Goal: Task Accomplishment & Management: Manage account settings

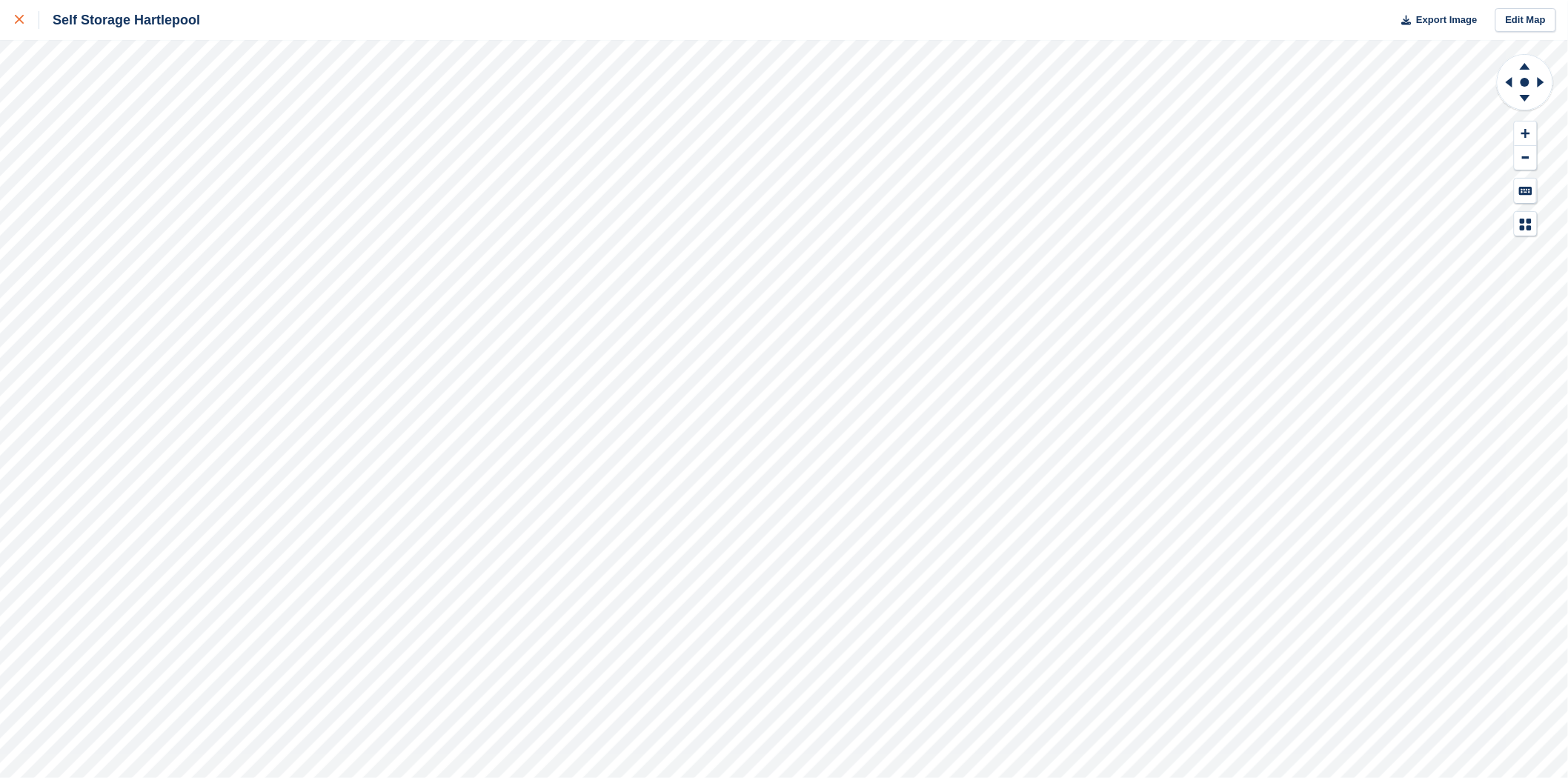
click at [17, 19] on icon at bounding box center [19, 19] width 9 height 9
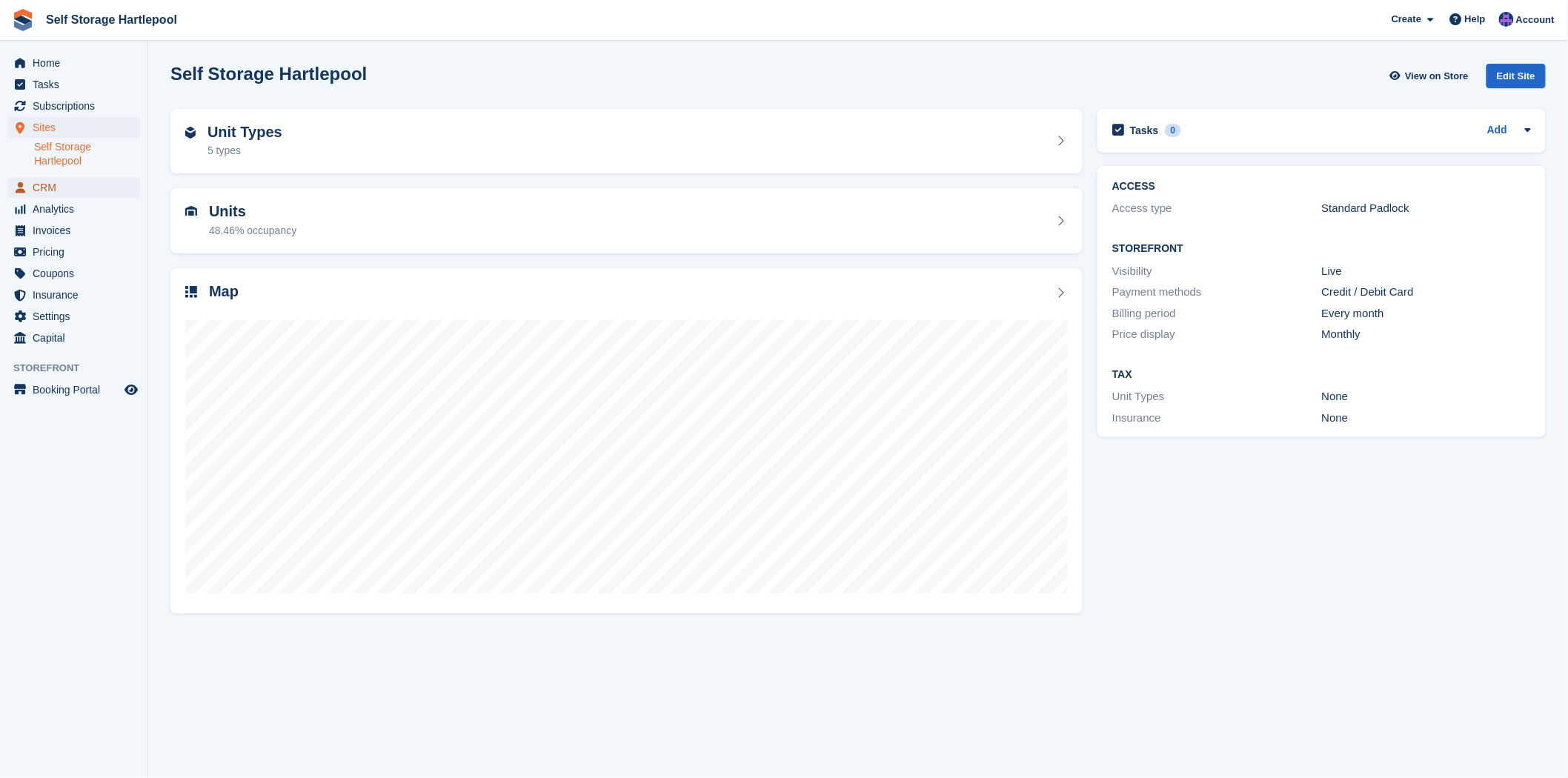
click at [40, 190] on span "CRM" at bounding box center [77, 188] width 89 height 21
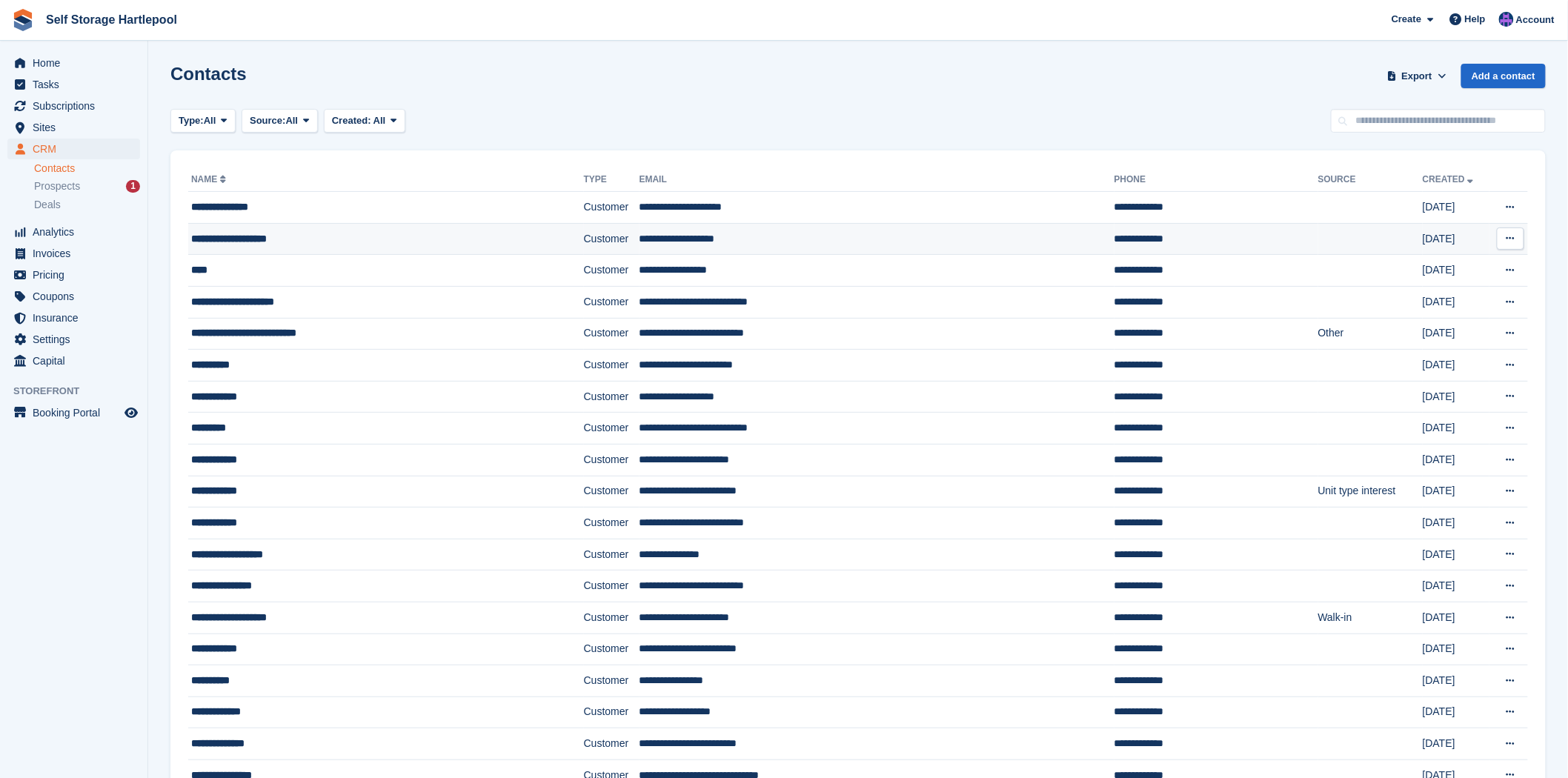
click at [301, 252] on td "**********" at bounding box center [386, 239] width 395 height 32
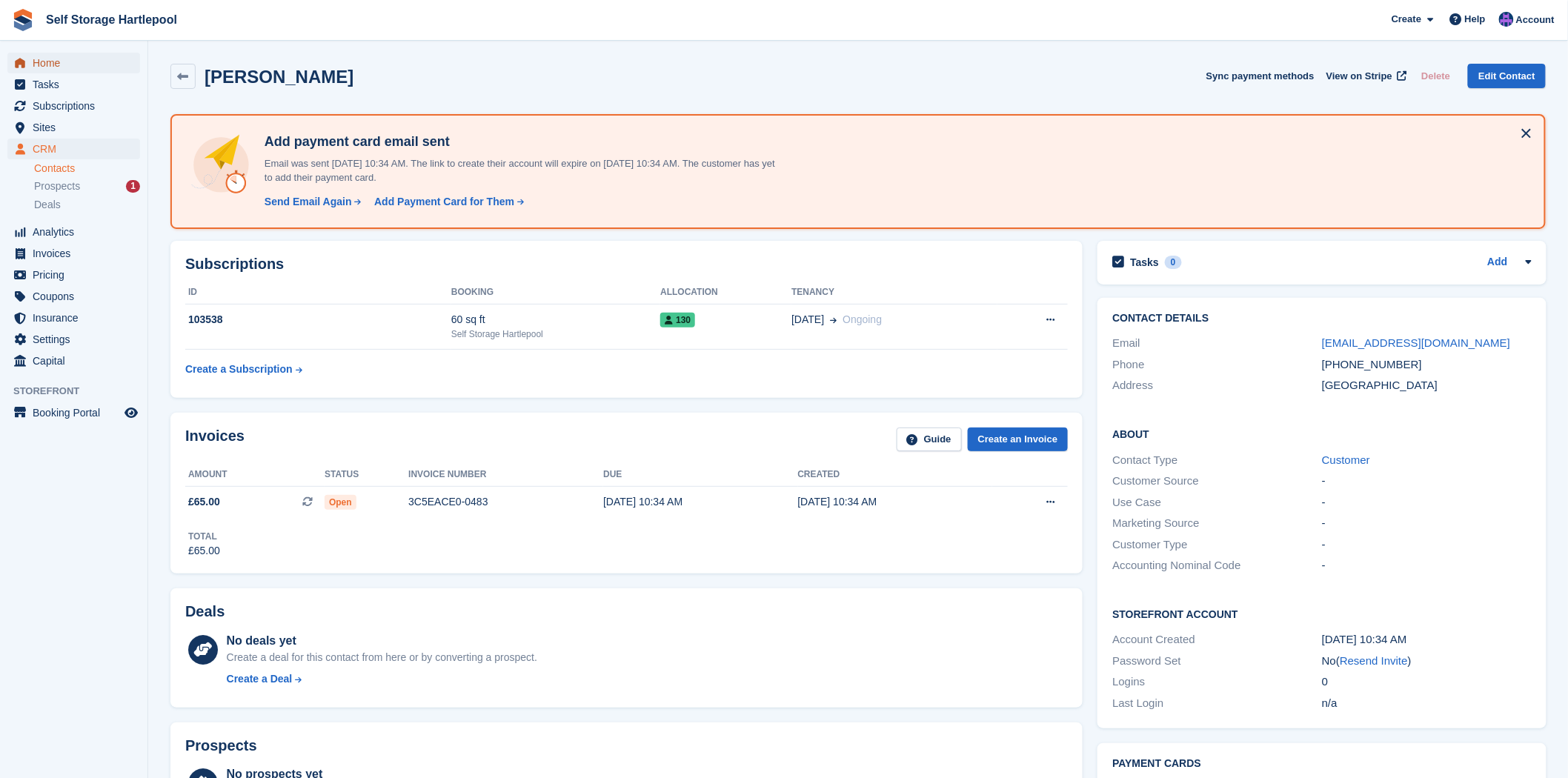
click at [61, 69] on span "Home" at bounding box center [77, 62] width 89 height 21
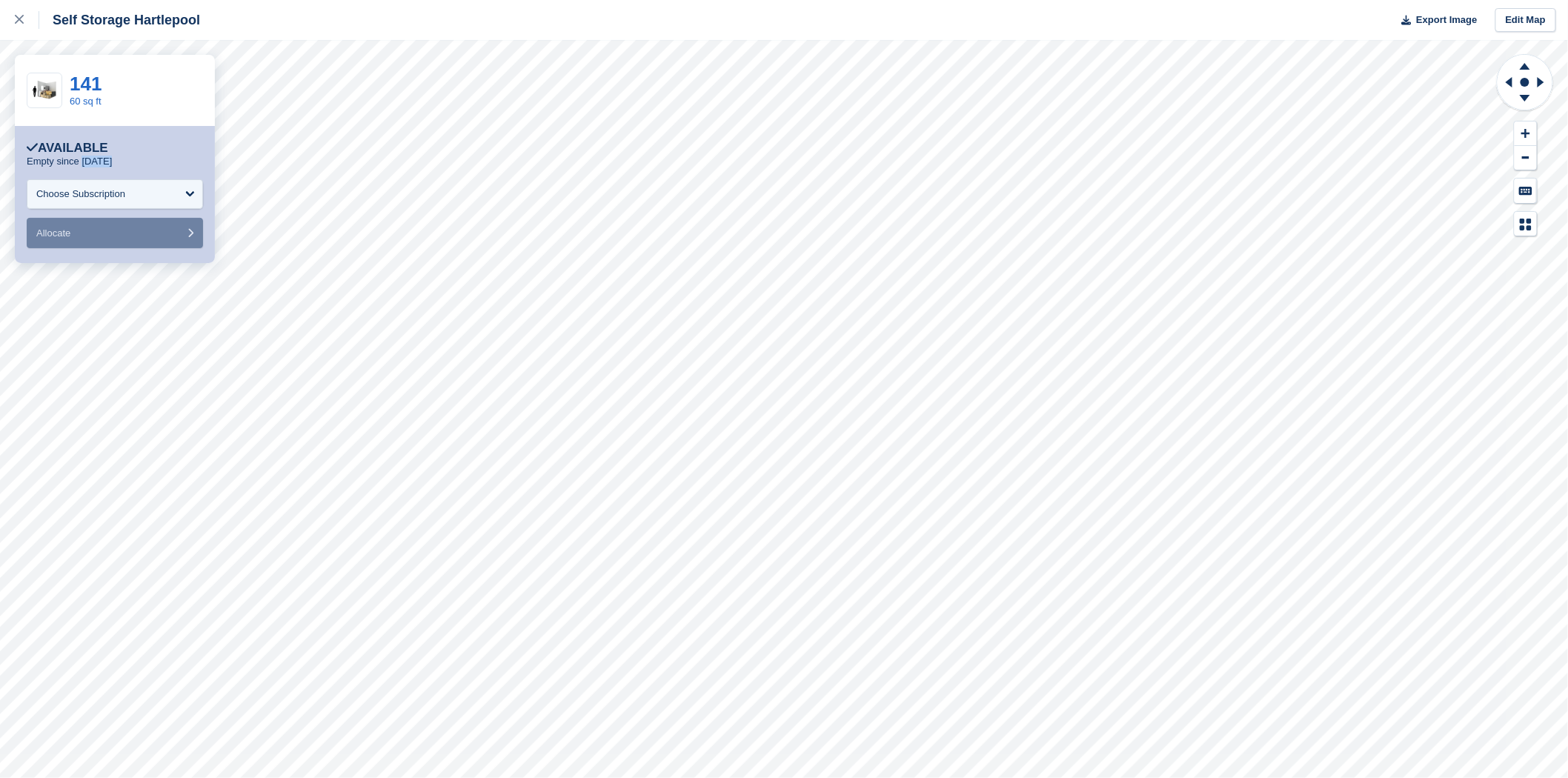
drag, startPoint x: 113, startPoint y: 166, endPoint x: 80, endPoint y: 166, distance: 33.0
click at [80, 166] on div "Empty since [DATE]" at bounding box center [114, 161] width 177 height 12
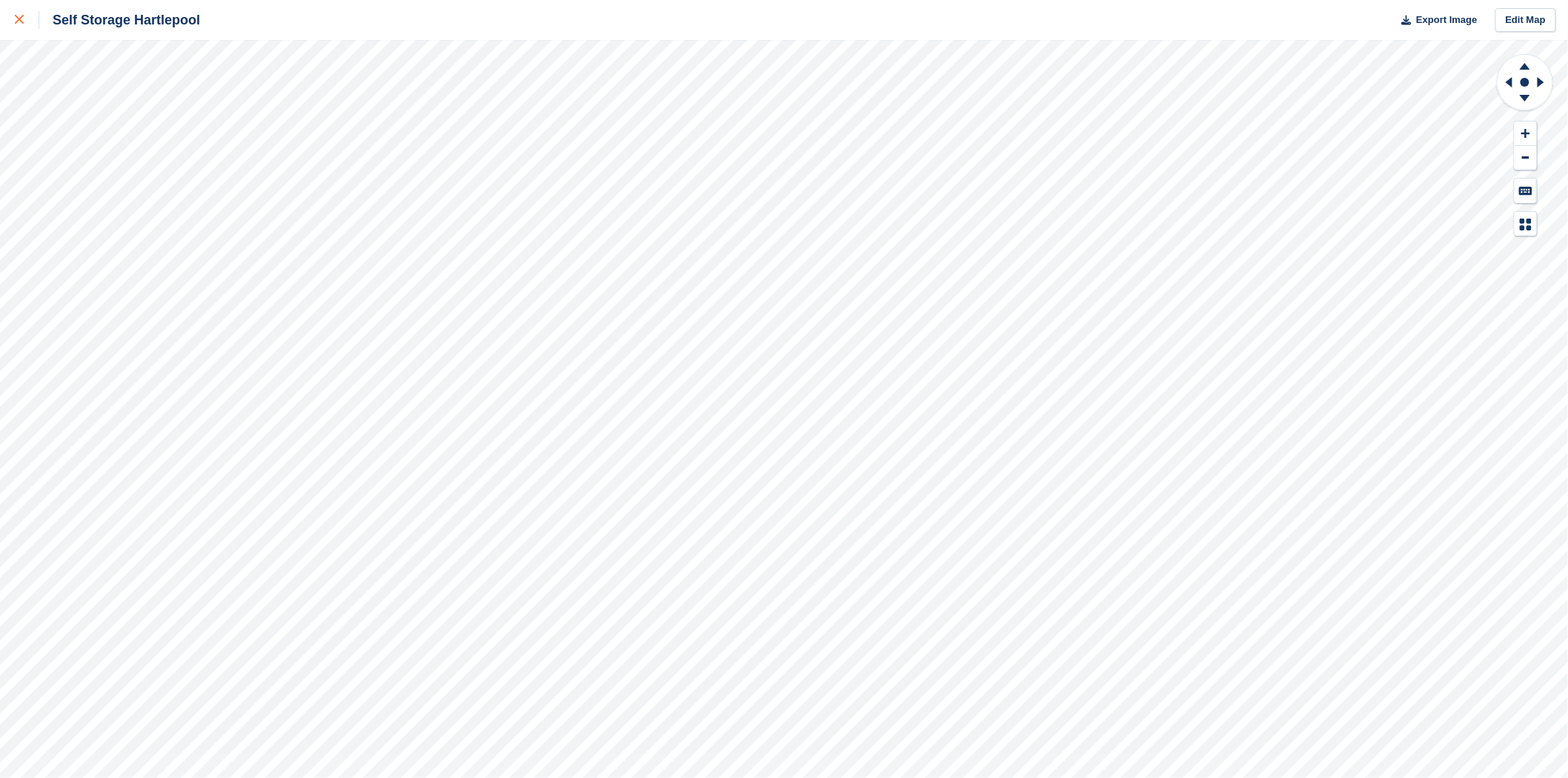
click at [15, 23] on icon at bounding box center [19, 19] width 9 height 9
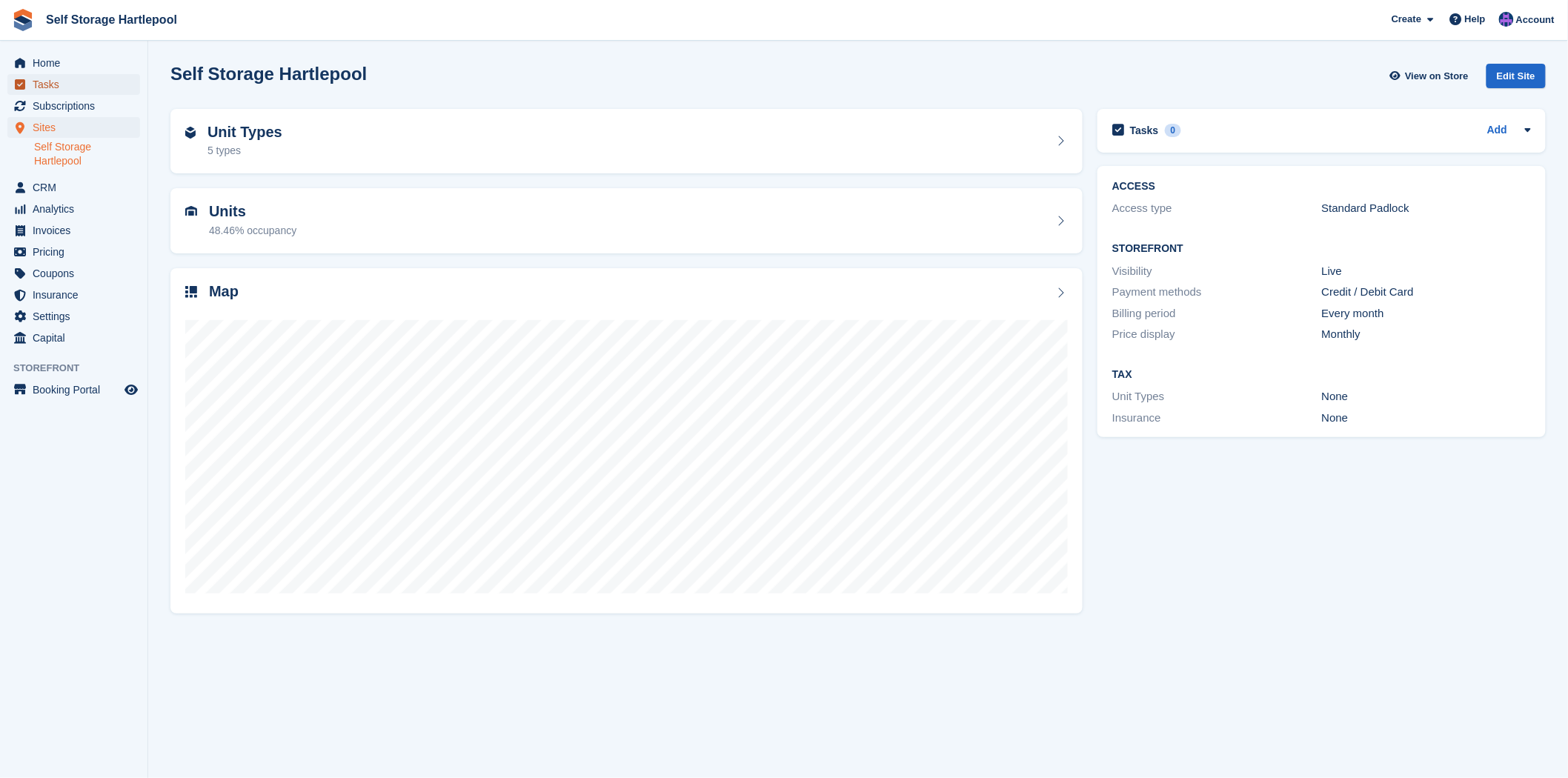
click at [64, 94] on span "Tasks" at bounding box center [77, 84] width 89 height 21
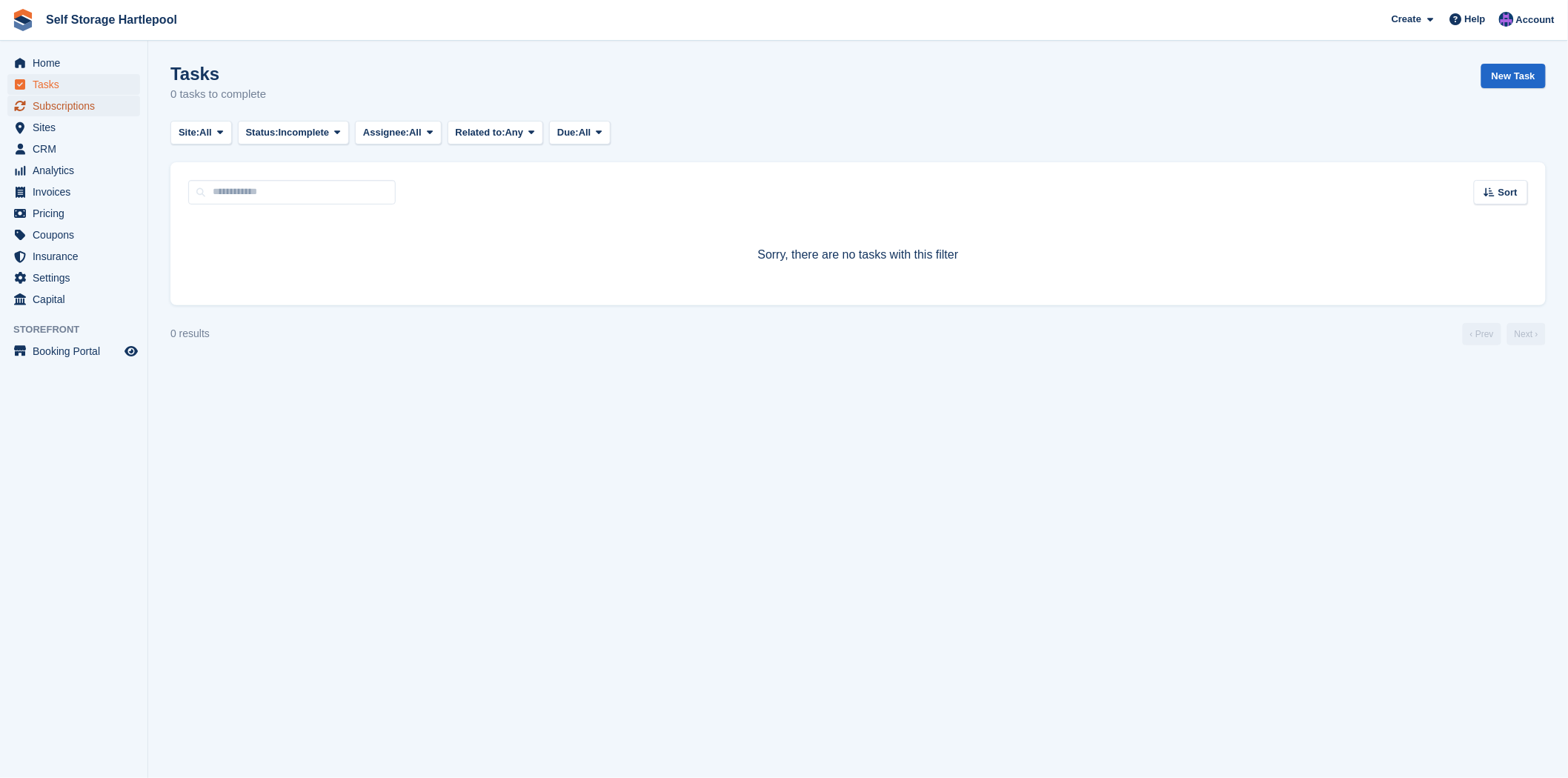
click at [93, 102] on span "Subscriptions" at bounding box center [77, 105] width 89 height 21
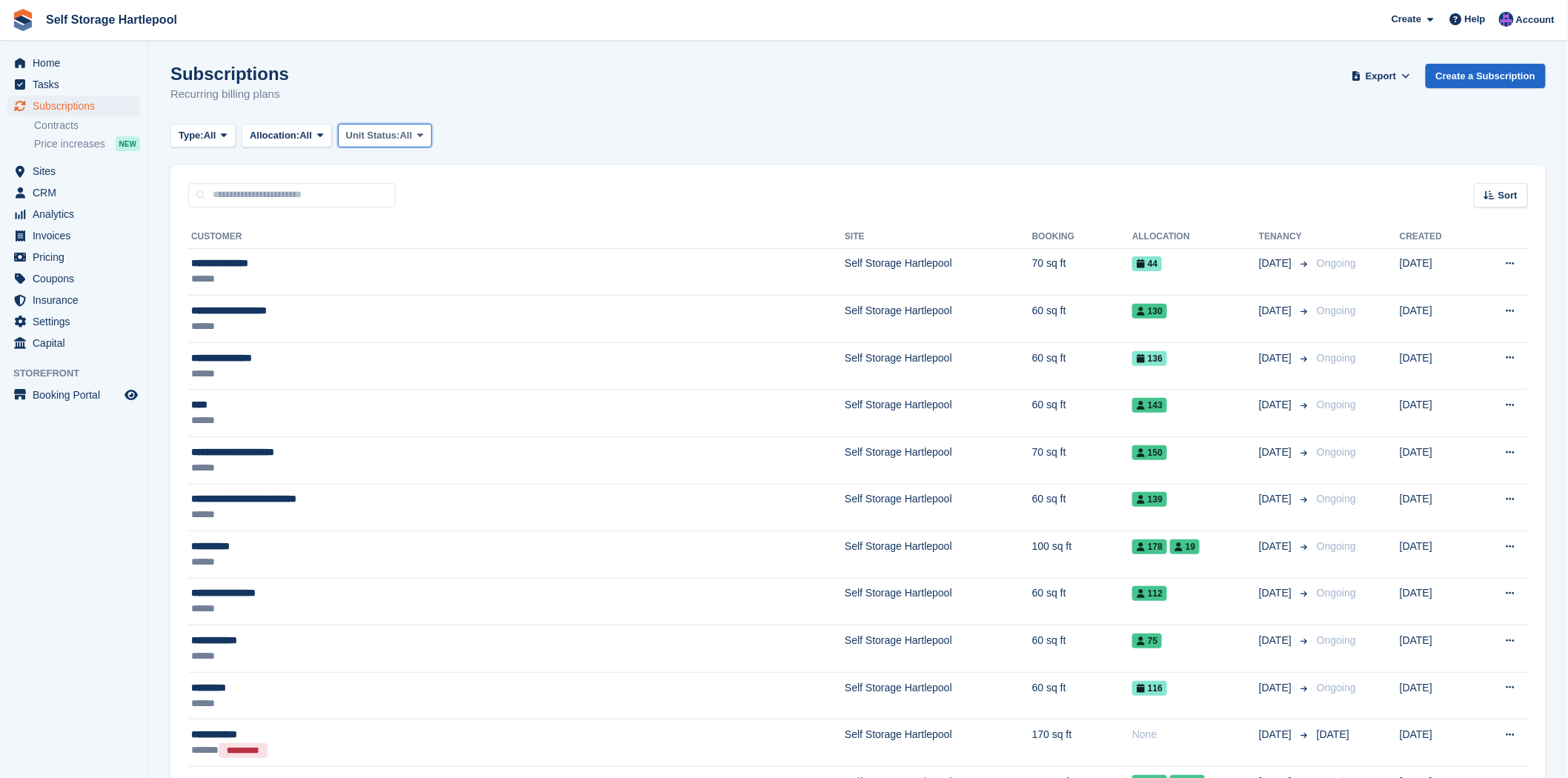
click at [388, 131] on span "Unit Status:" at bounding box center [373, 135] width 54 height 15
click at [283, 132] on span "Allocation:" at bounding box center [275, 135] width 49 height 15
click at [224, 130] on span at bounding box center [224, 135] width 12 height 12
click at [239, 221] on link "Previous" at bounding box center [242, 223] width 129 height 27
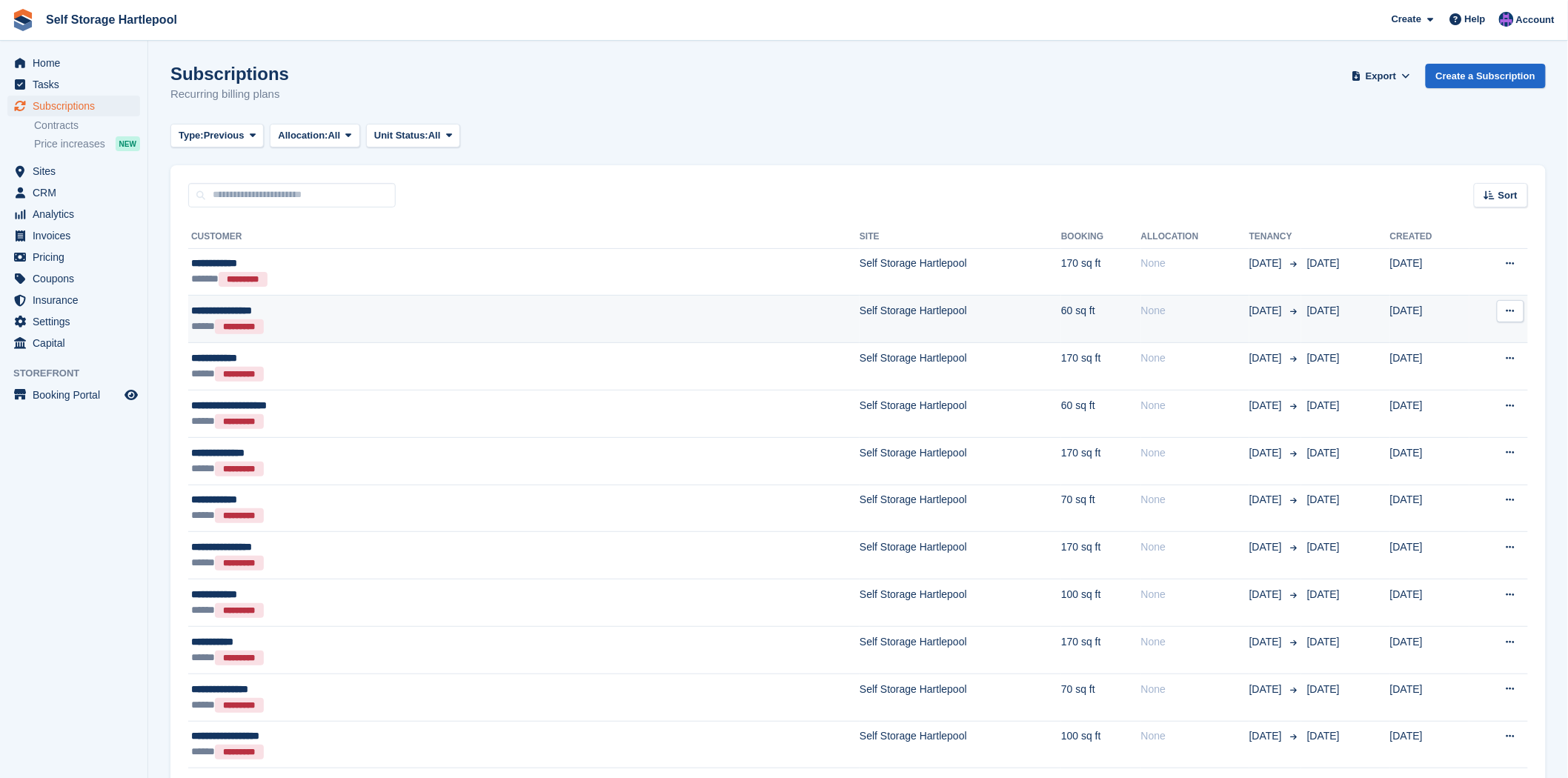
click at [534, 321] on div "***** *********" at bounding box center [368, 326] width 354 height 16
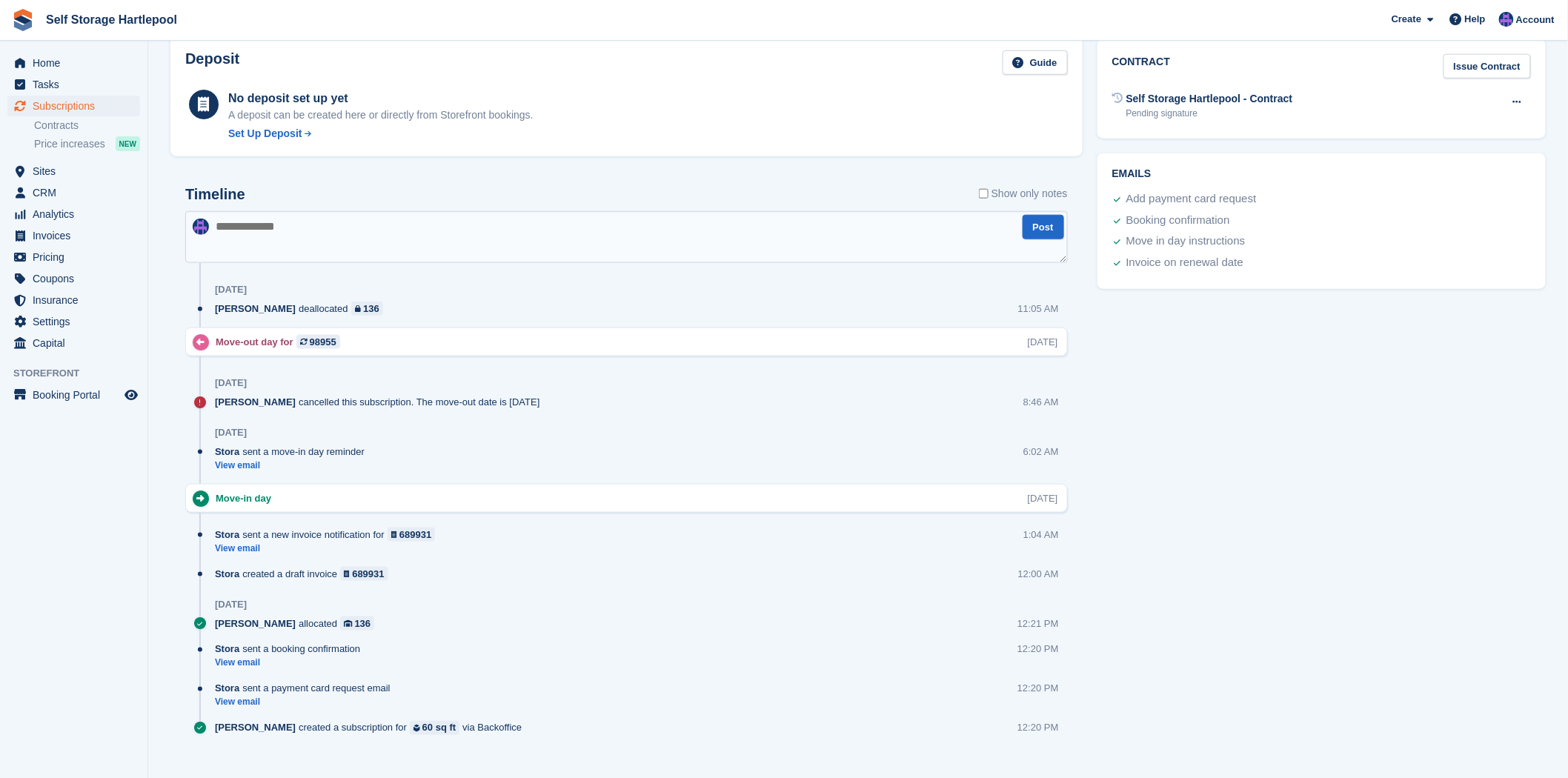
scroll to position [571, 0]
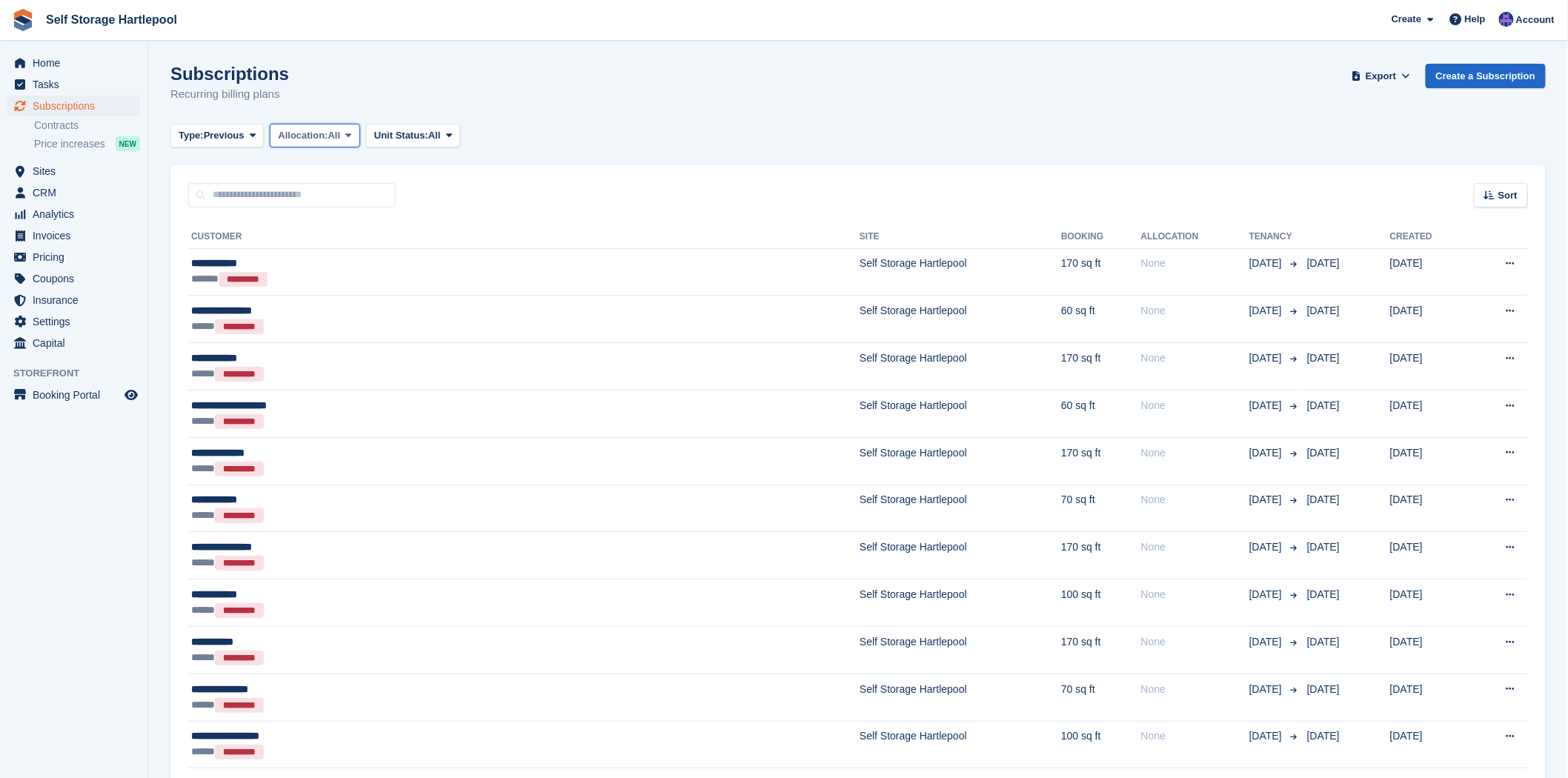
click at [307, 139] on span "Allocation:" at bounding box center [303, 135] width 49 height 15
click at [414, 135] on span "Unit Status:" at bounding box center [401, 135] width 54 height 15
click at [1249, 234] on th "Tenancy" at bounding box center [1275, 237] width 52 height 24
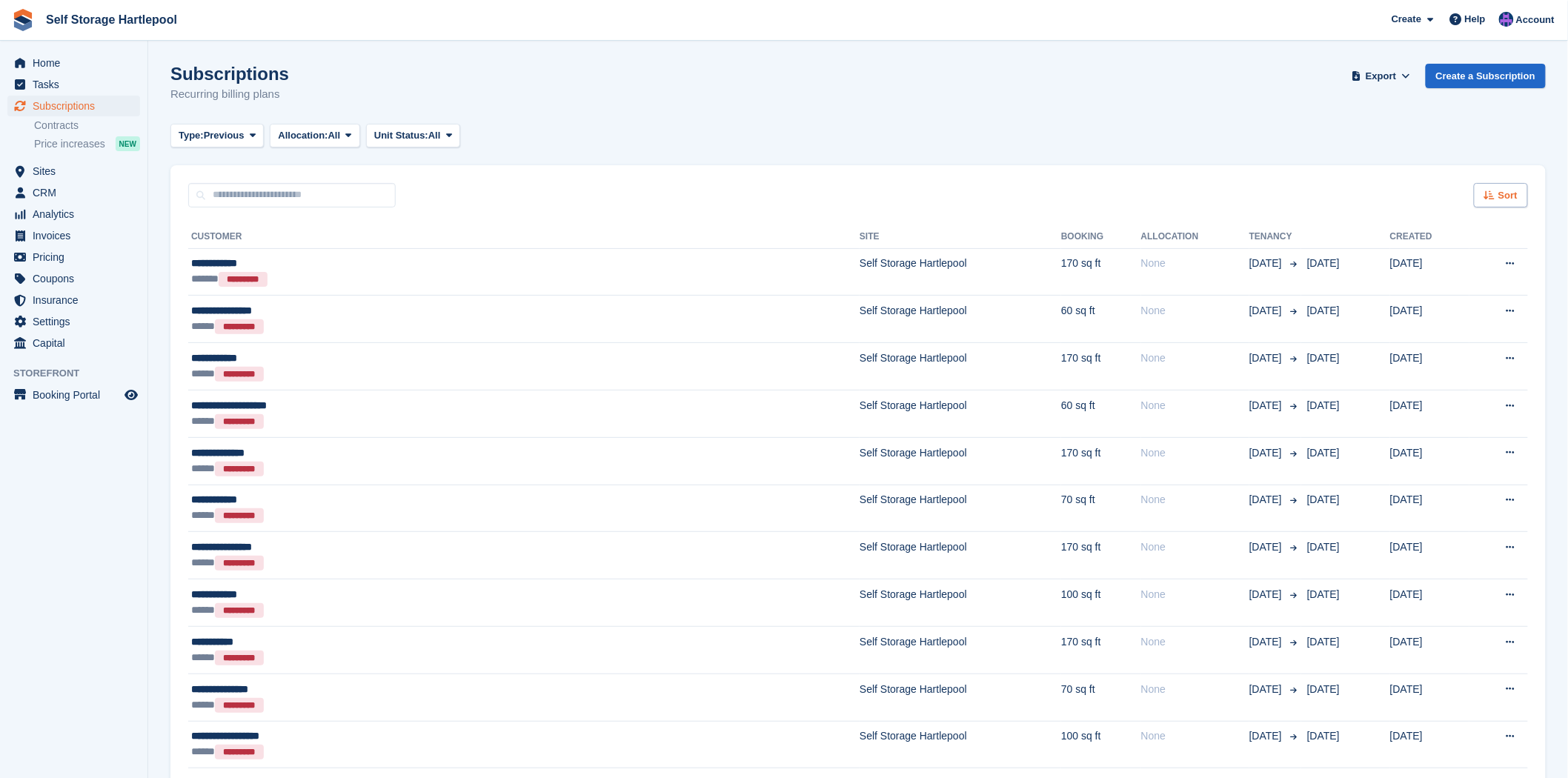
click at [1508, 200] on span "Sort" at bounding box center [1508, 196] width 19 height 15
click at [1402, 306] on icon at bounding box center [1398, 307] width 11 height 11
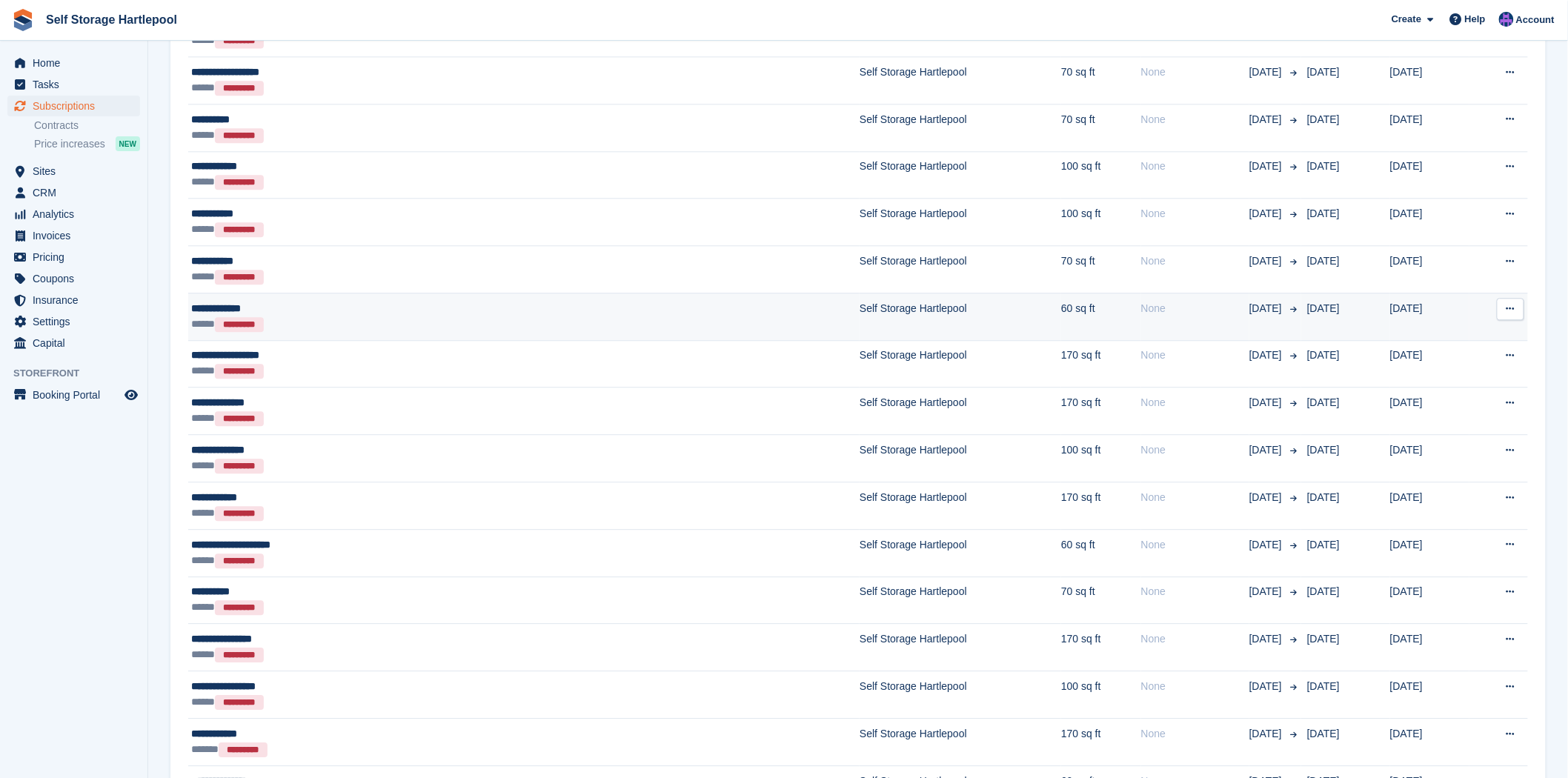
scroll to position [1564, 0]
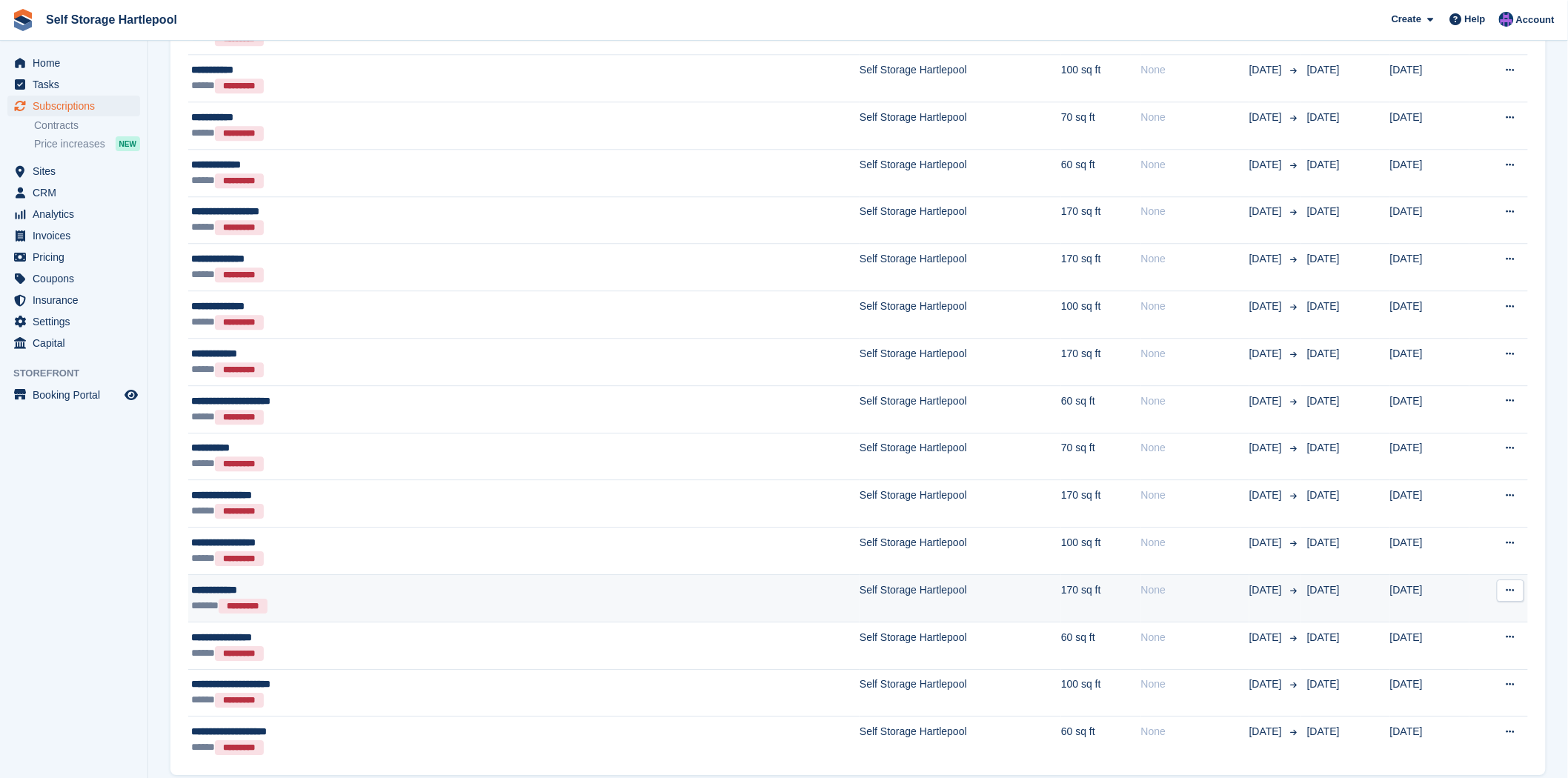
click at [1061, 600] on td "170 sq ft" at bounding box center [1100, 599] width 80 height 48
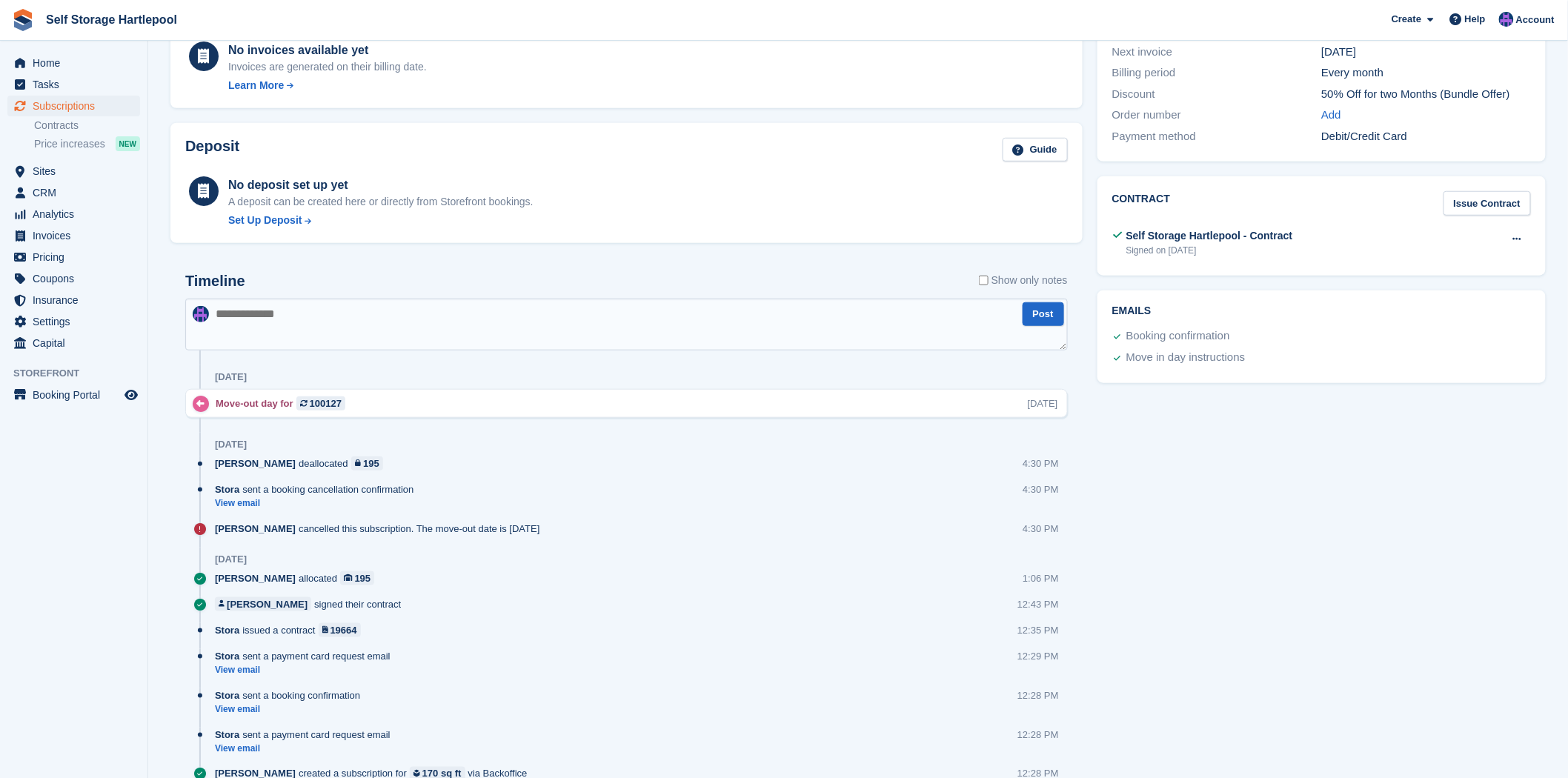
scroll to position [478, 0]
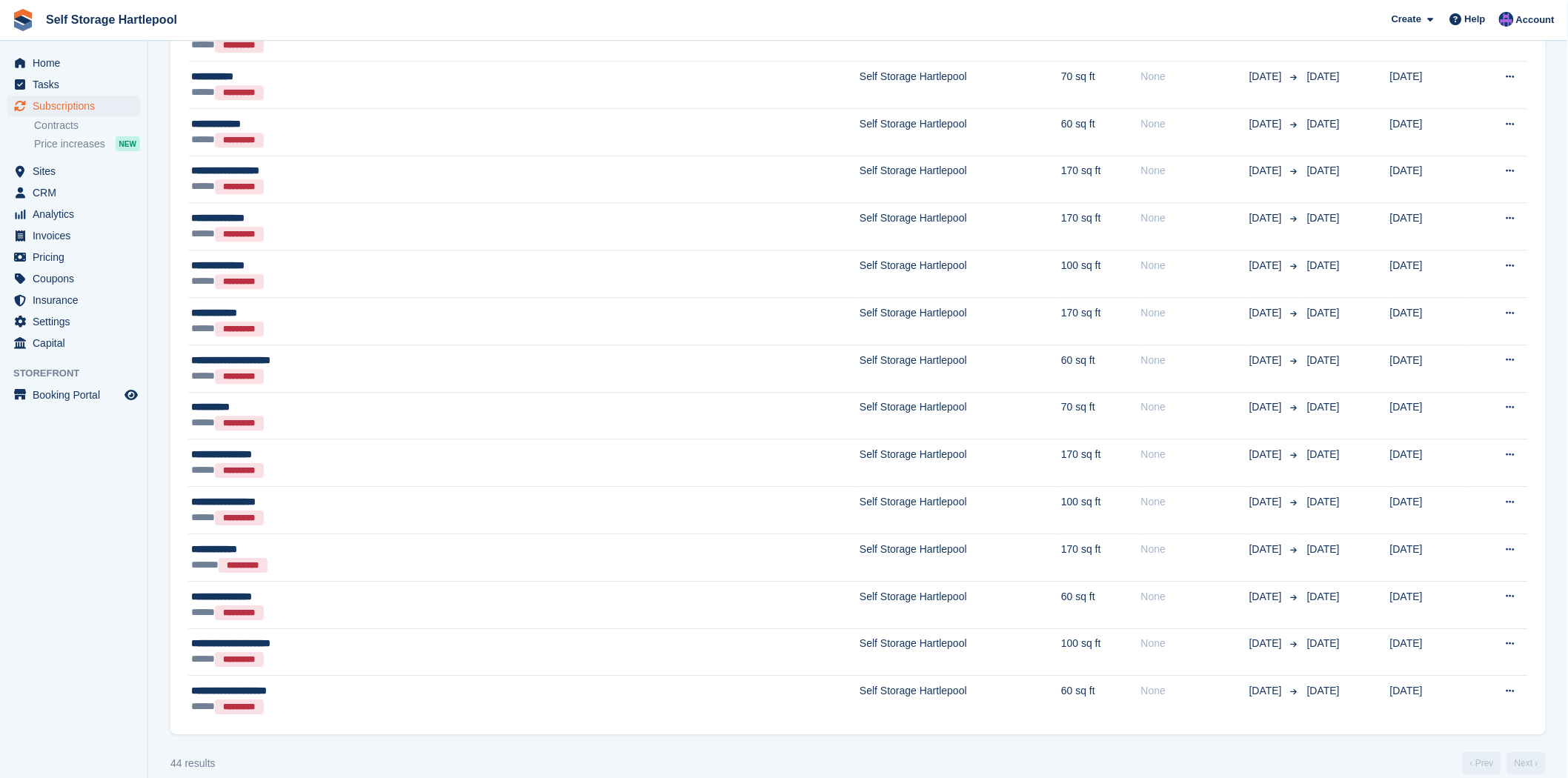
scroll to position [1627, 0]
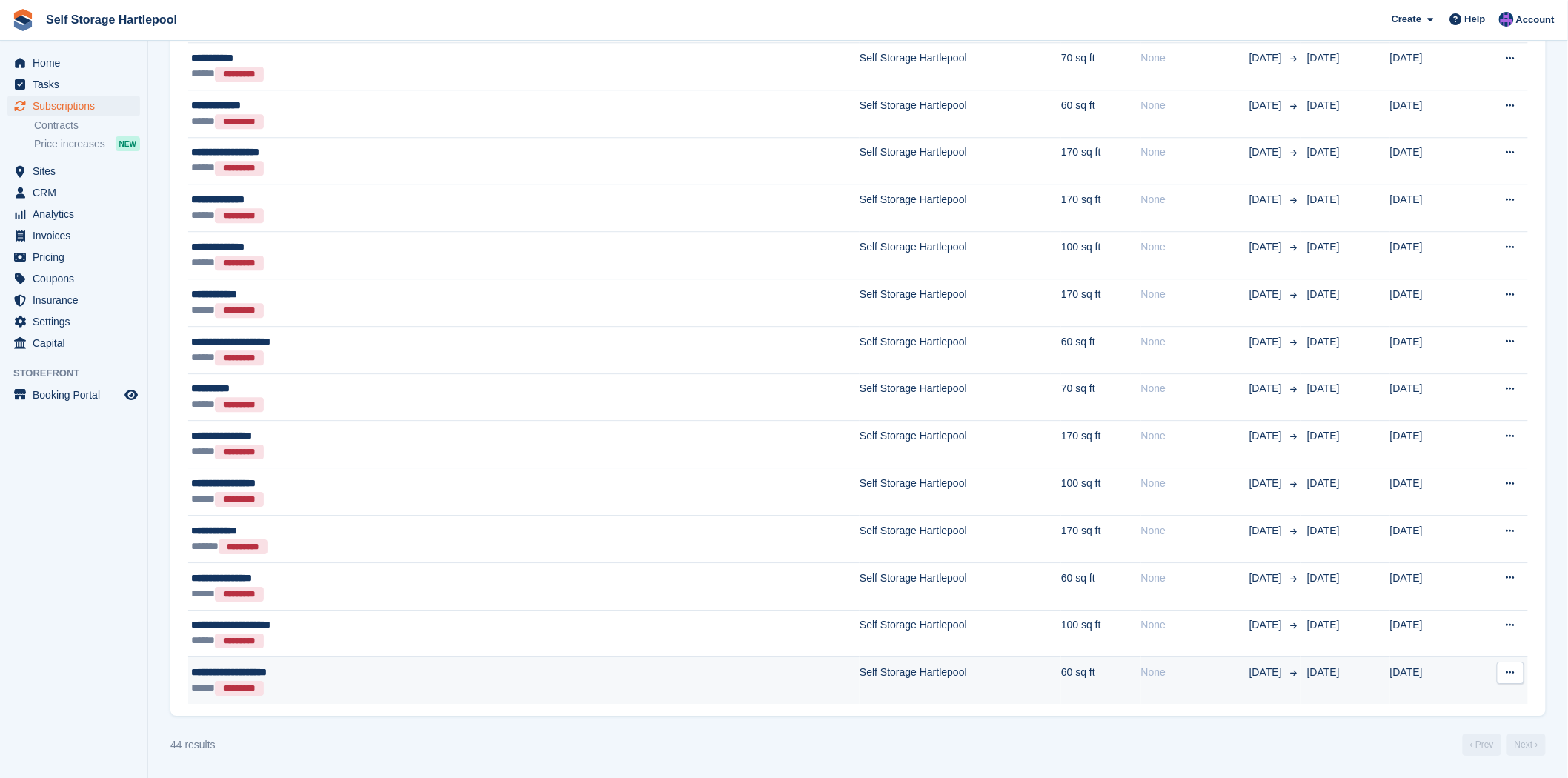
click at [1141, 675] on div "None" at bounding box center [1195, 672] width 108 height 16
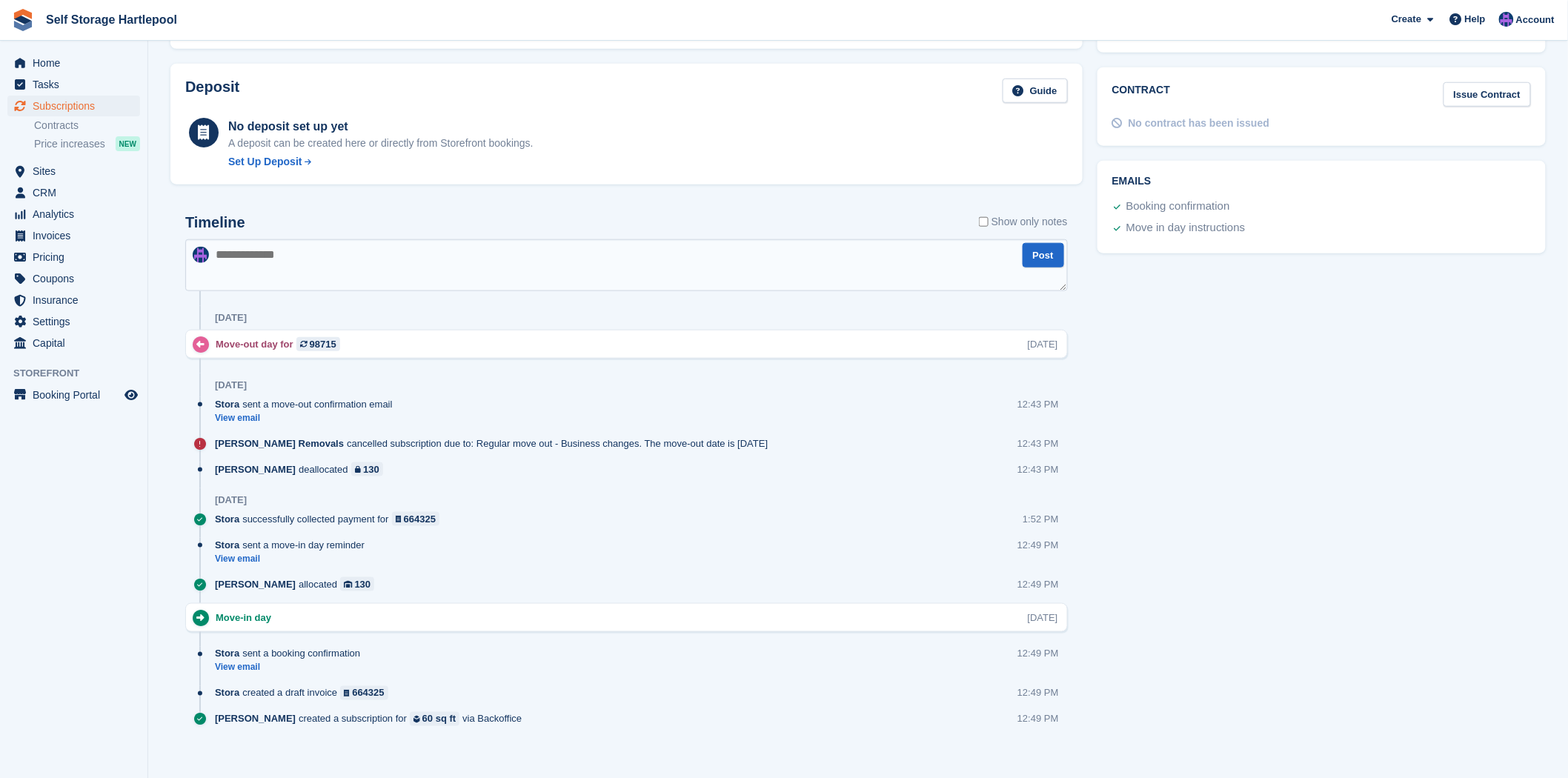
scroll to position [535, 0]
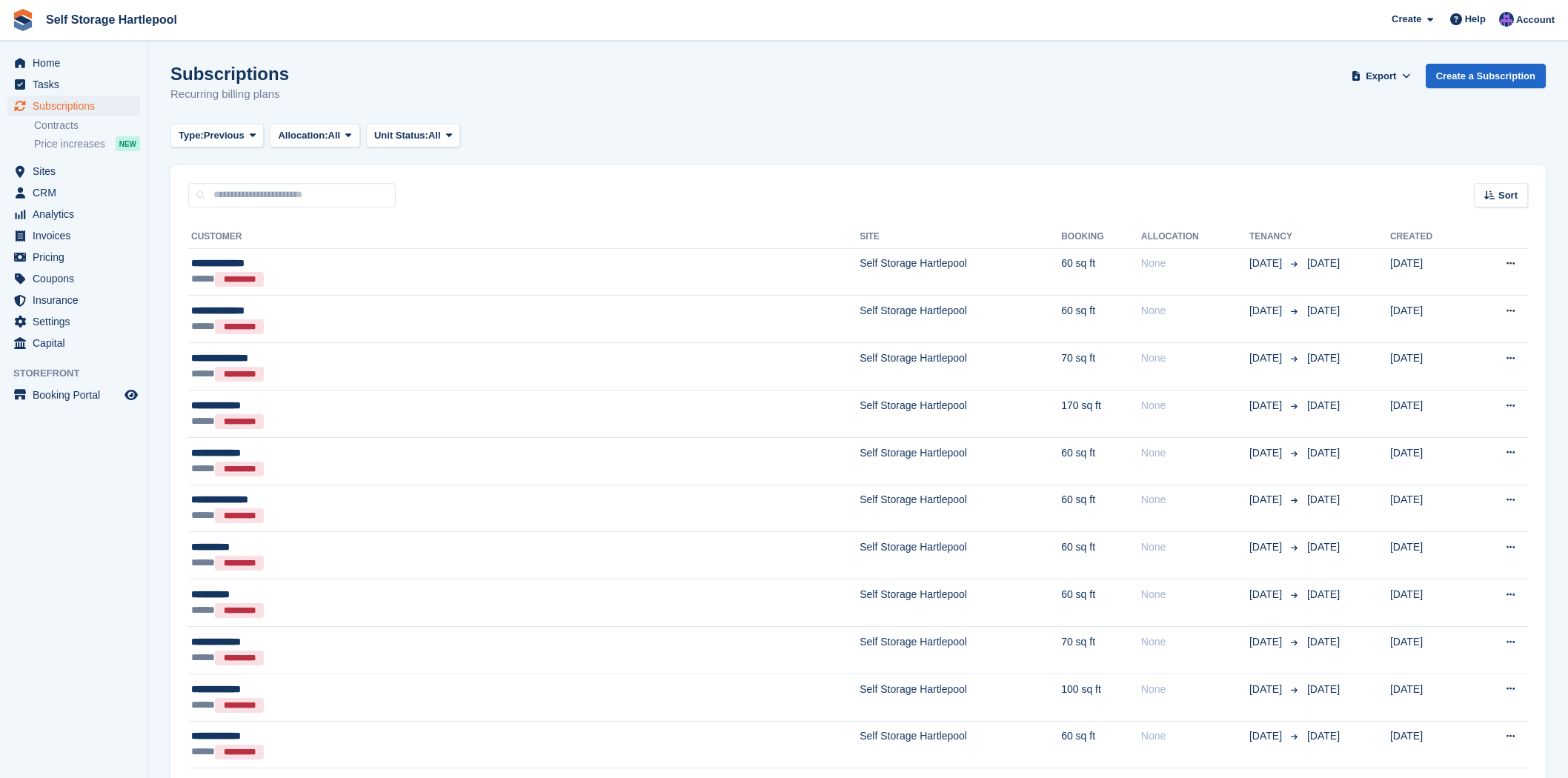
scroll to position [1627, 0]
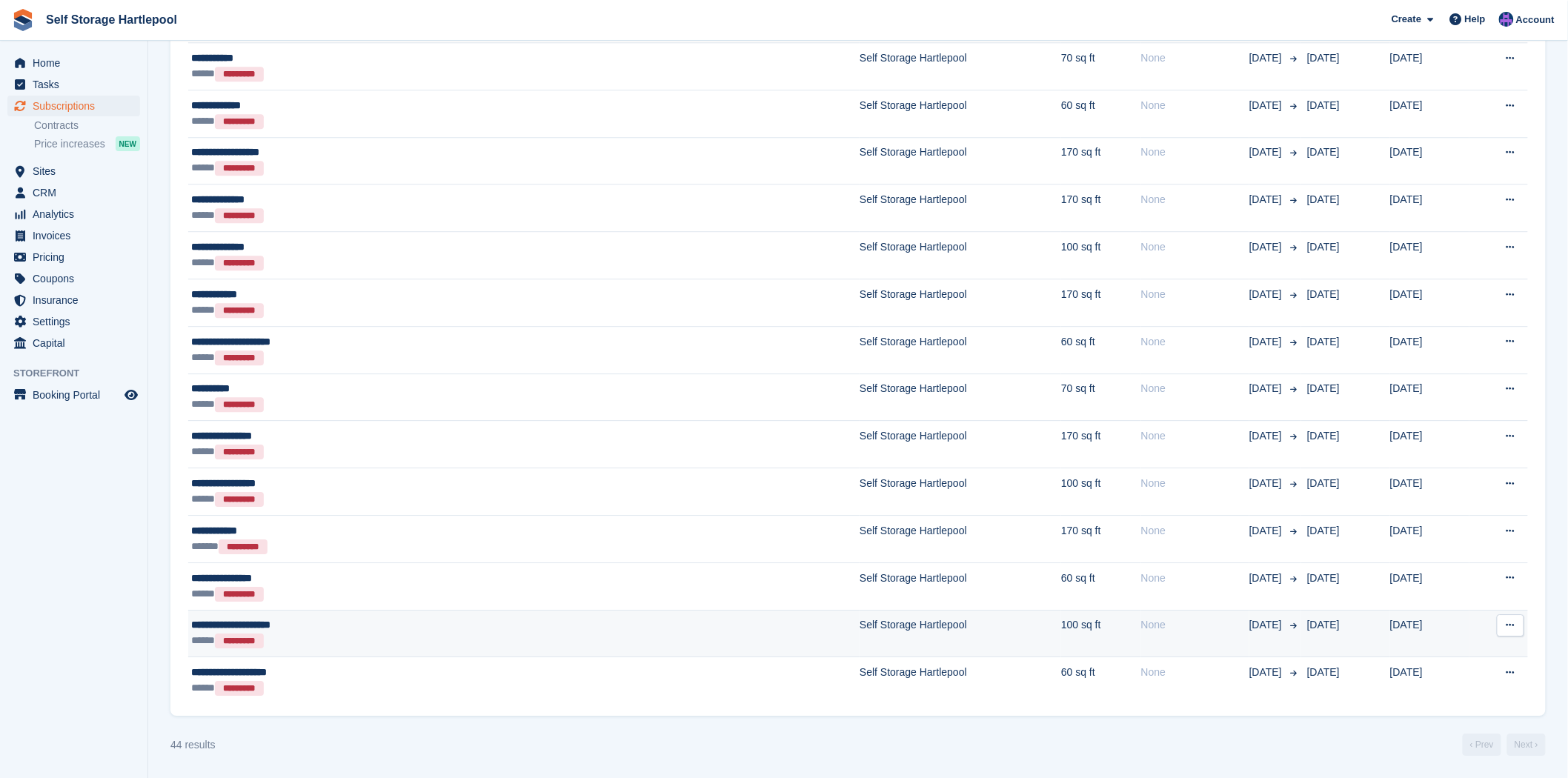
click at [1141, 625] on div "None" at bounding box center [1195, 624] width 108 height 16
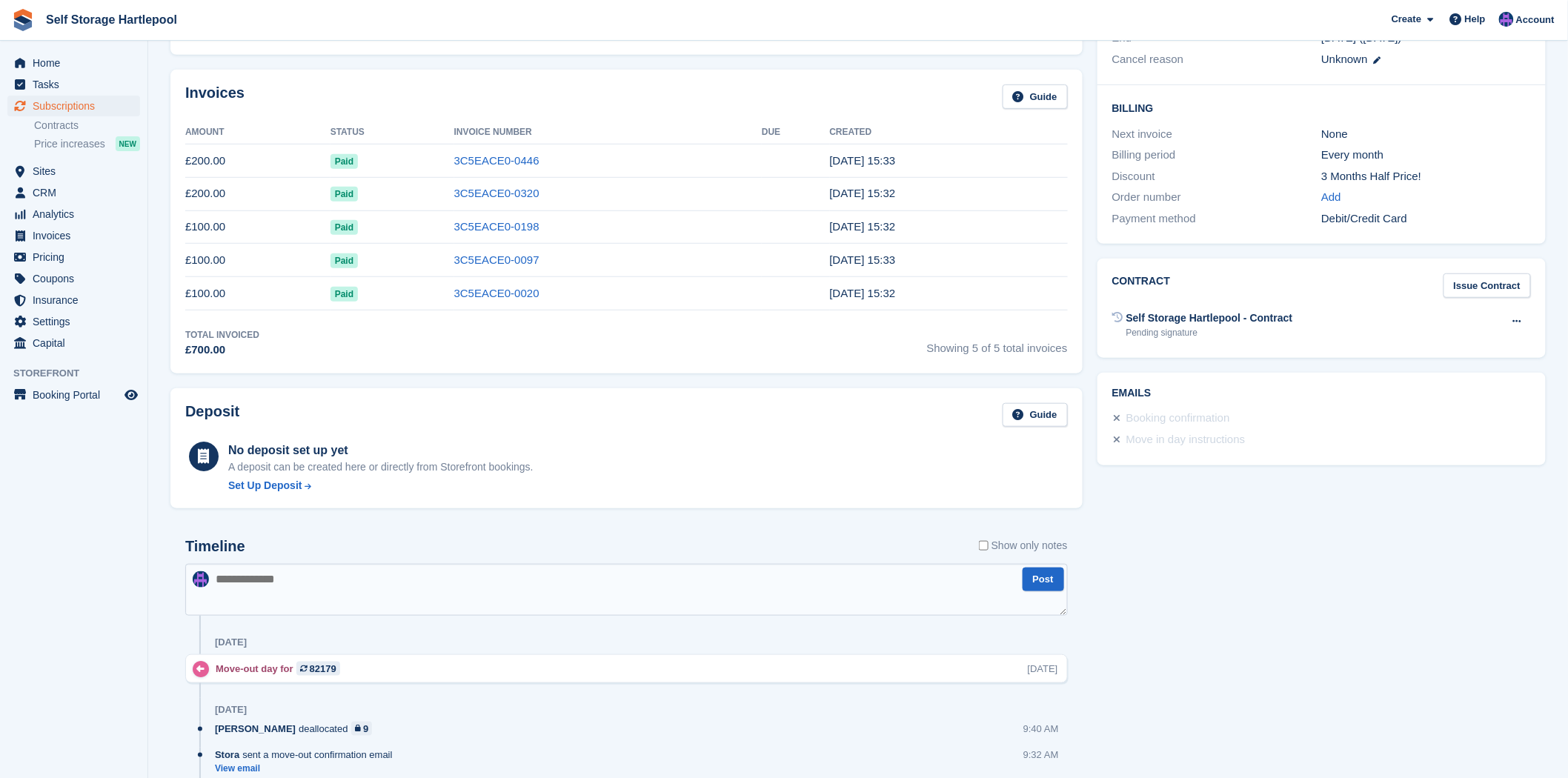
scroll to position [571, 0]
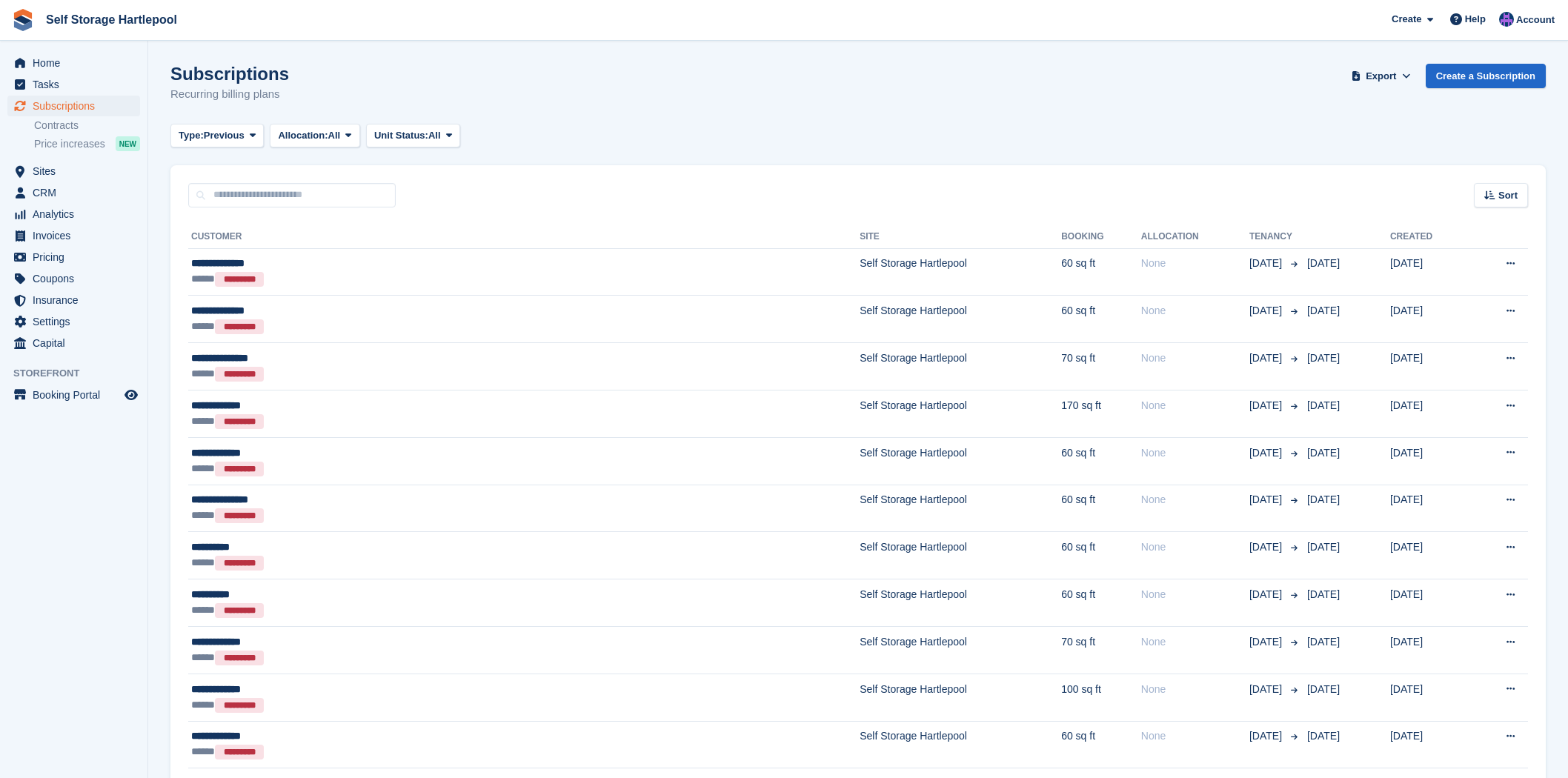
scroll to position [1627, 0]
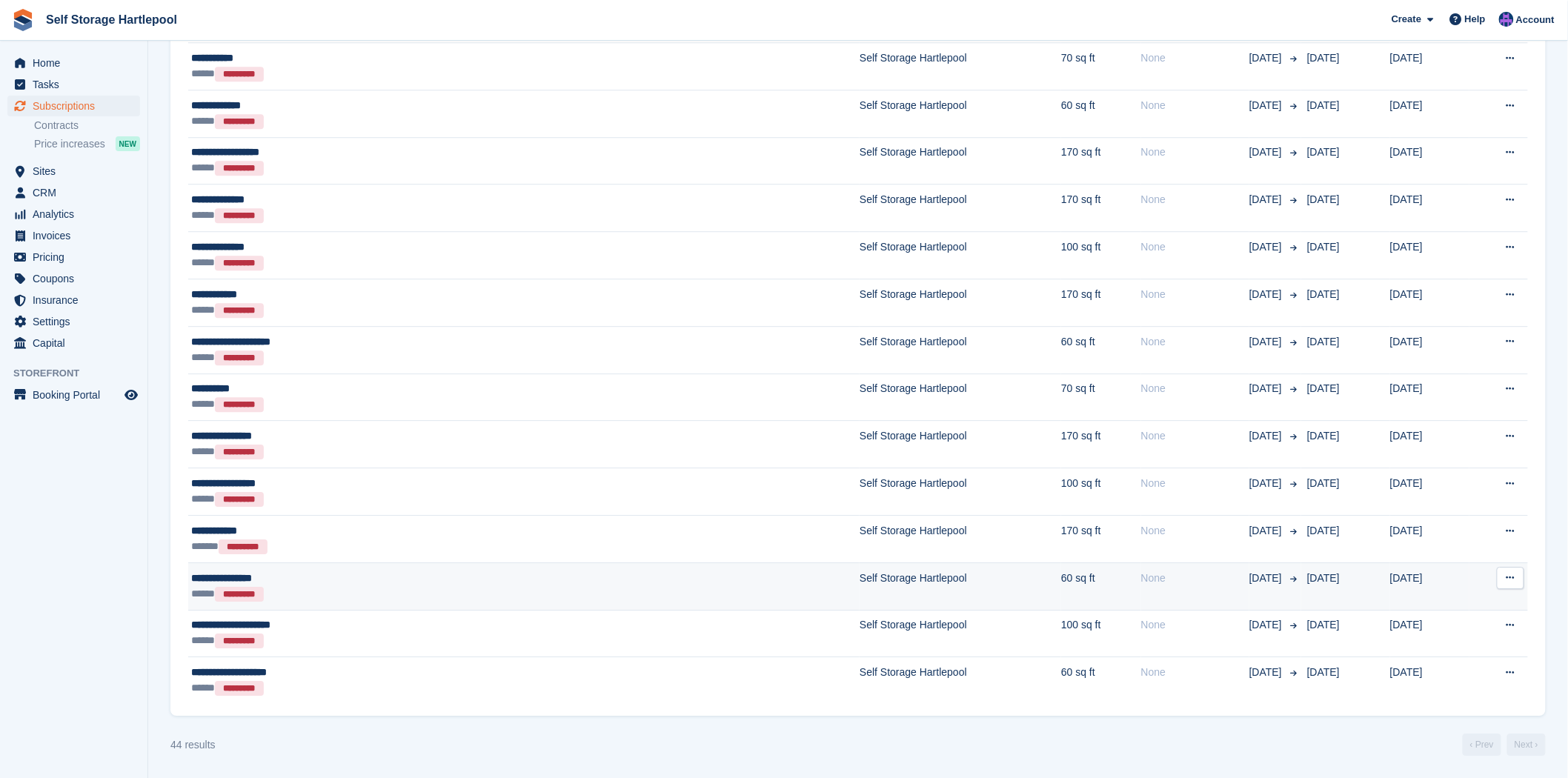
click at [1302, 572] on td "[DATE]" at bounding box center [1346, 587] width 89 height 48
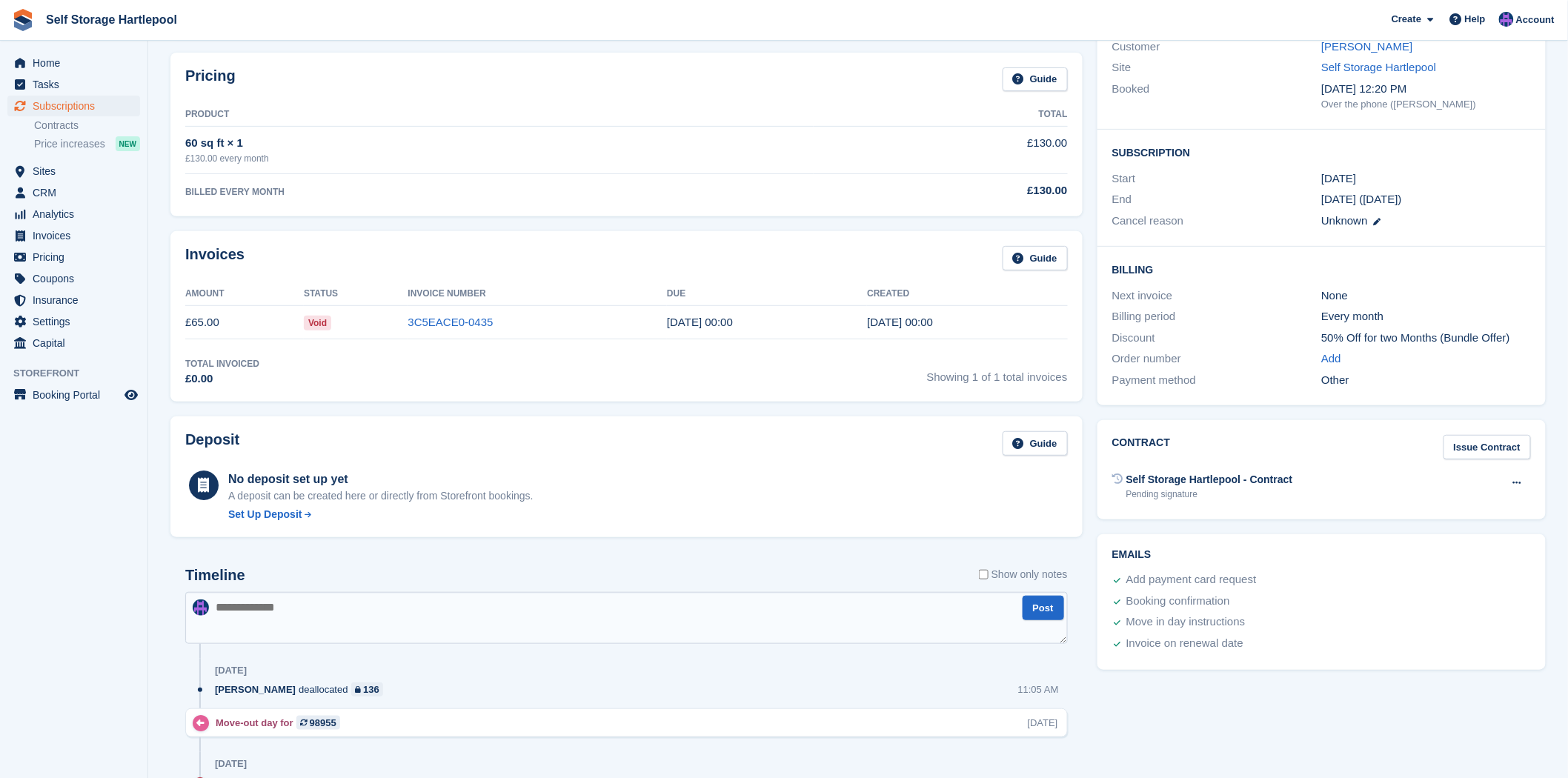
scroll to position [330, 0]
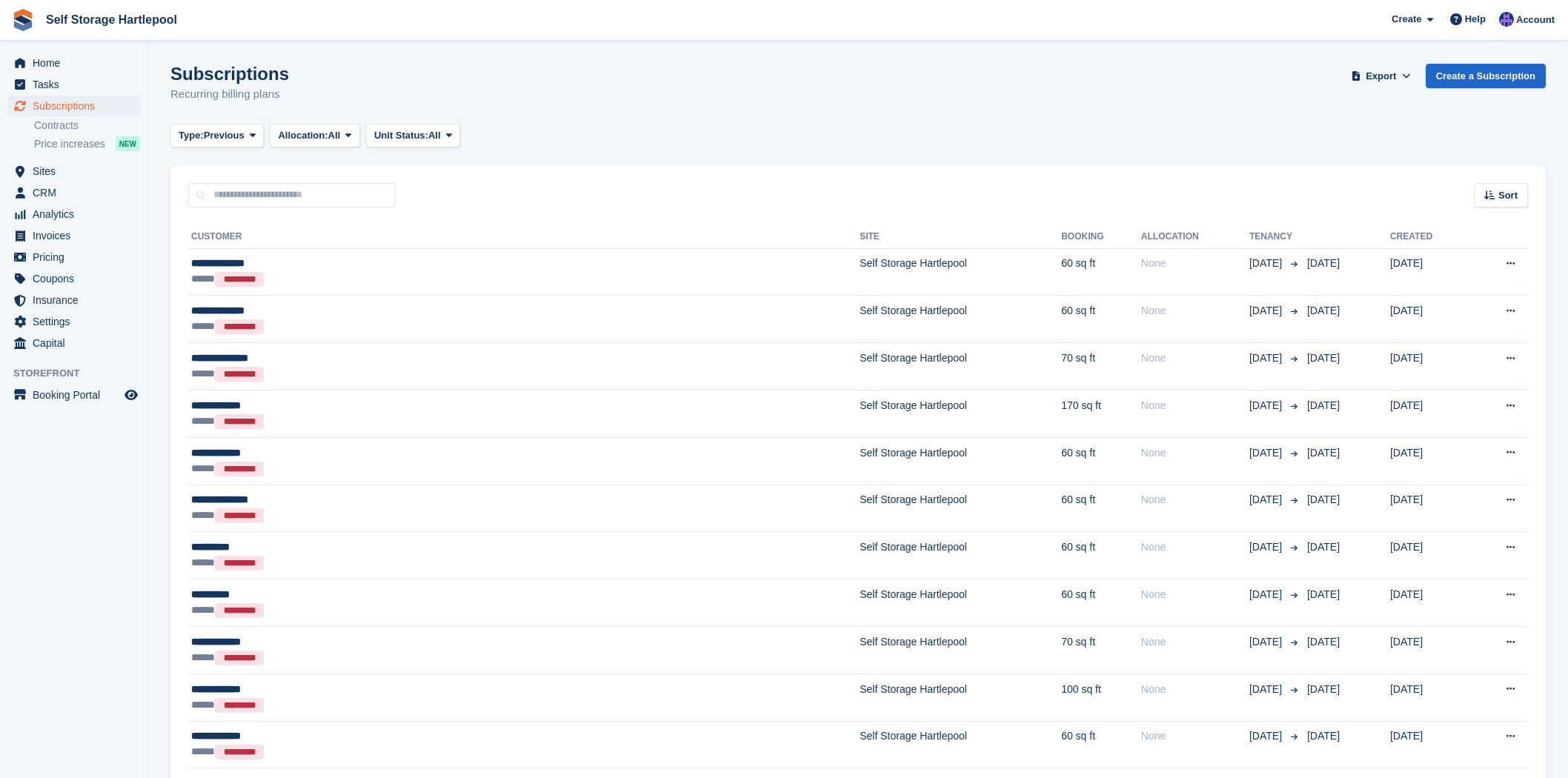
scroll to position [1627, 0]
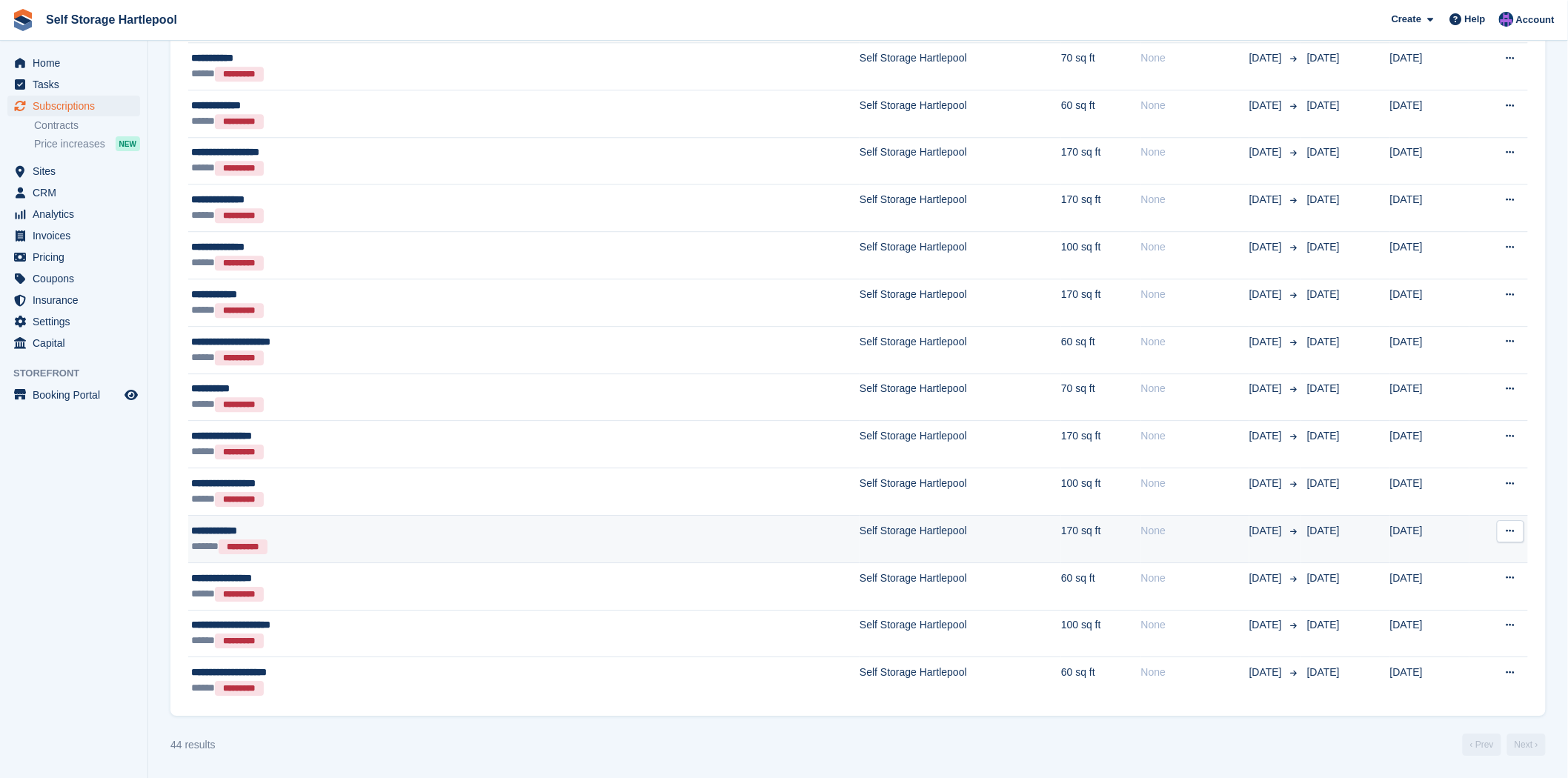
click at [1302, 542] on td "[DATE]" at bounding box center [1346, 539] width 89 height 48
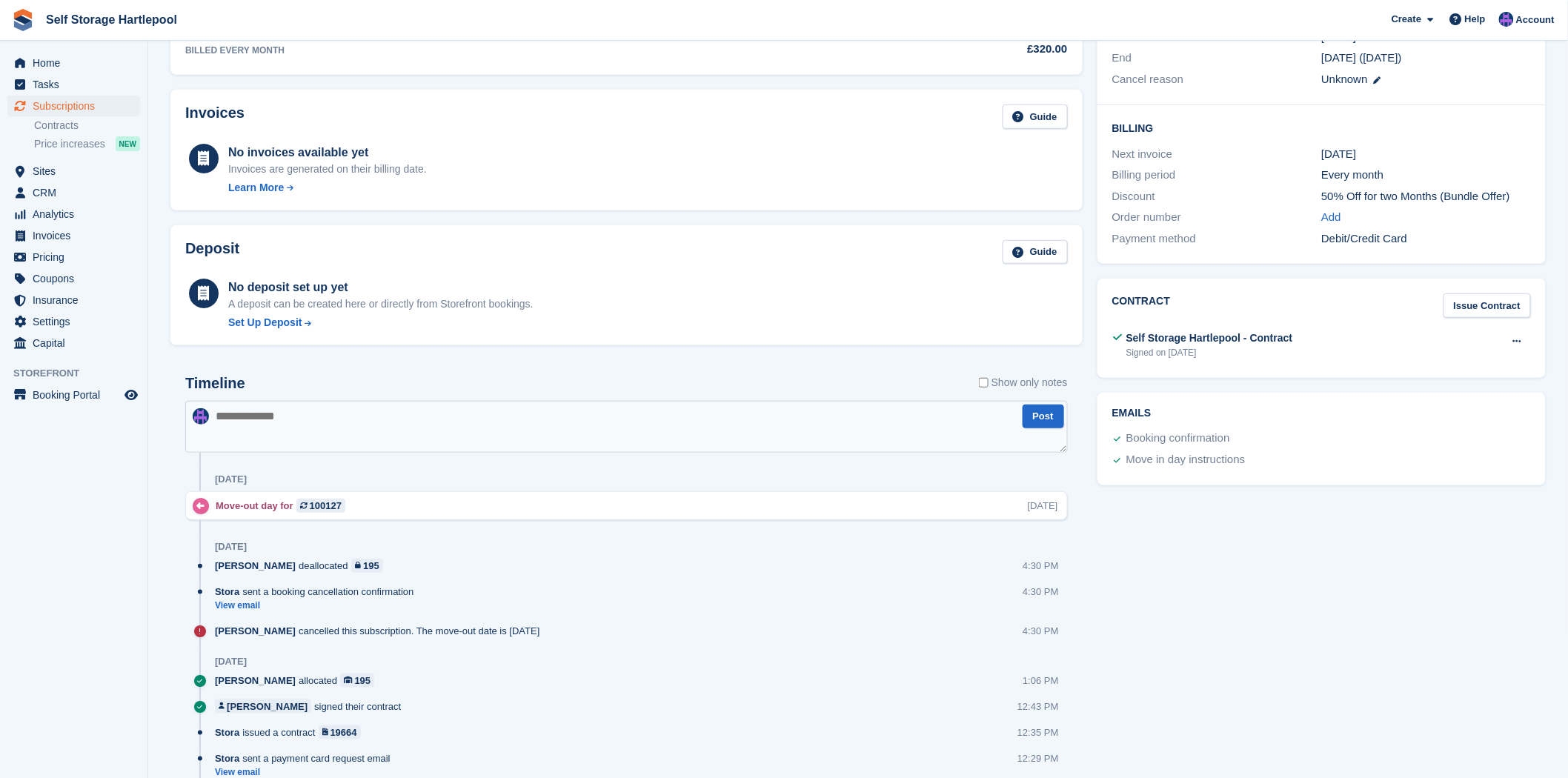
scroll to position [411, 0]
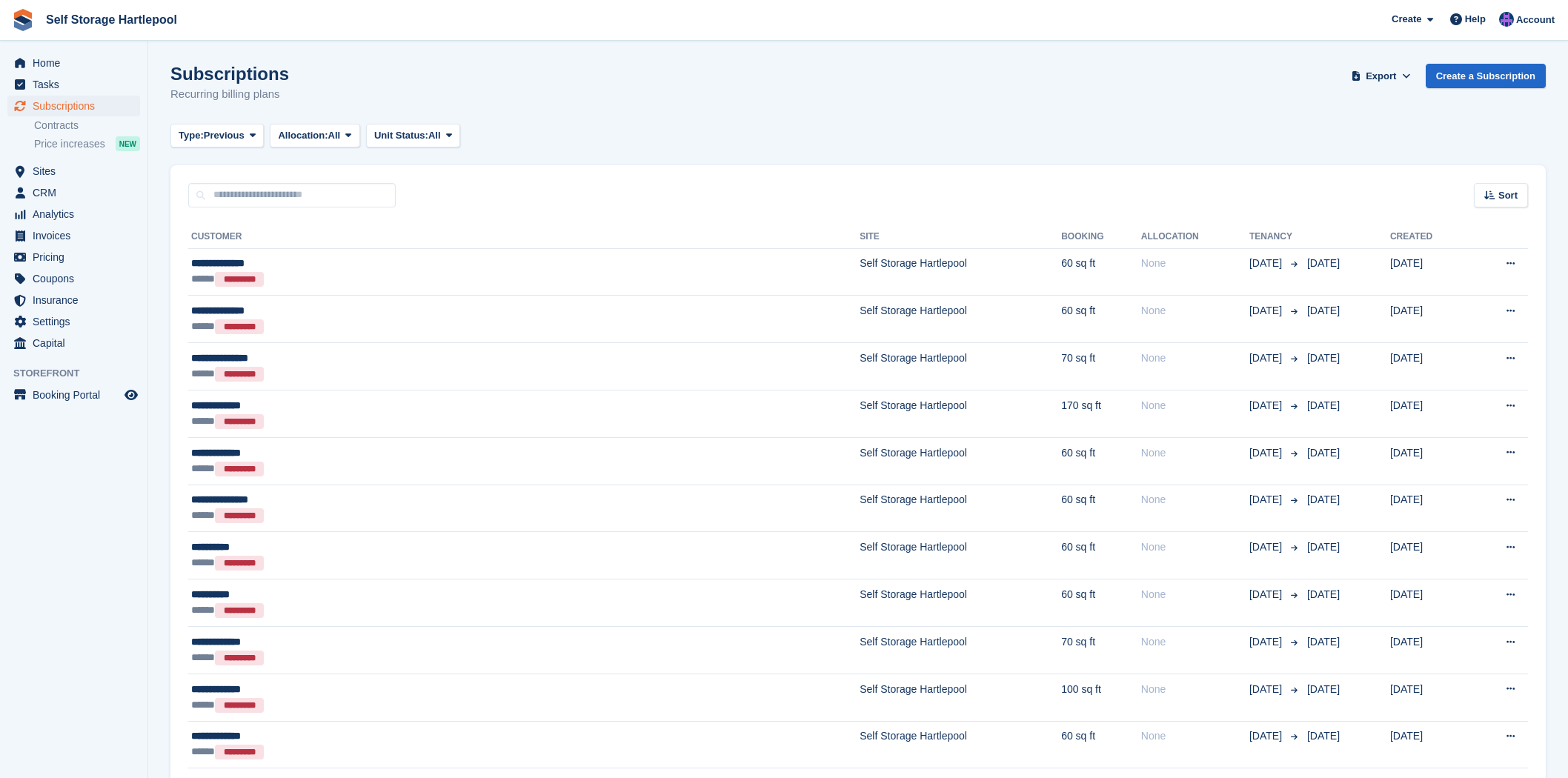
scroll to position [1627, 0]
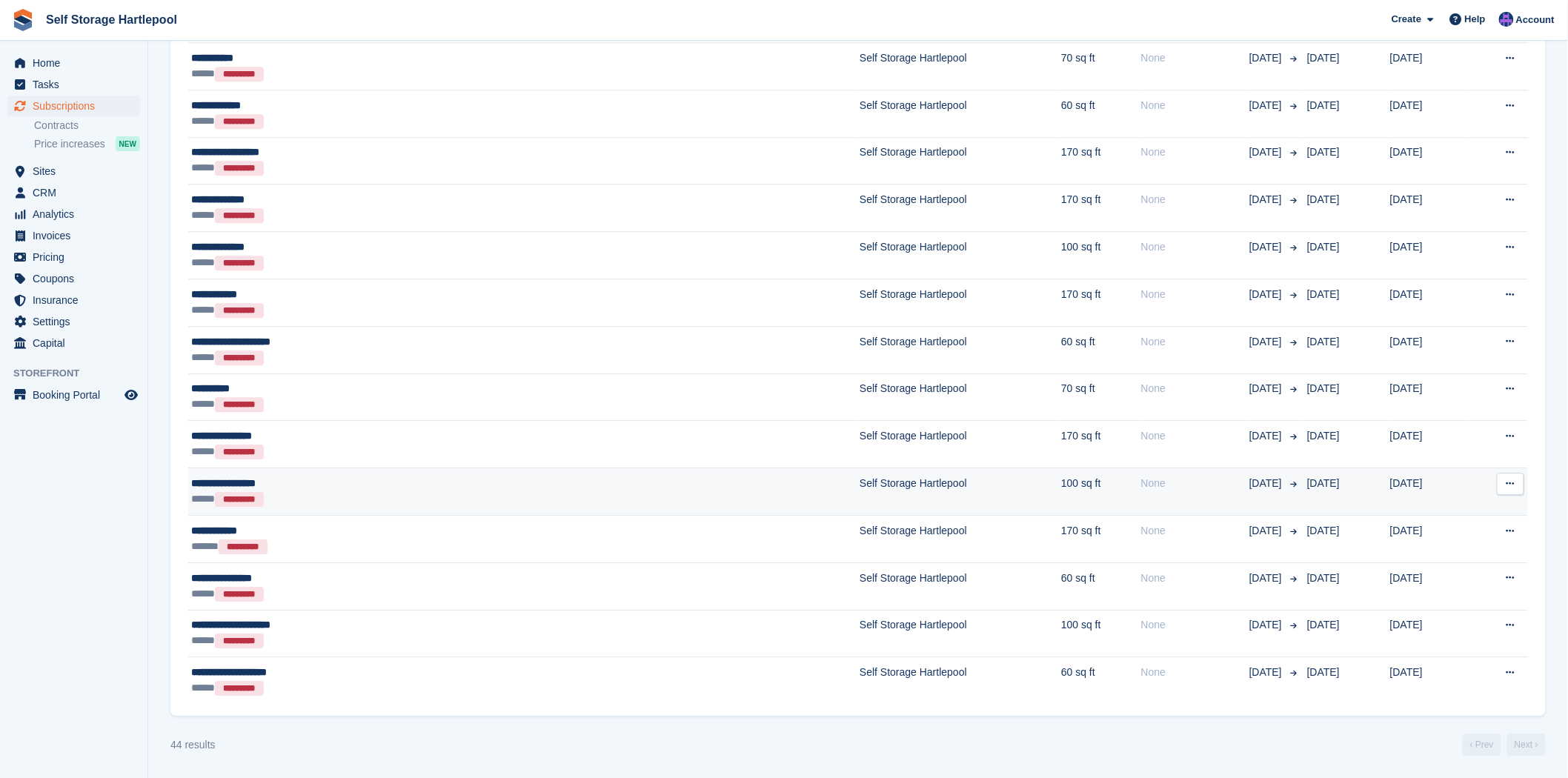
click at [1141, 492] on td "None" at bounding box center [1195, 492] width 108 height 48
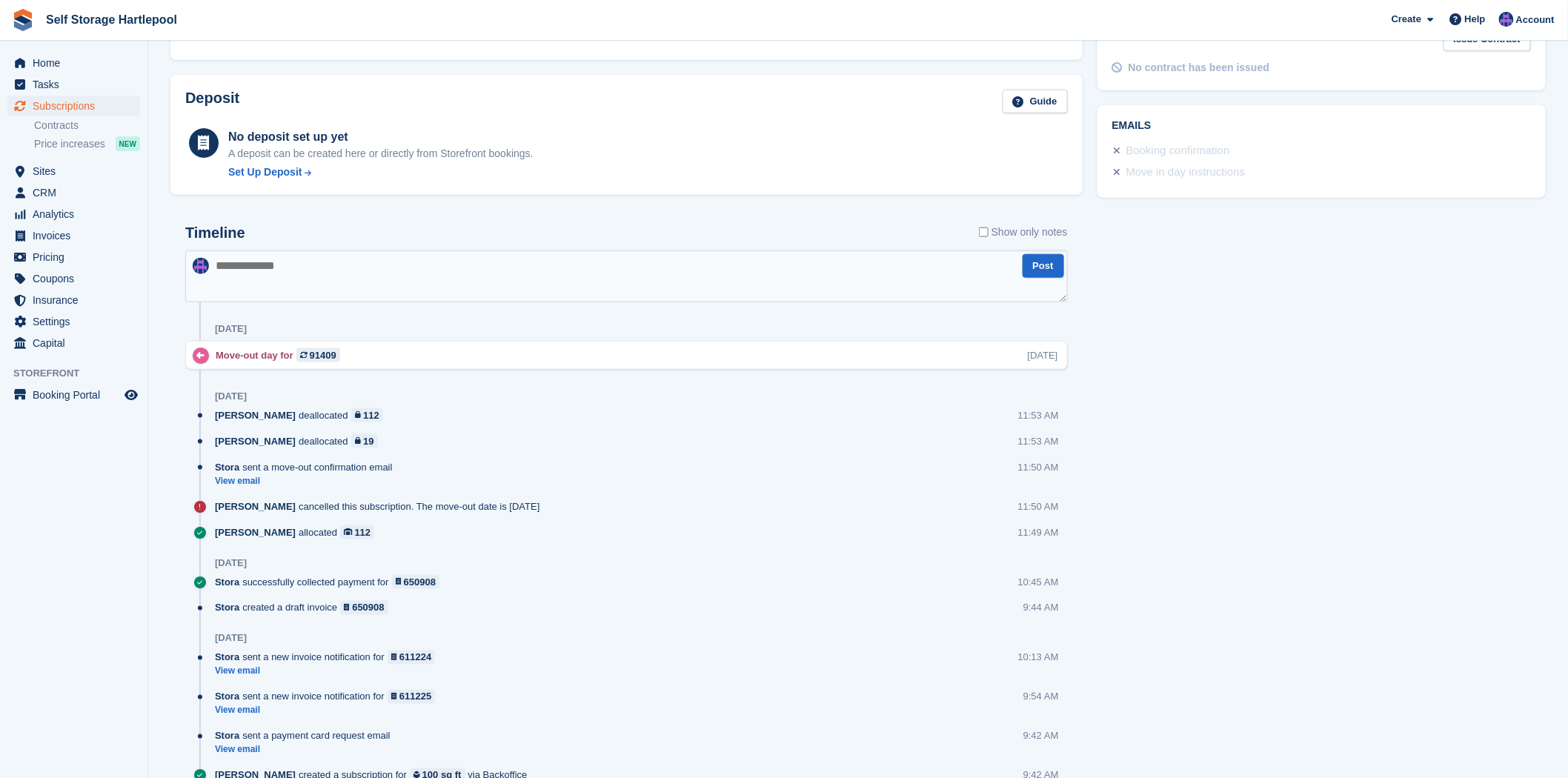
scroll to position [647, 0]
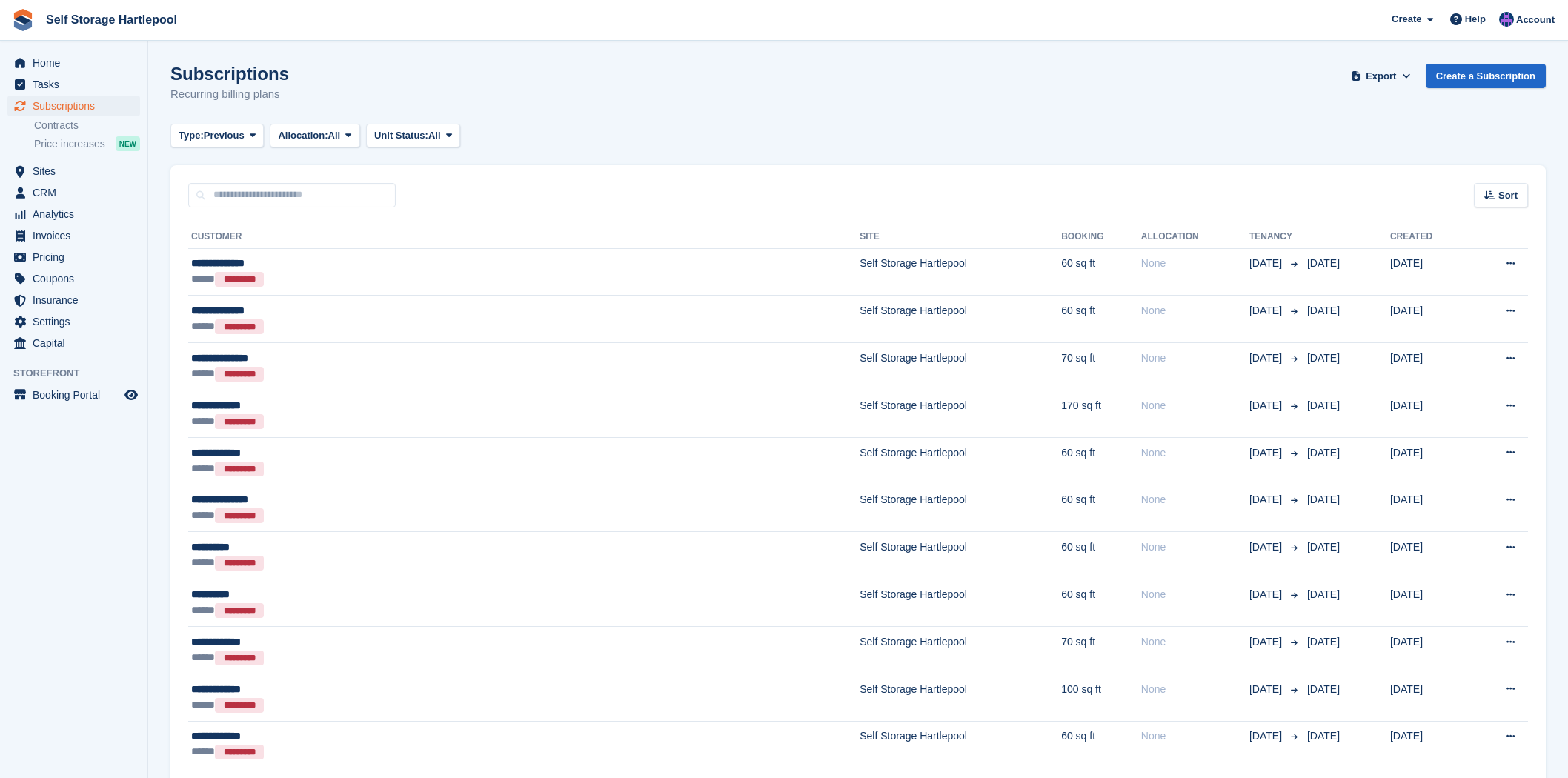
scroll to position [1627, 0]
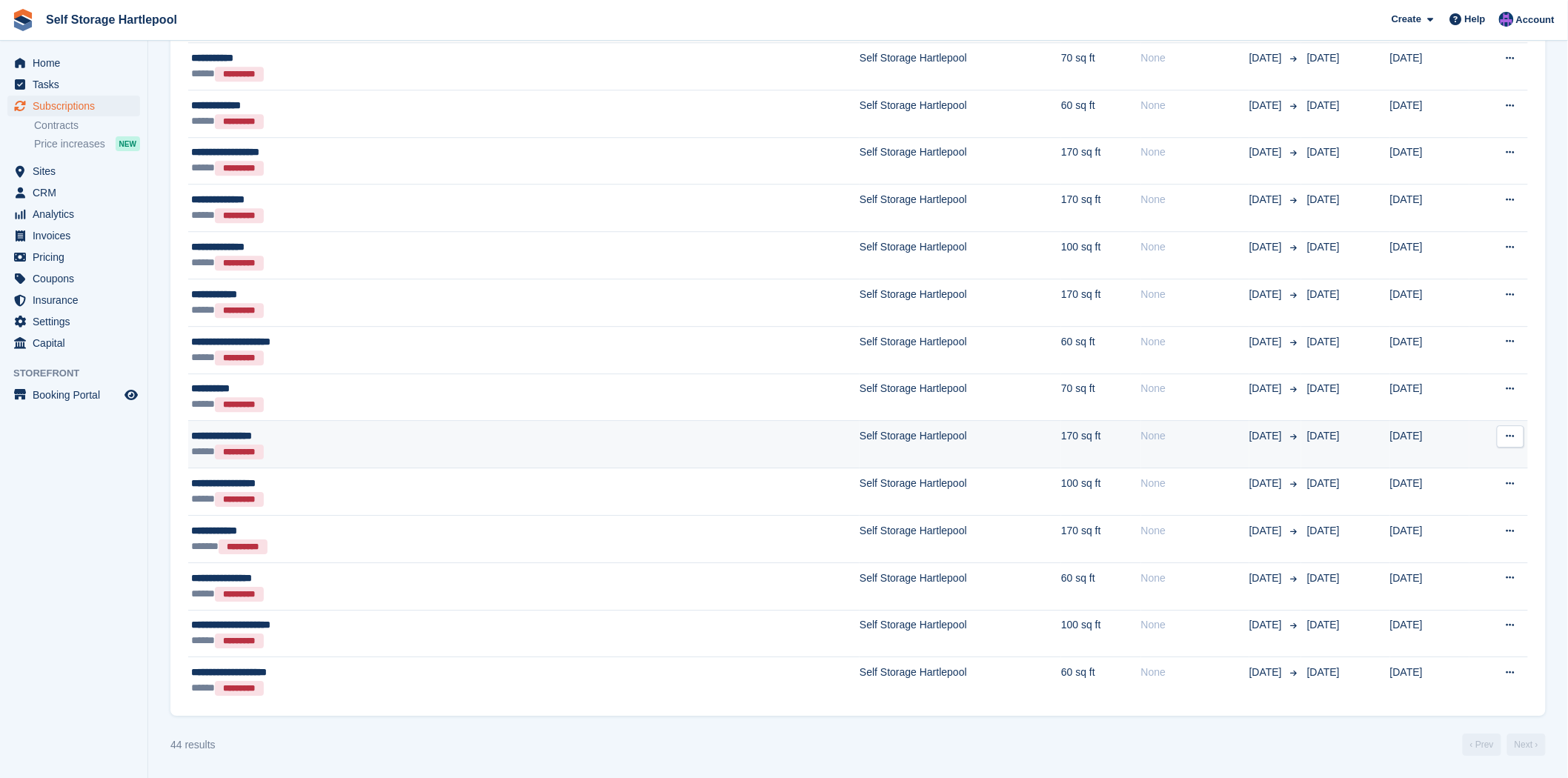
click at [1141, 443] on td "None" at bounding box center [1195, 445] width 108 height 48
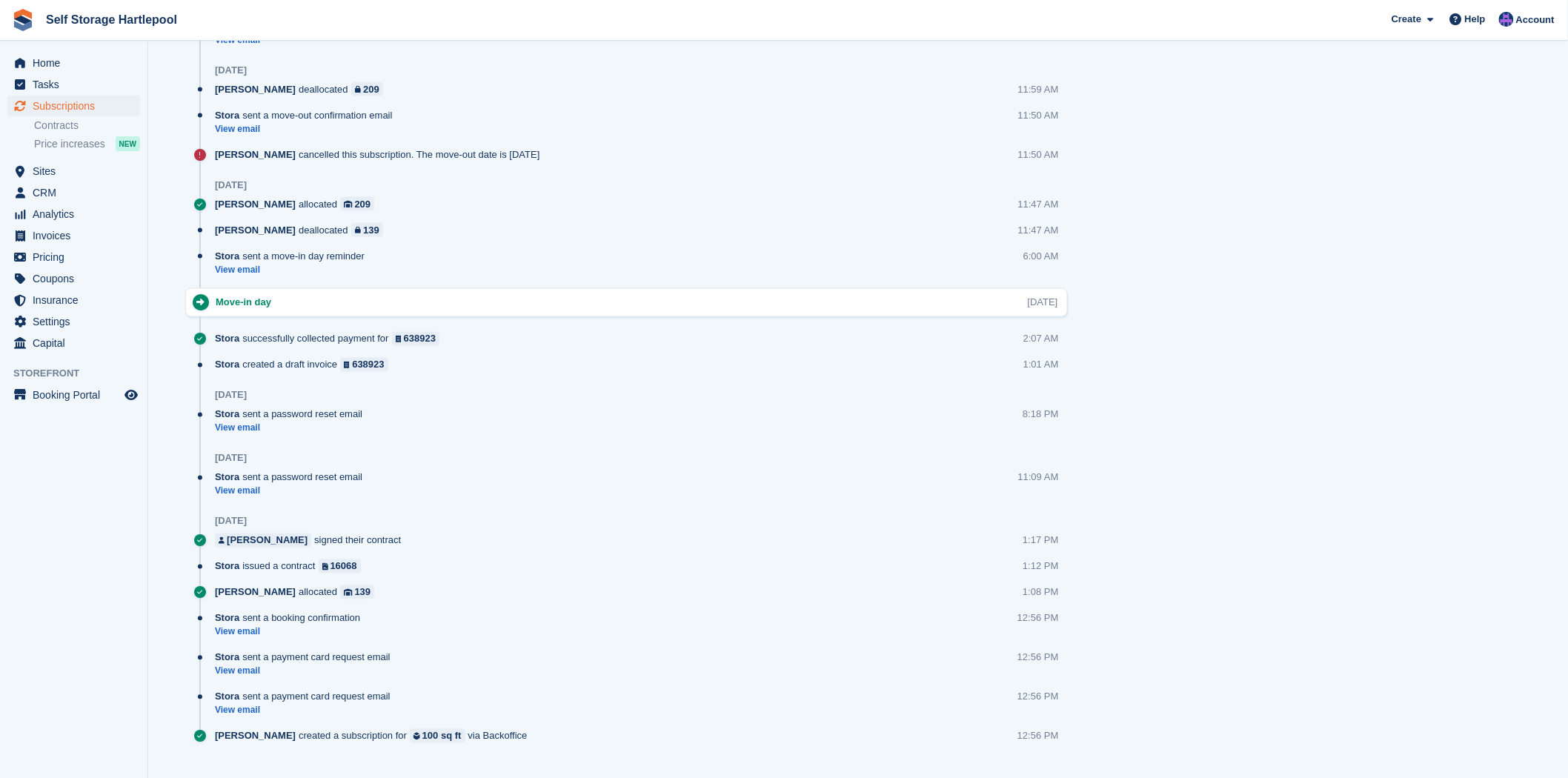
scroll to position [929, 0]
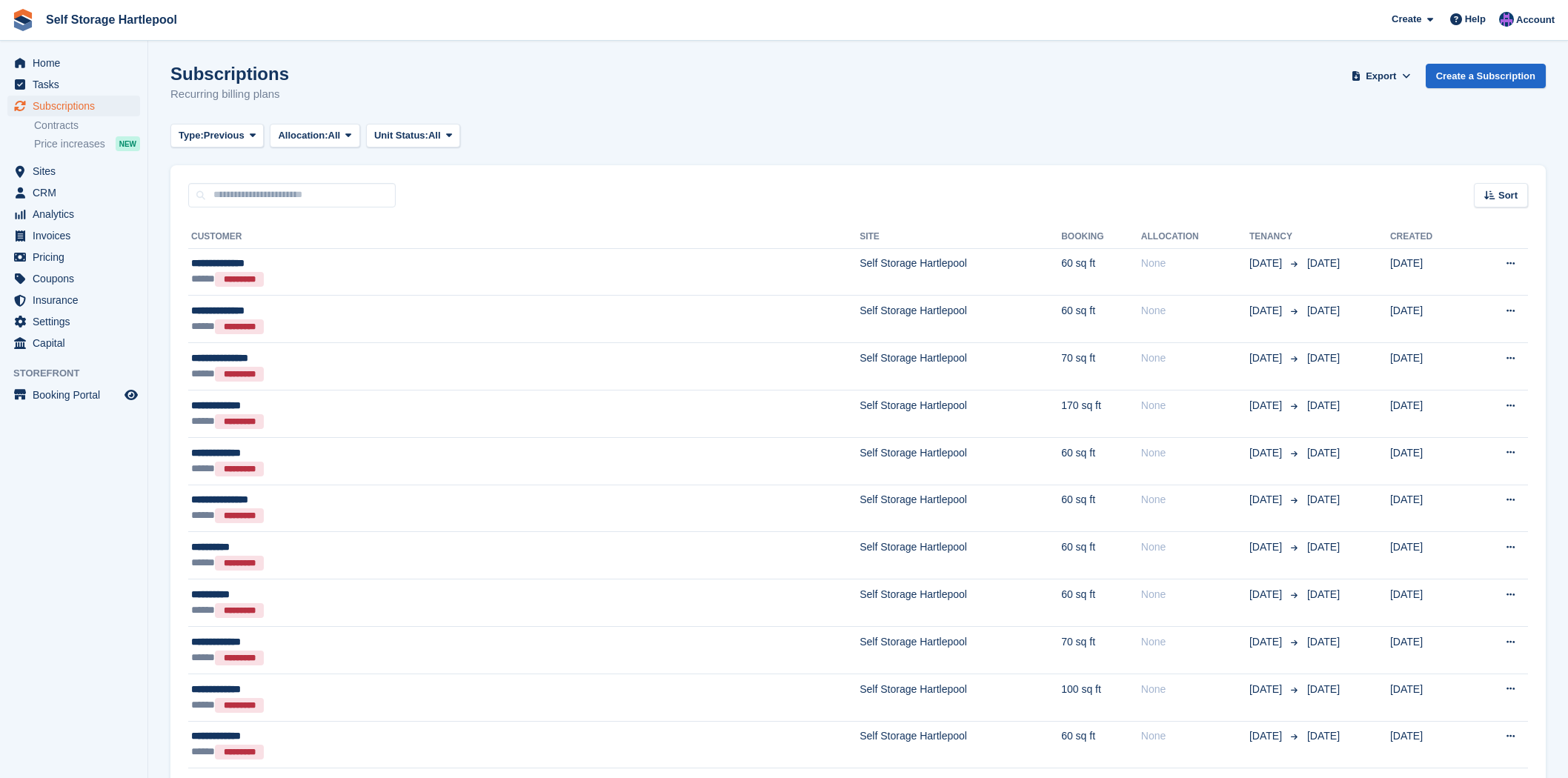
scroll to position [1627, 0]
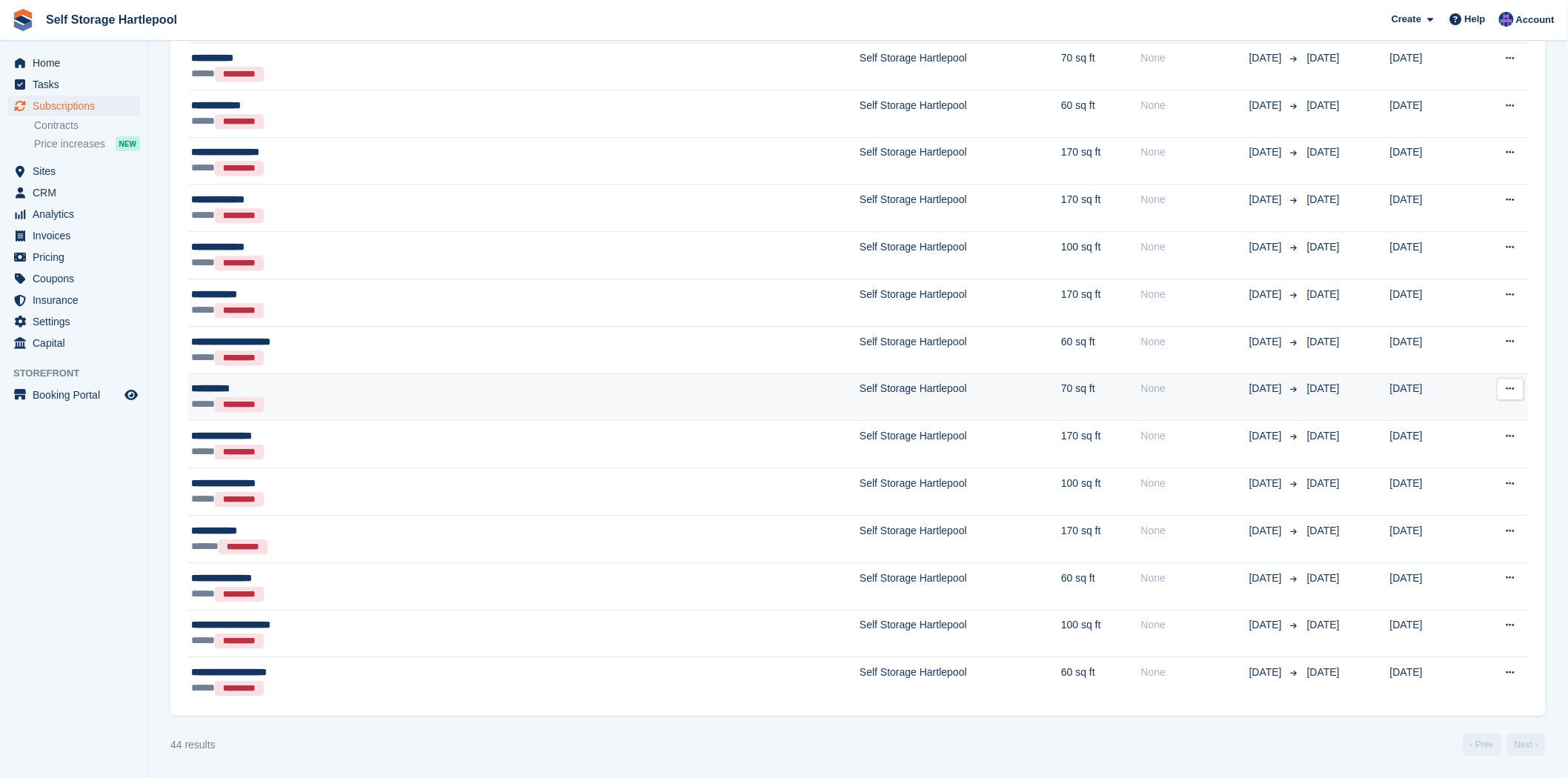
click at [1141, 376] on td "None" at bounding box center [1195, 397] width 108 height 48
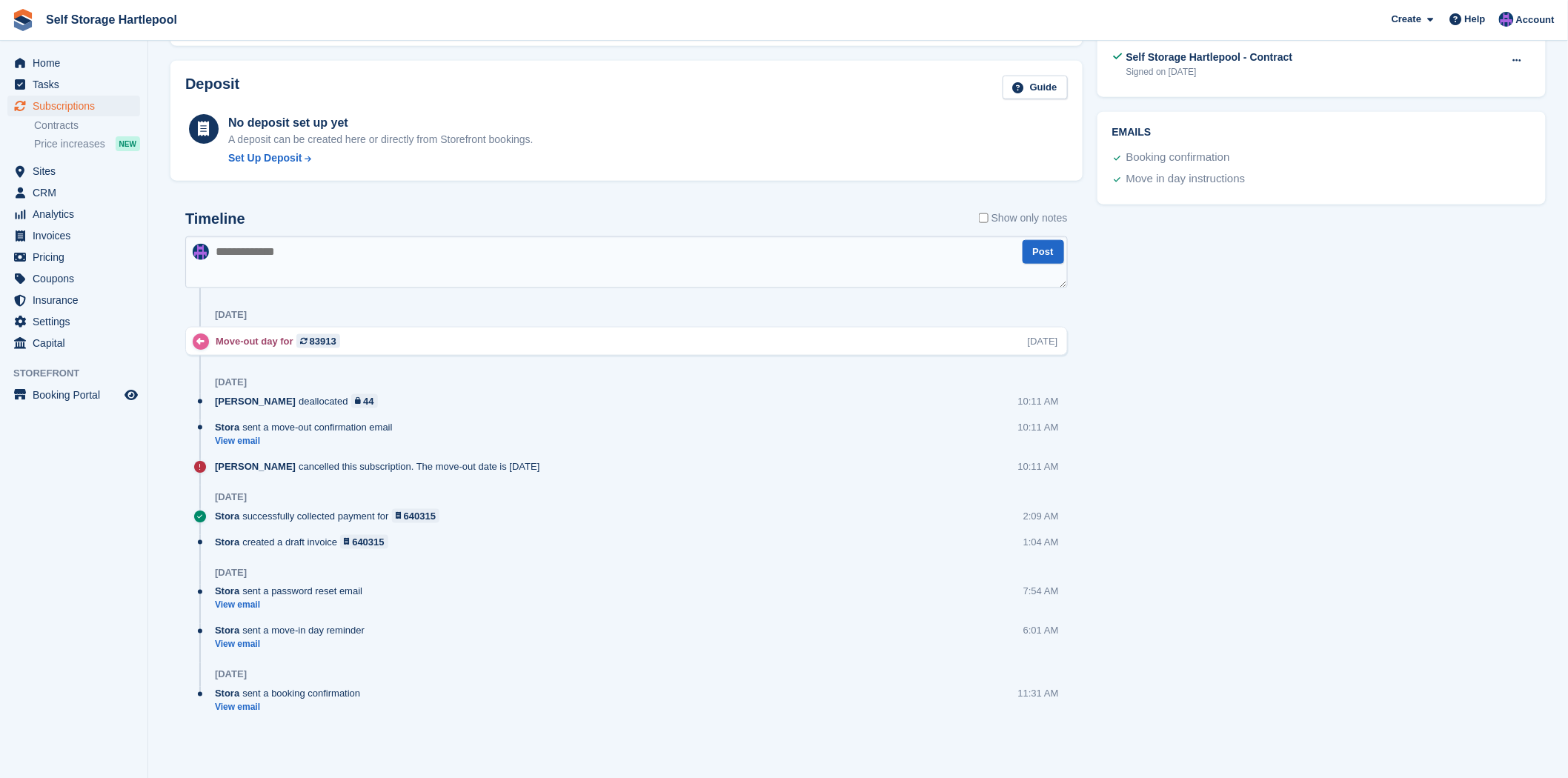
scroll to position [593, 0]
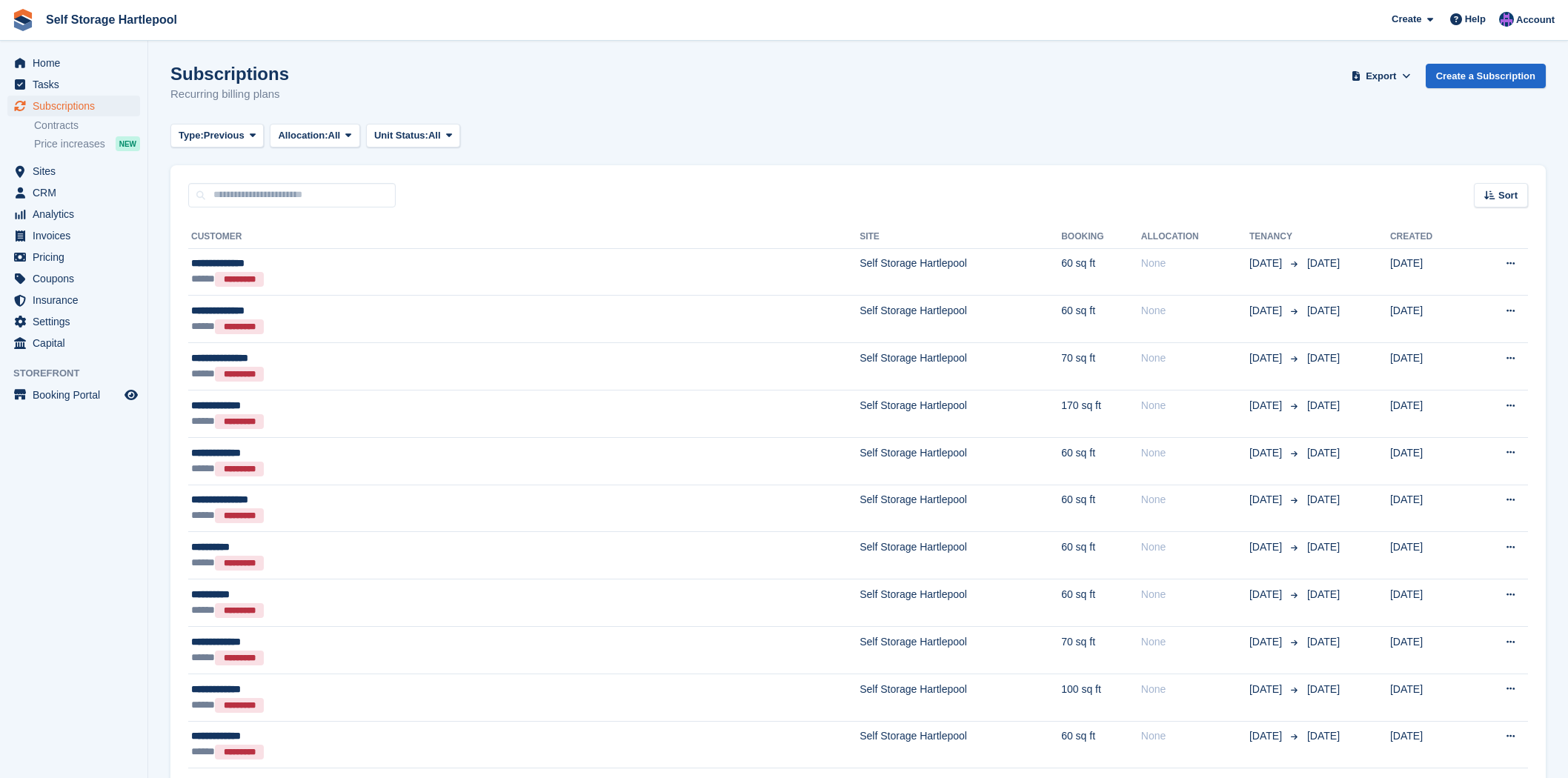
scroll to position [1627, 0]
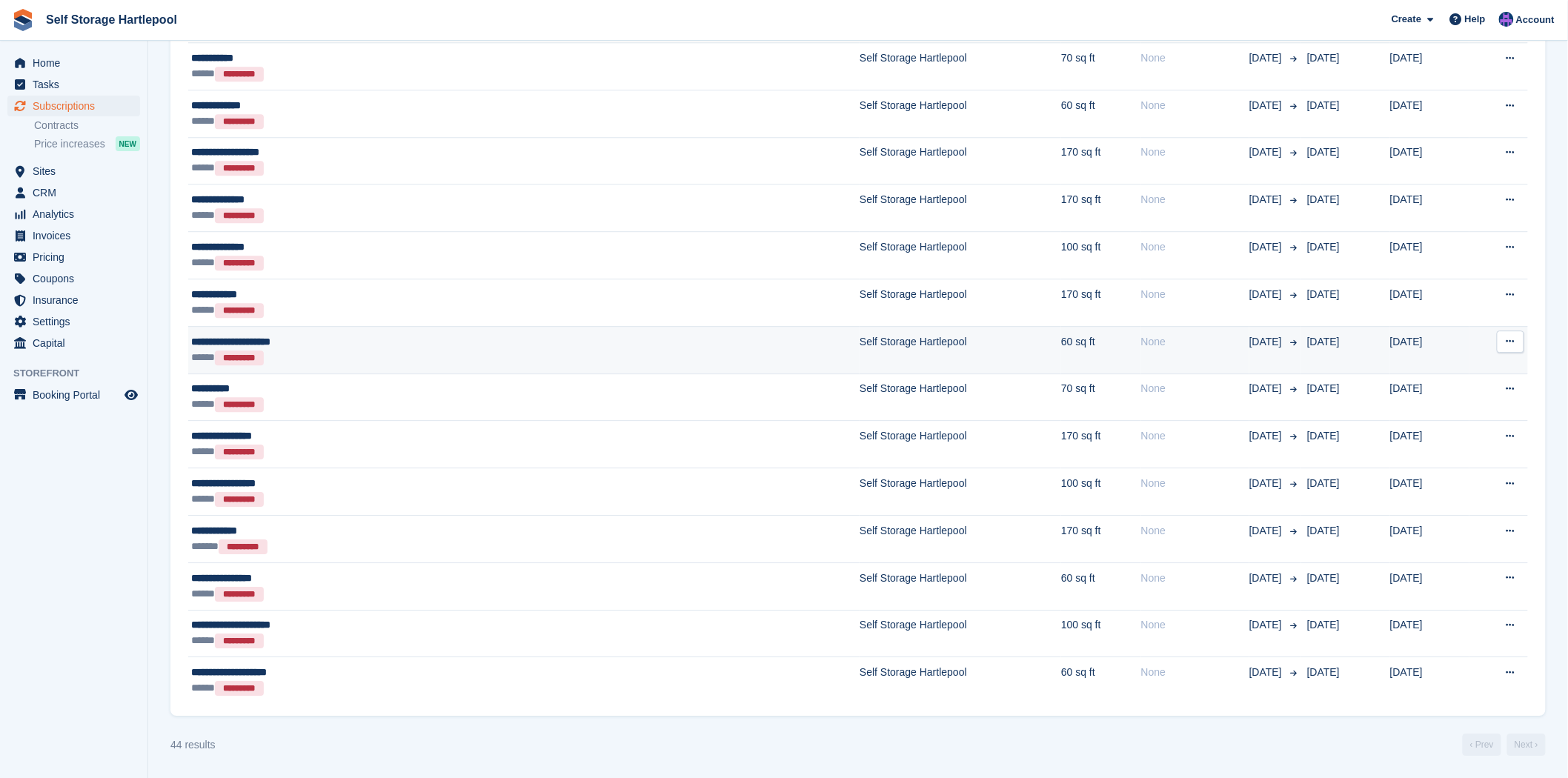
click at [1141, 341] on div "None" at bounding box center [1195, 341] width 108 height 16
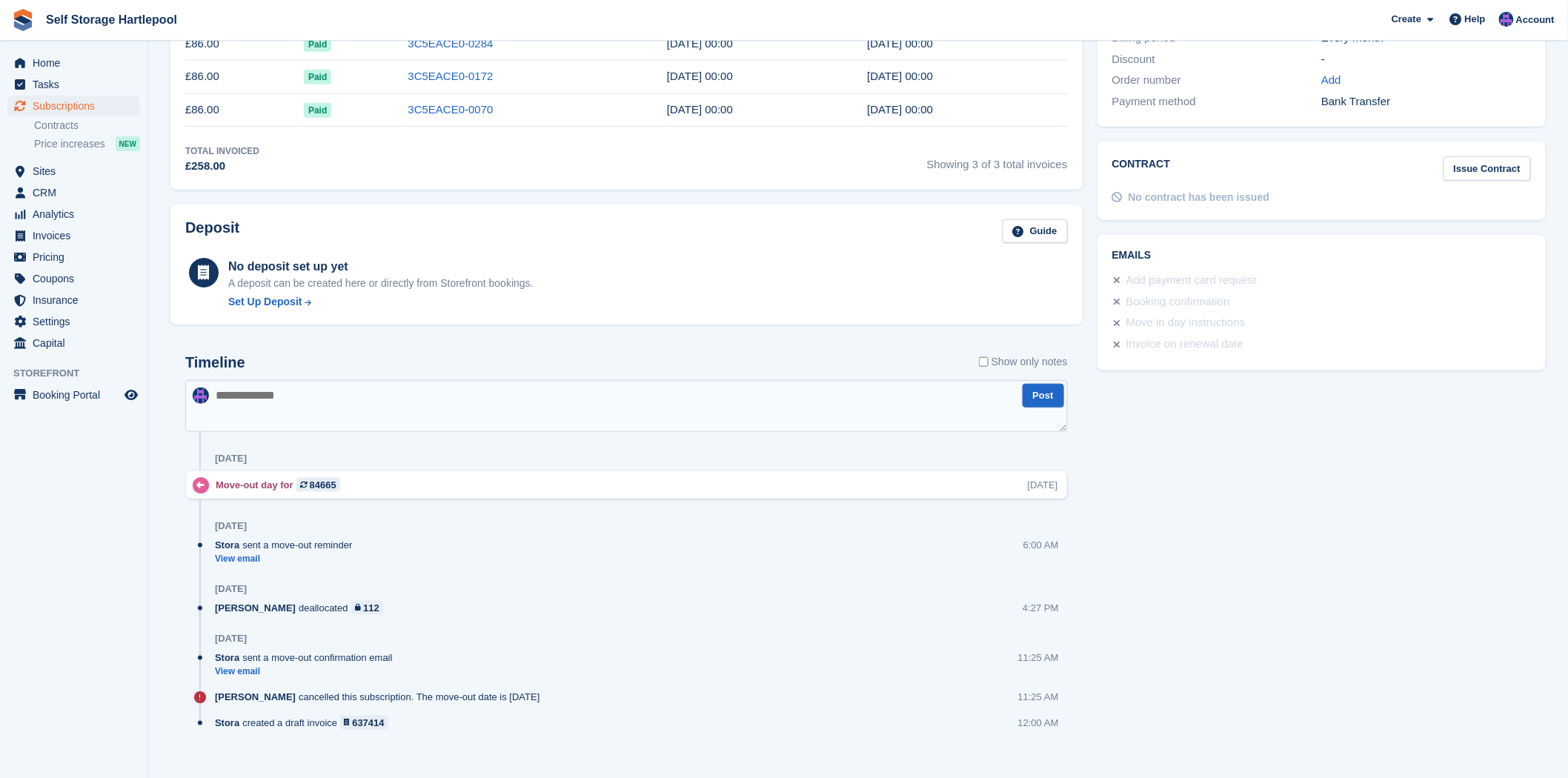
scroll to position [465, 0]
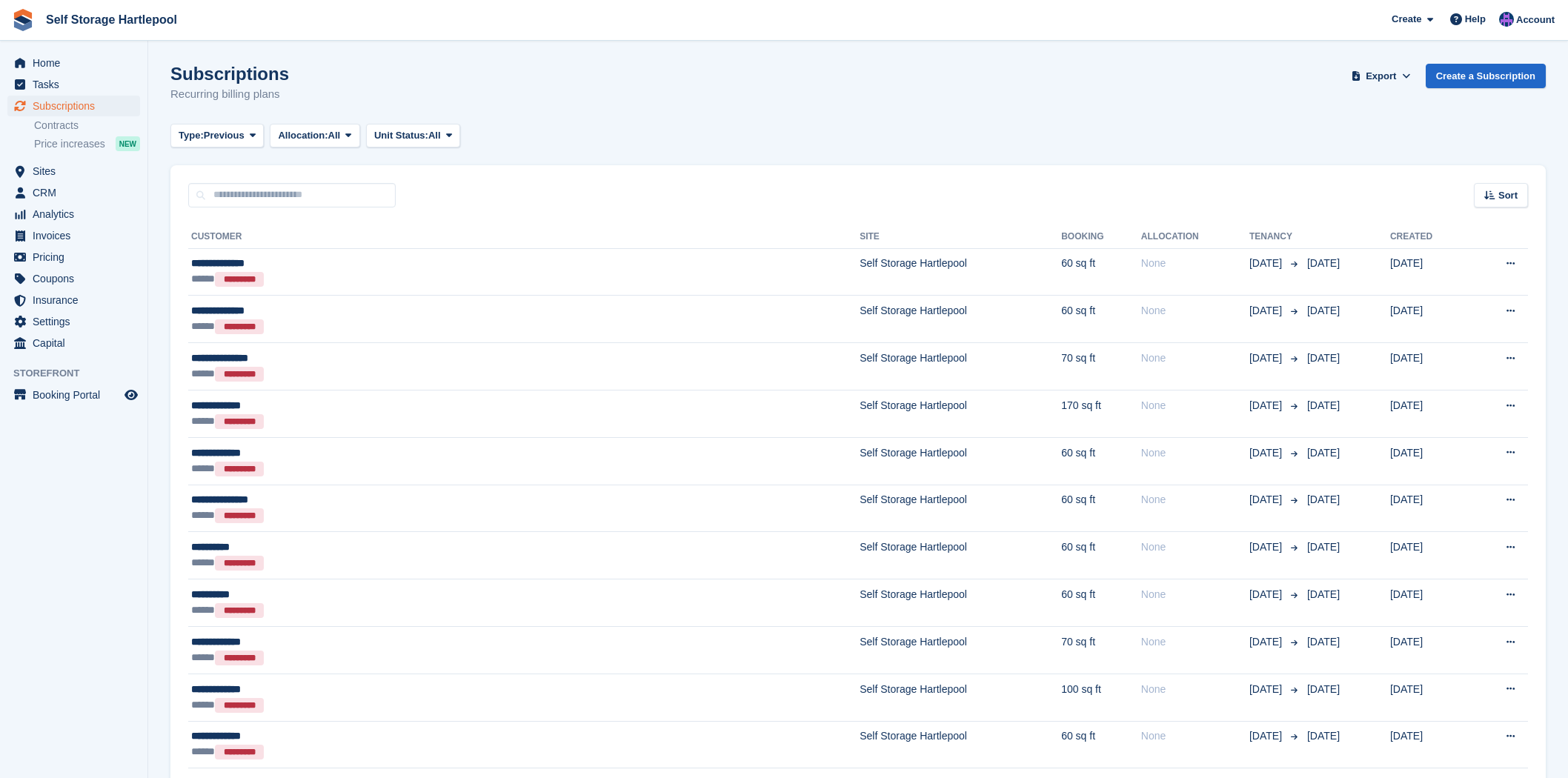
scroll to position [1627, 0]
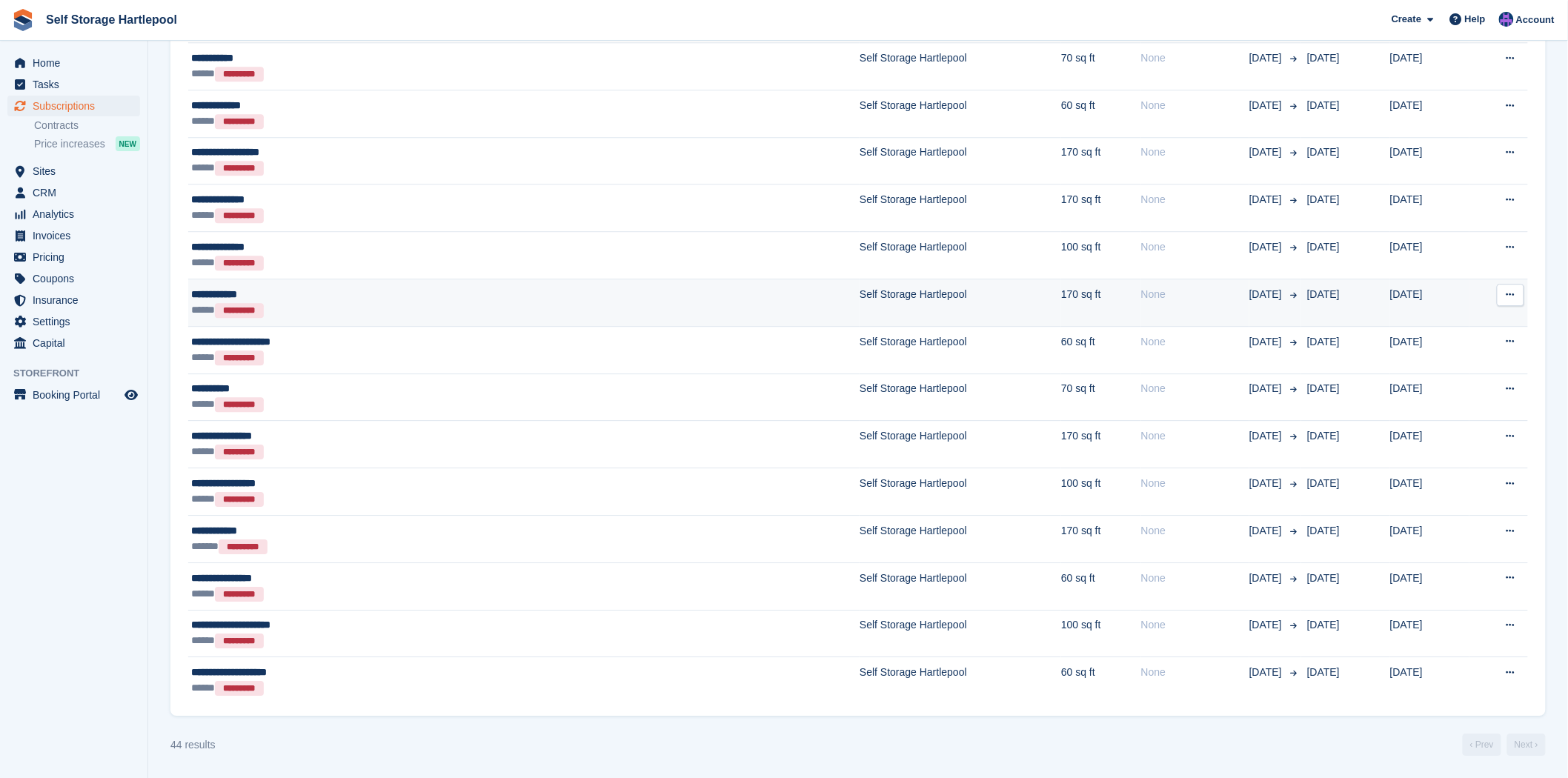
click at [860, 315] on td "Self Storage Hartlepool" at bounding box center [960, 303] width 201 height 48
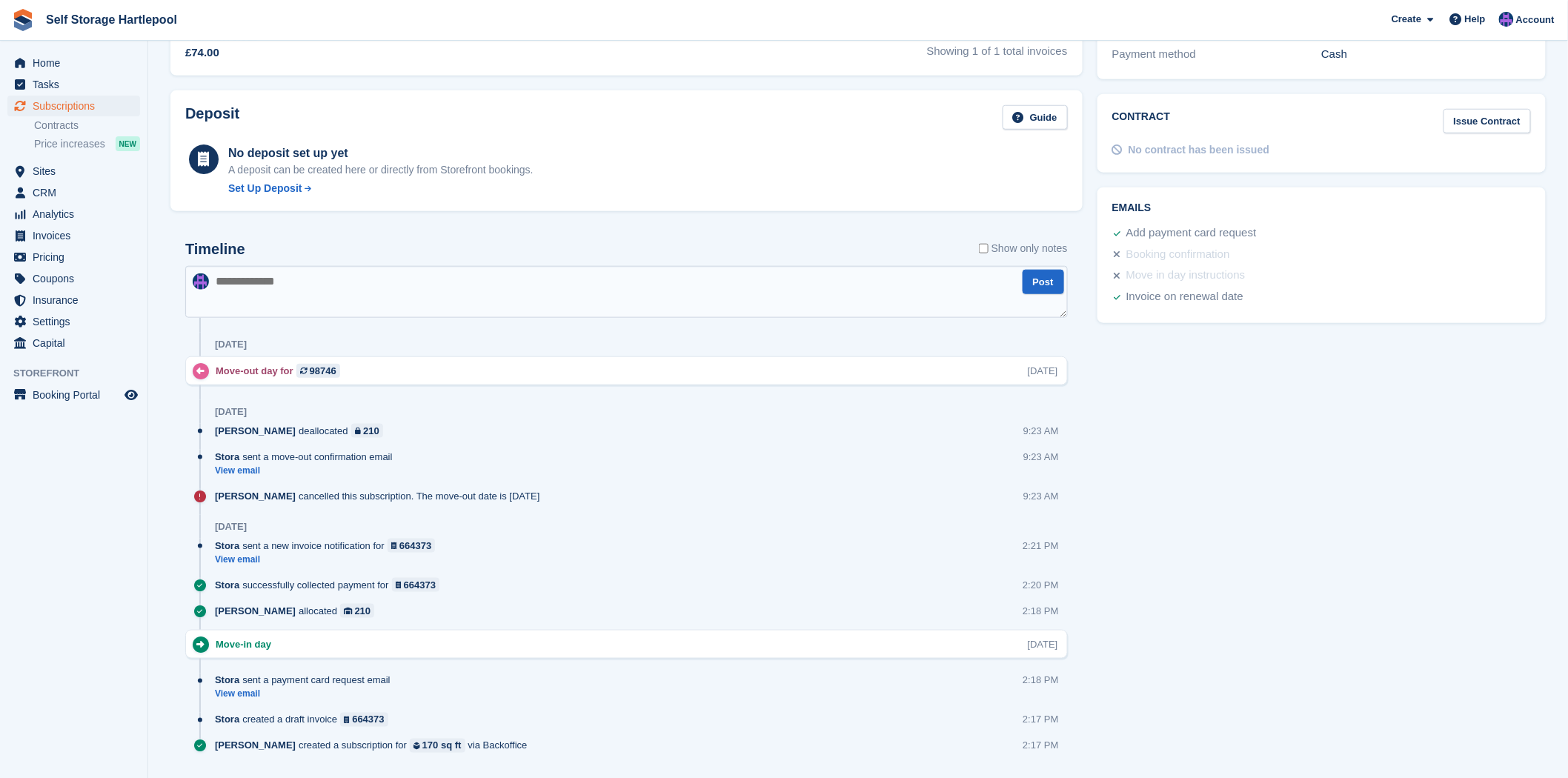
scroll to position [535, 0]
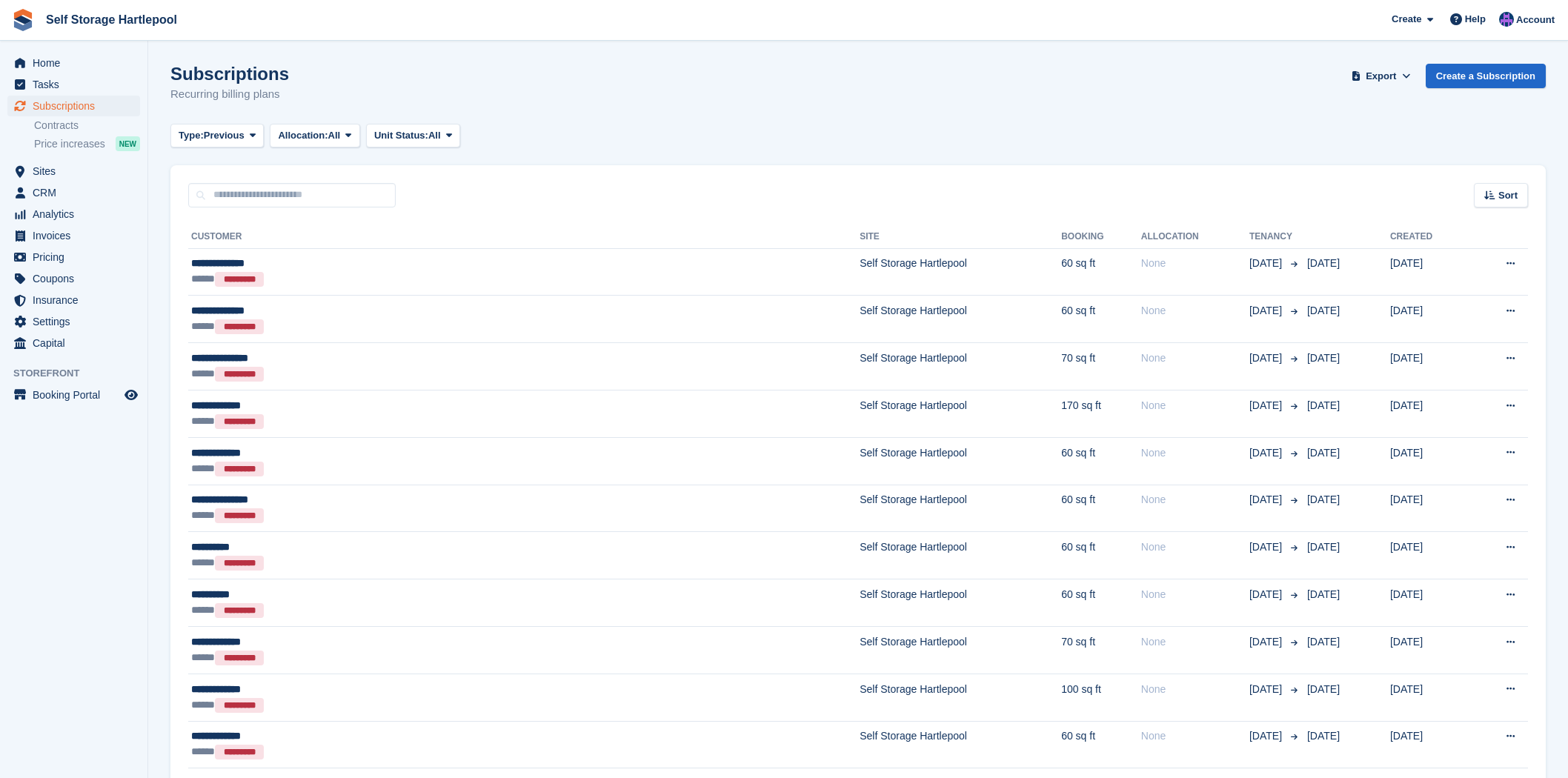
scroll to position [1627, 0]
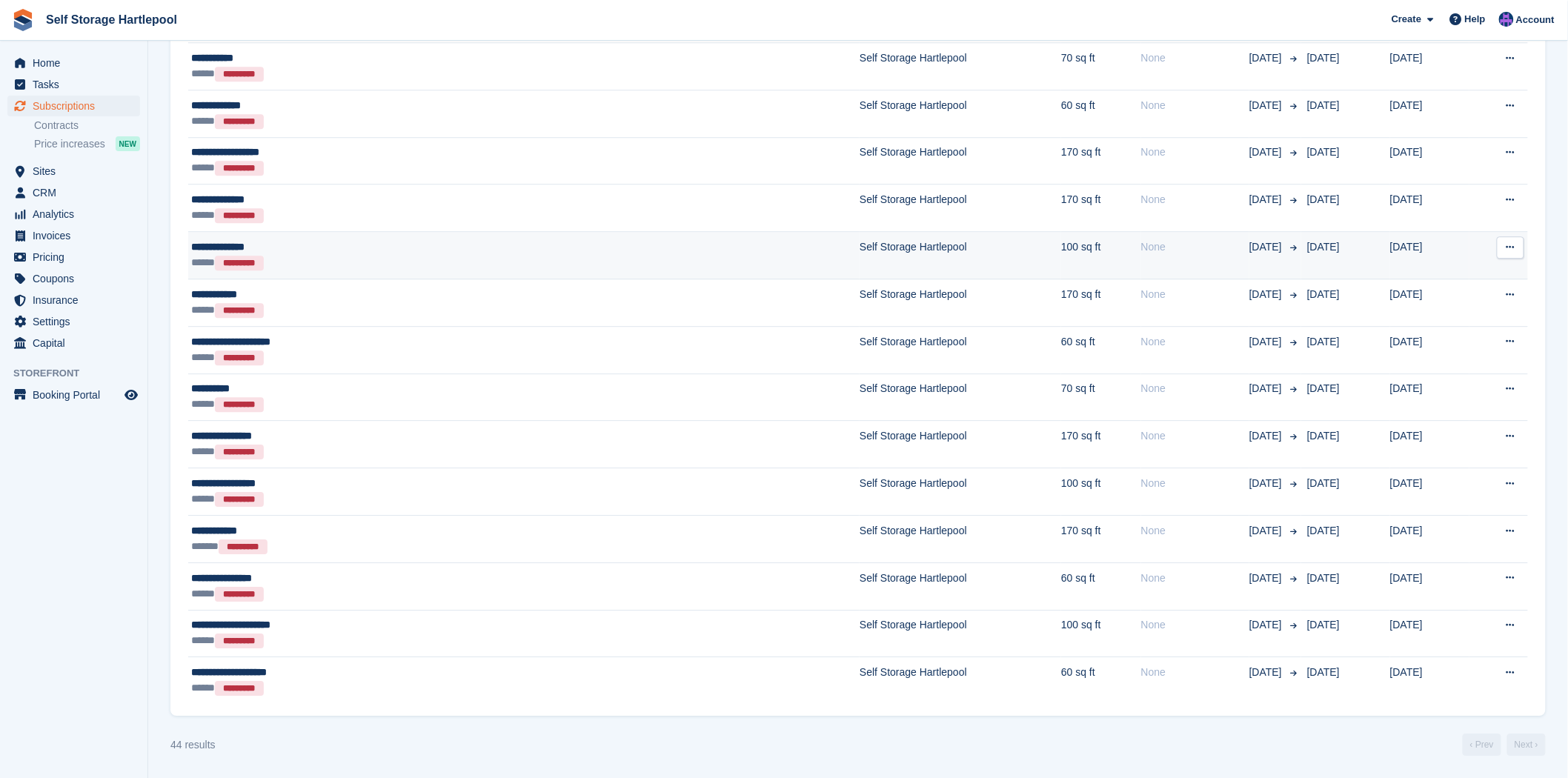
click at [1061, 247] on td "100 sq ft" at bounding box center [1100, 255] width 80 height 48
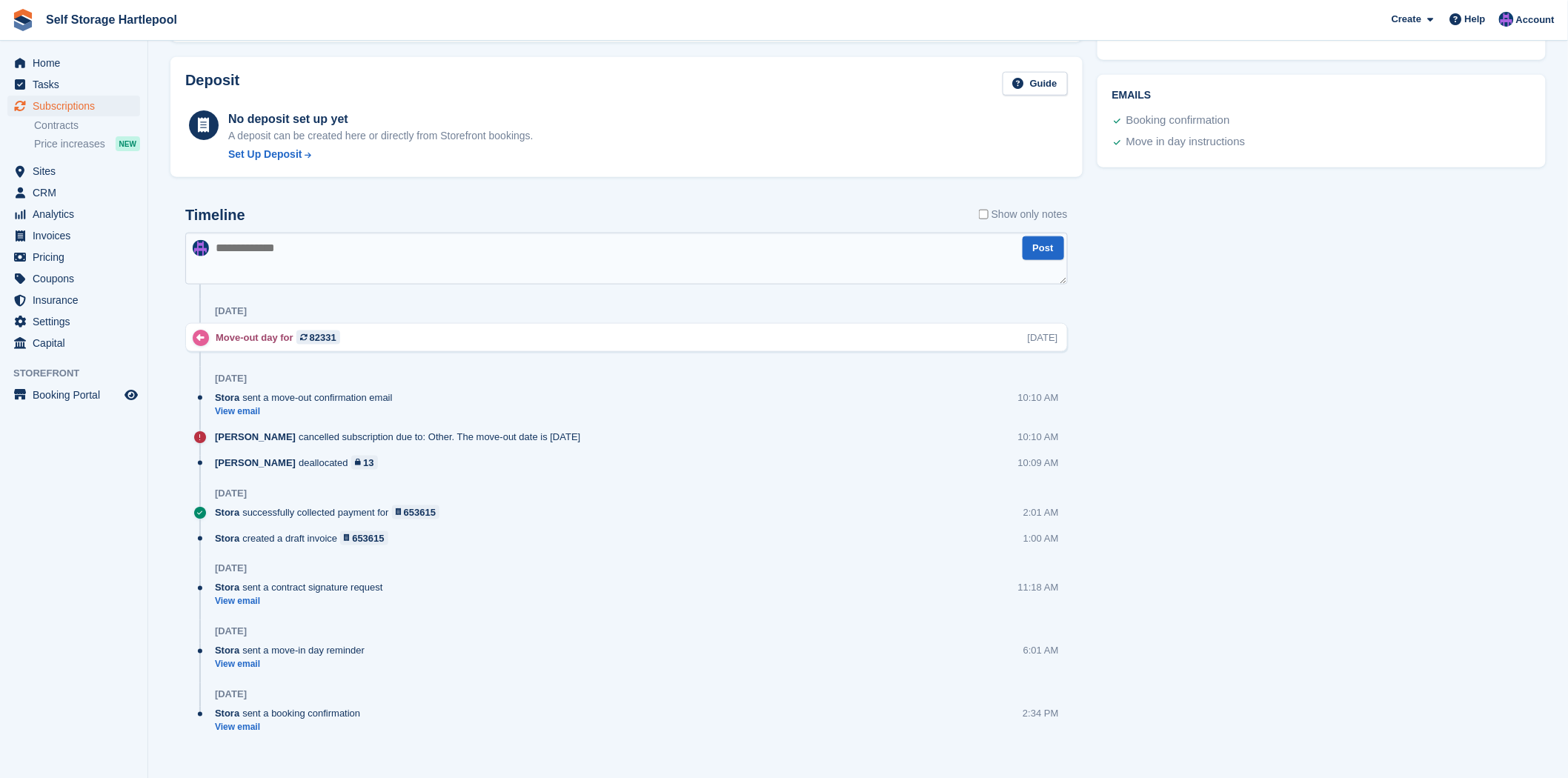
scroll to position [650, 0]
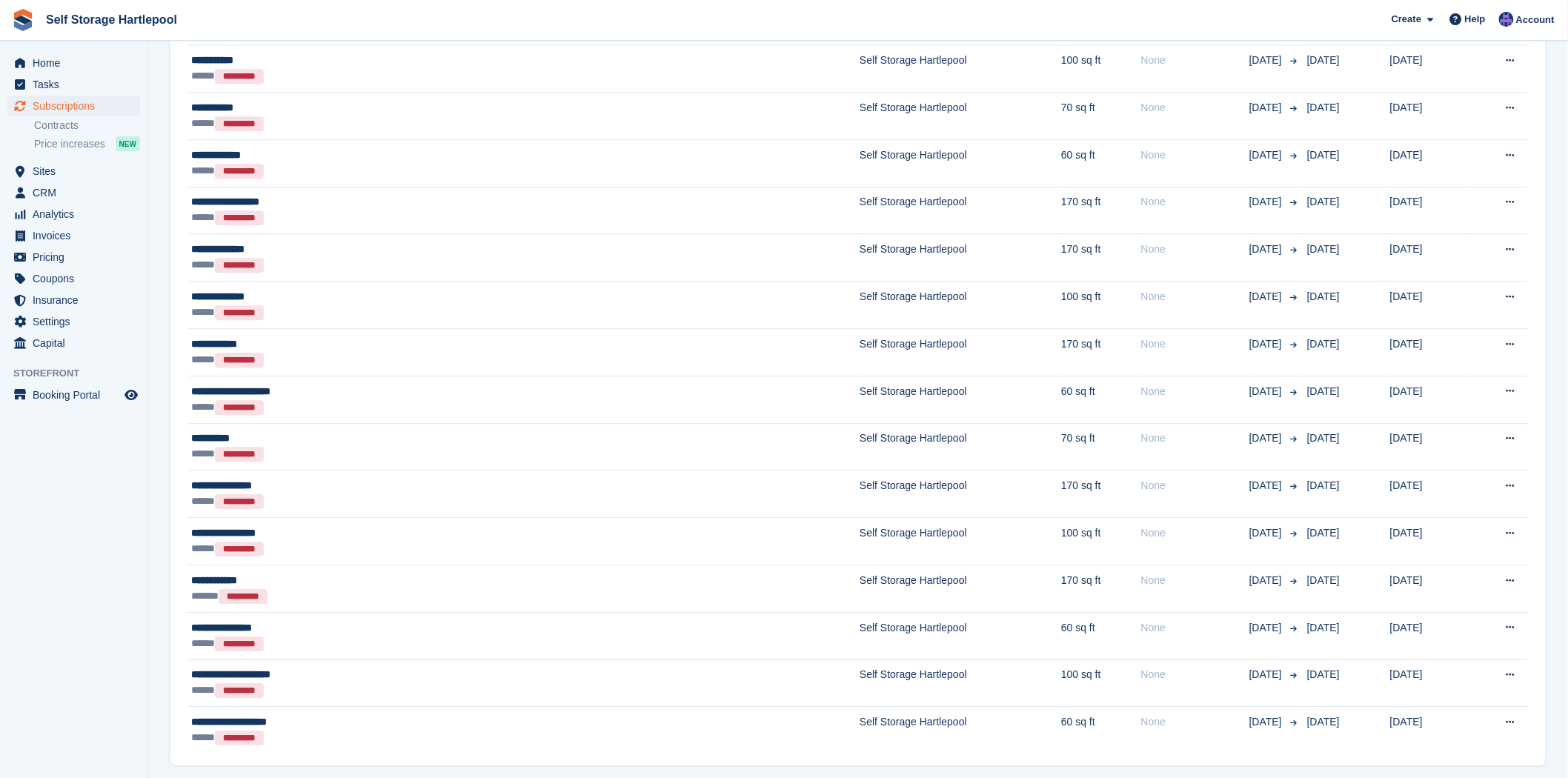
scroll to position [1545, 0]
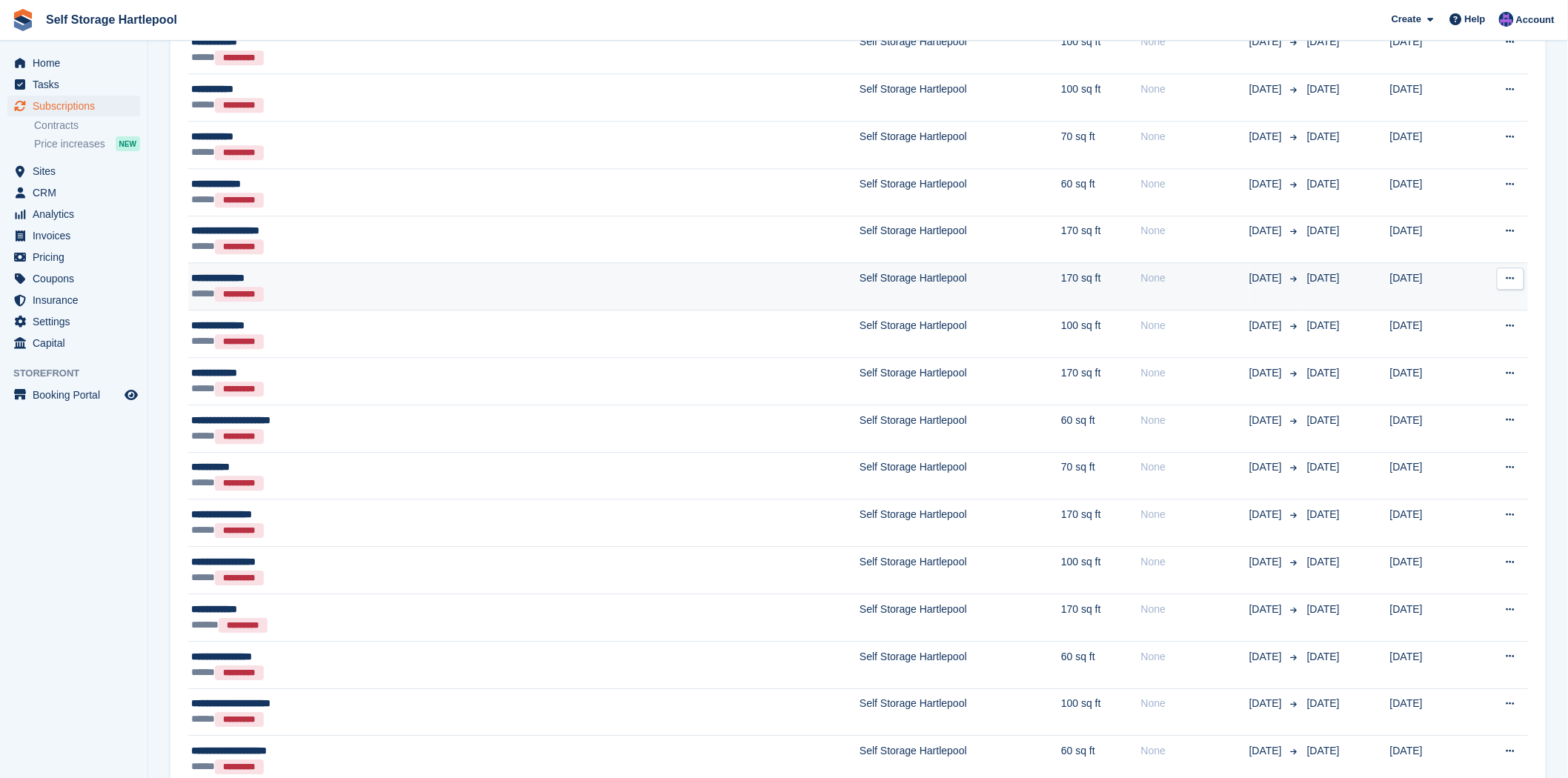
click at [1141, 277] on div "None" at bounding box center [1195, 278] width 108 height 16
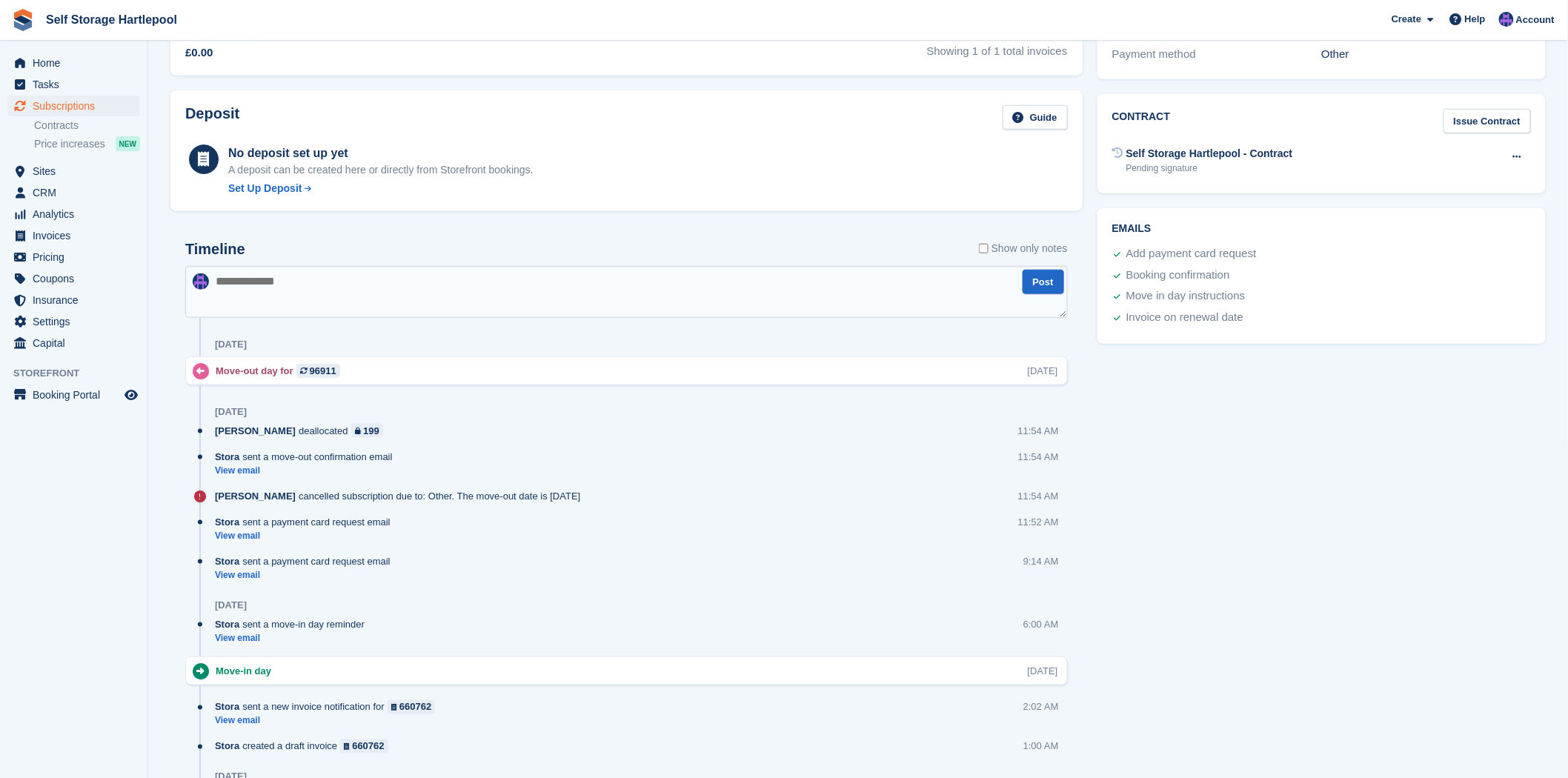
scroll to position [804, 0]
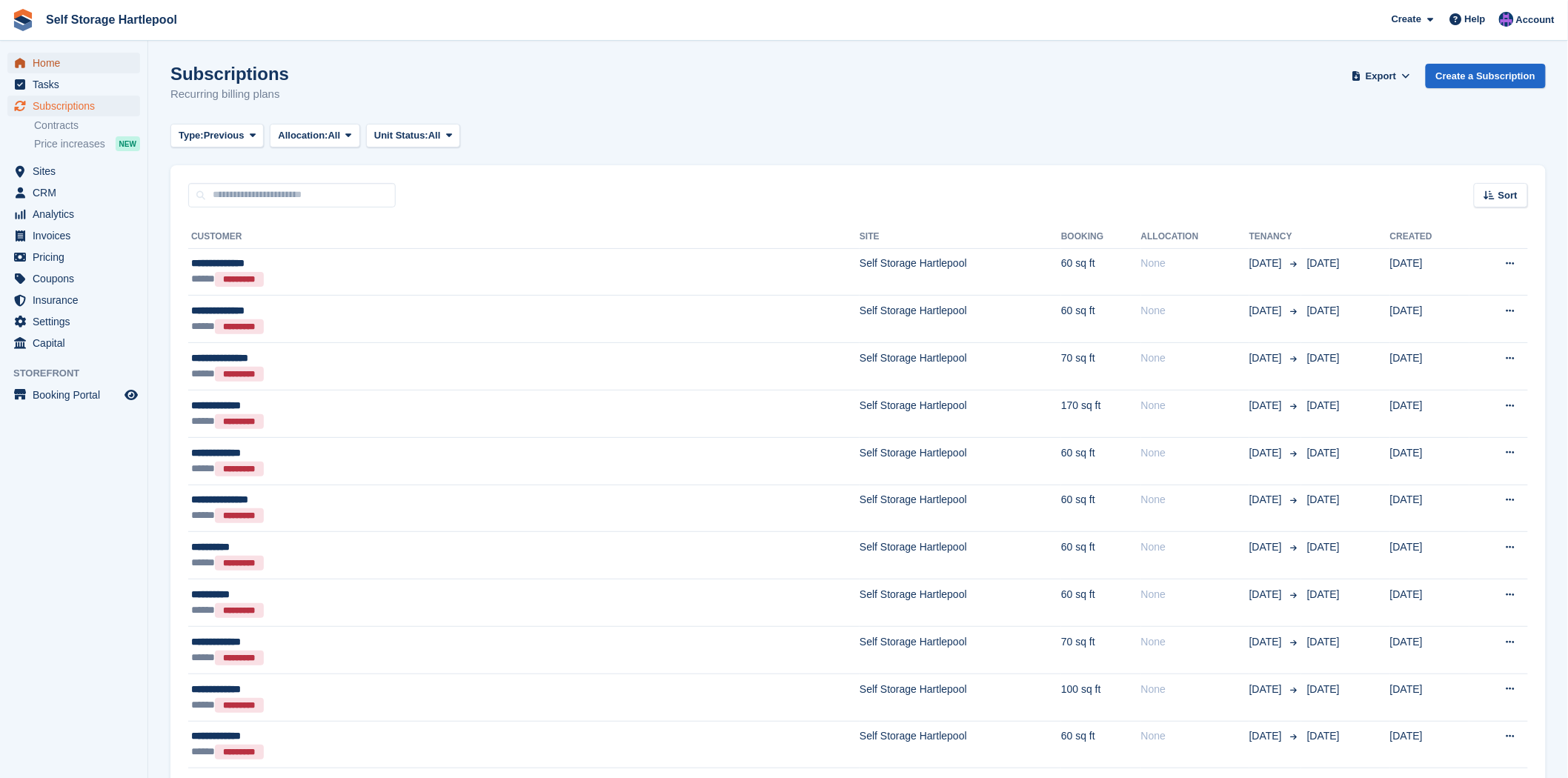
click at [64, 67] on span "Home" at bounding box center [77, 62] width 89 height 21
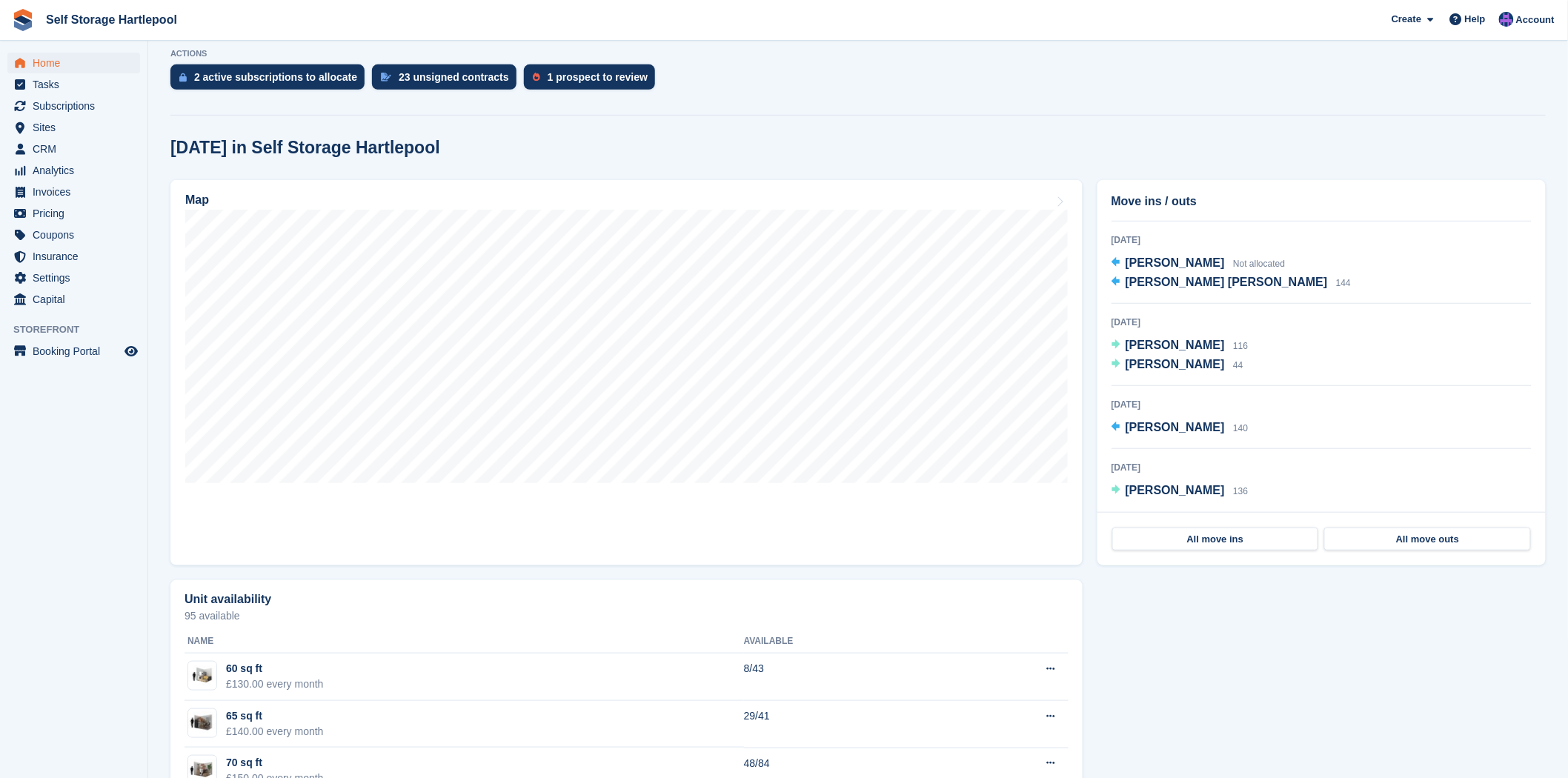
scroll to position [330, 0]
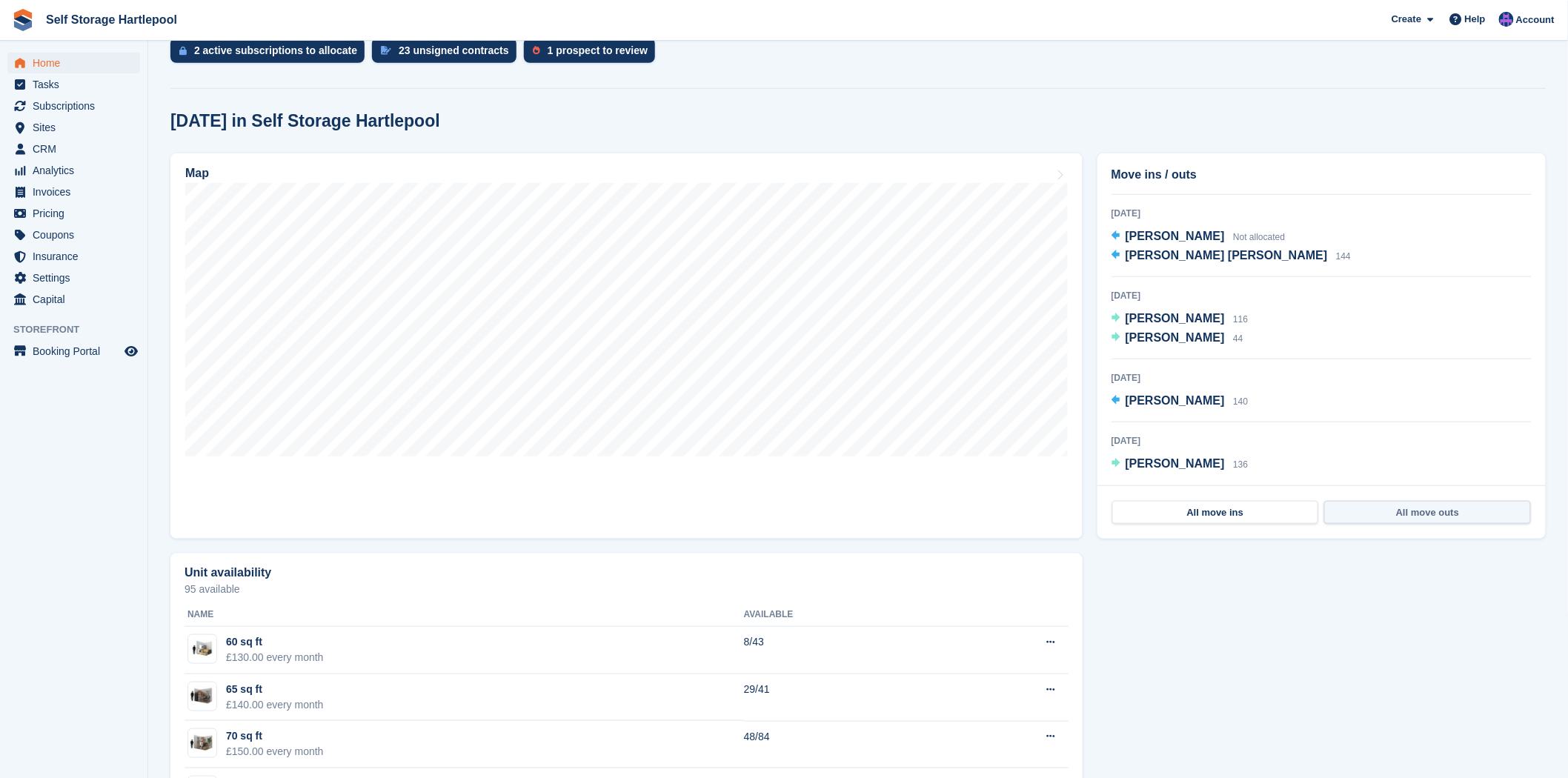
click at [1368, 508] on link "All move outs" at bounding box center [1428, 513] width 207 height 24
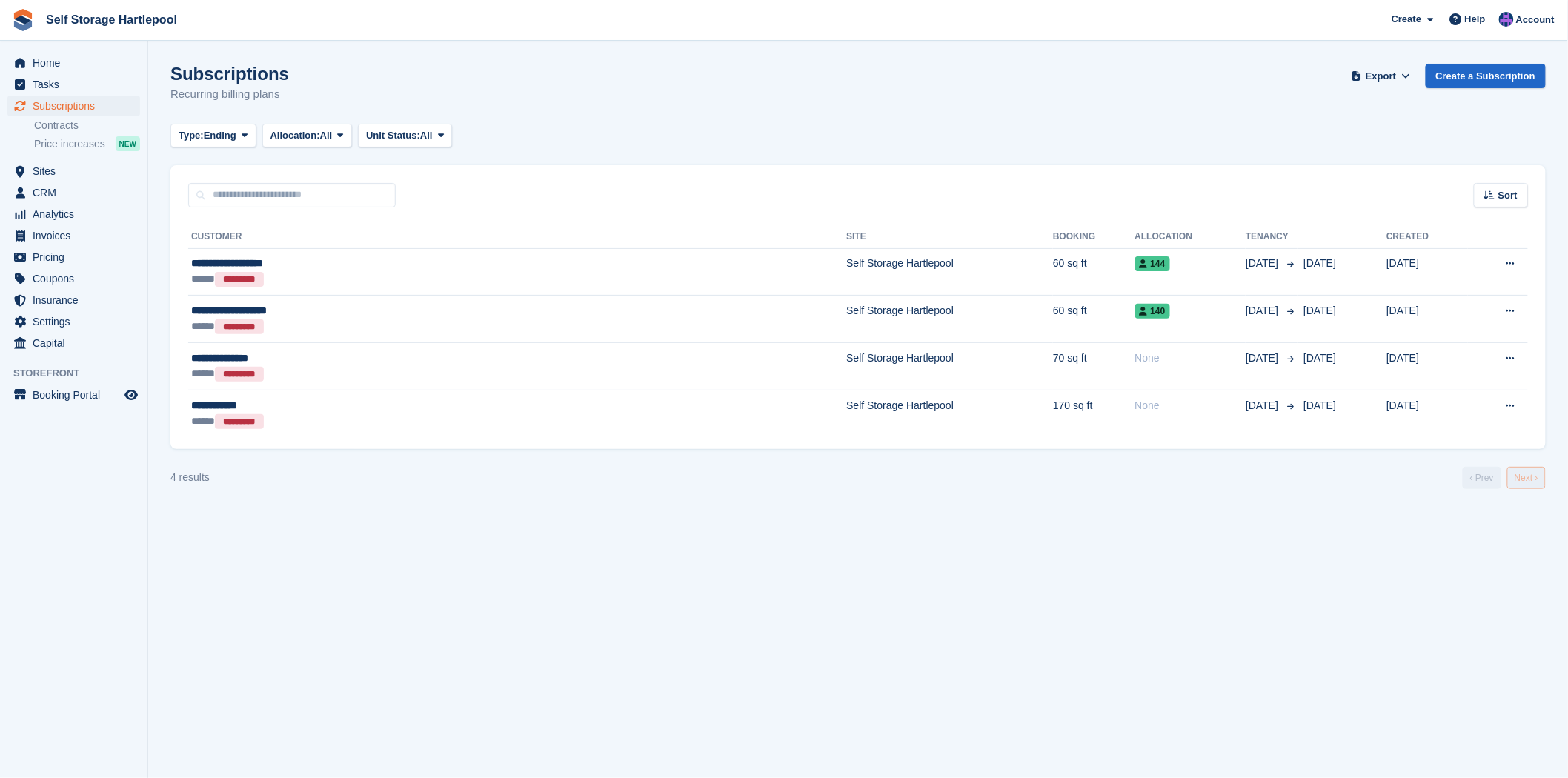
click at [1519, 479] on link "Next ›" at bounding box center [1527, 478] width 38 height 22
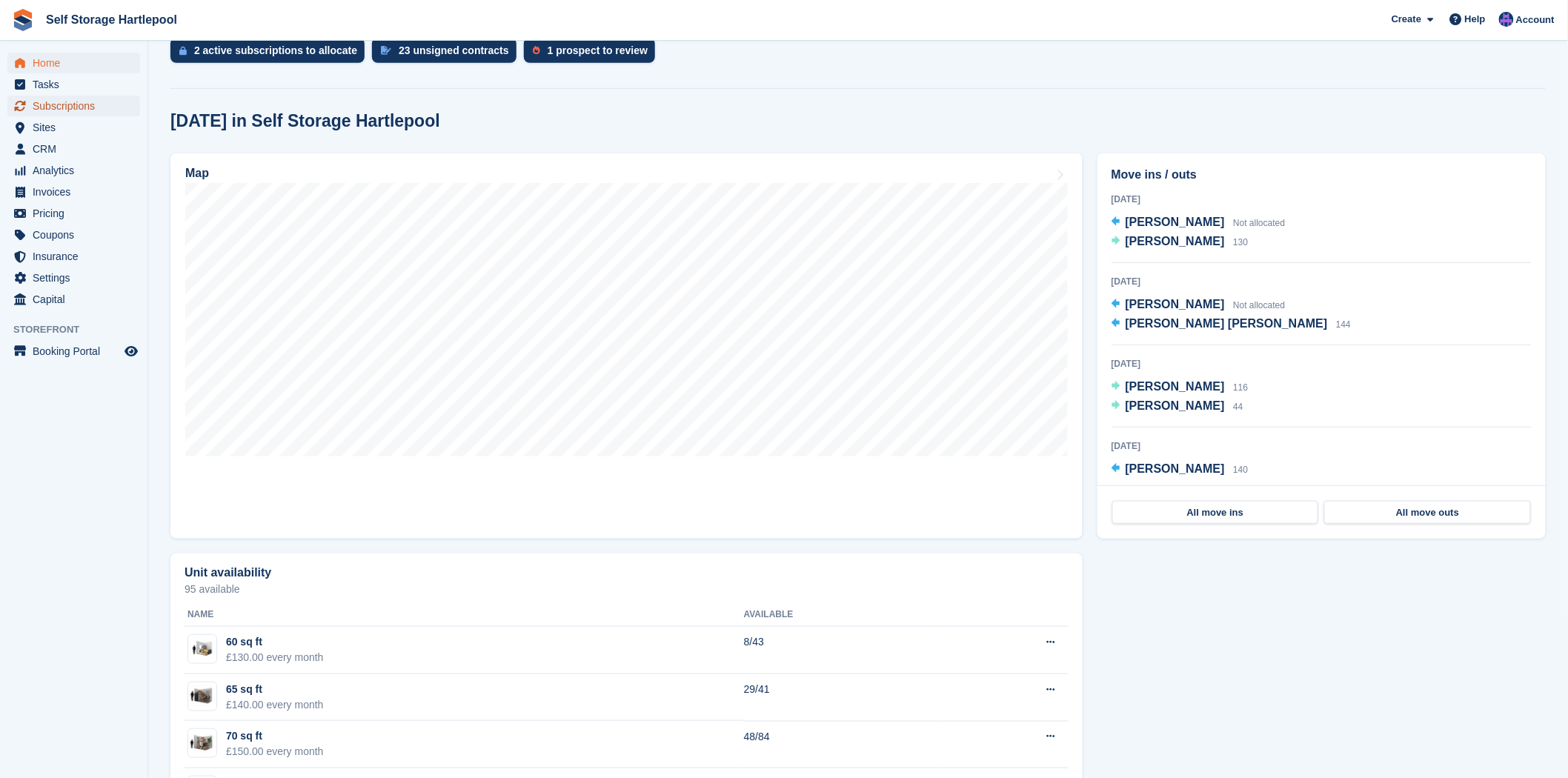
click at [69, 107] on span "Subscriptions" at bounding box center [77, 105] width 89 height 21
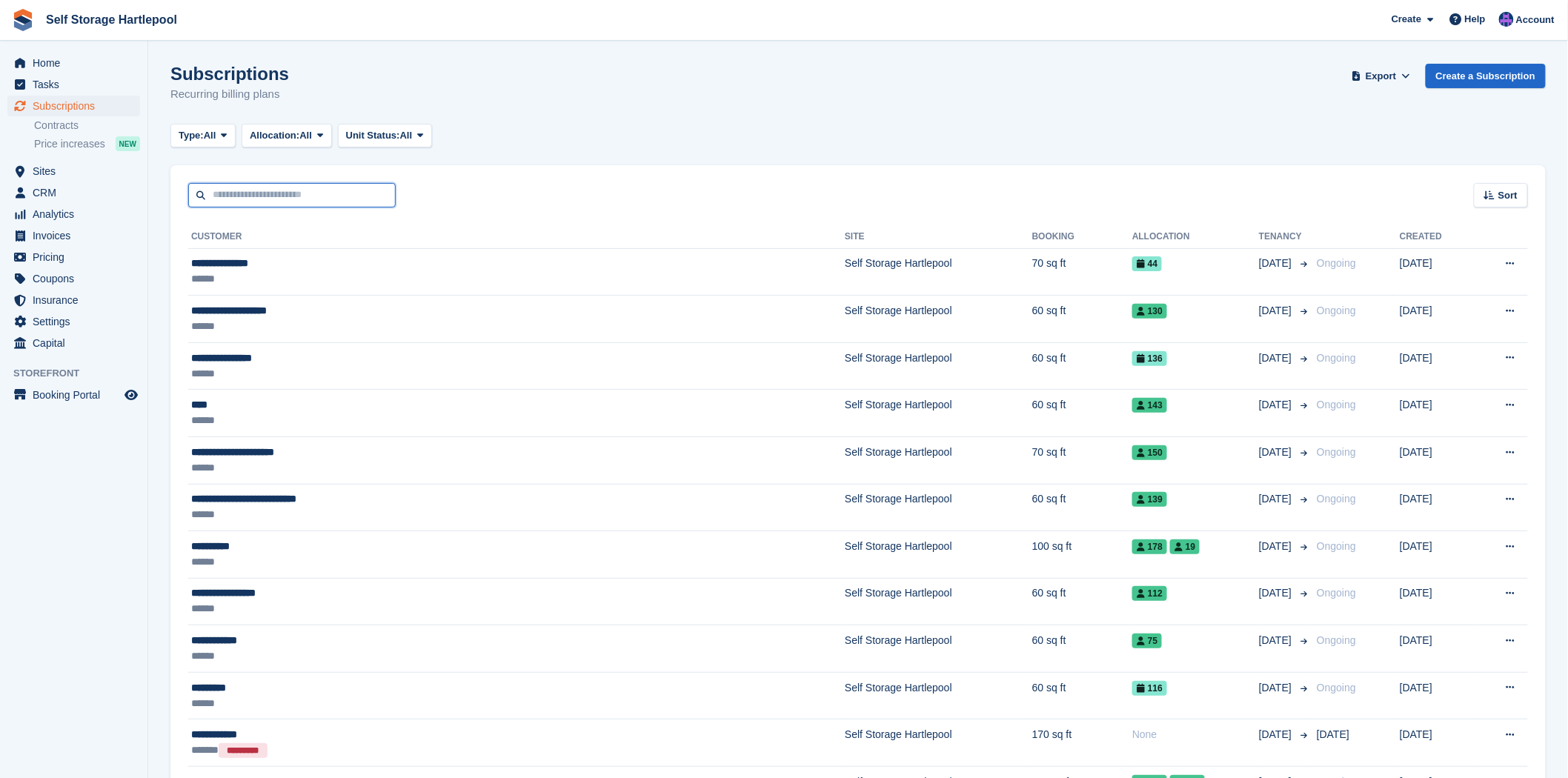
click at [231, 185] on input "text" at bounding box center [292, 195] width 208 height 25
type input "*****"
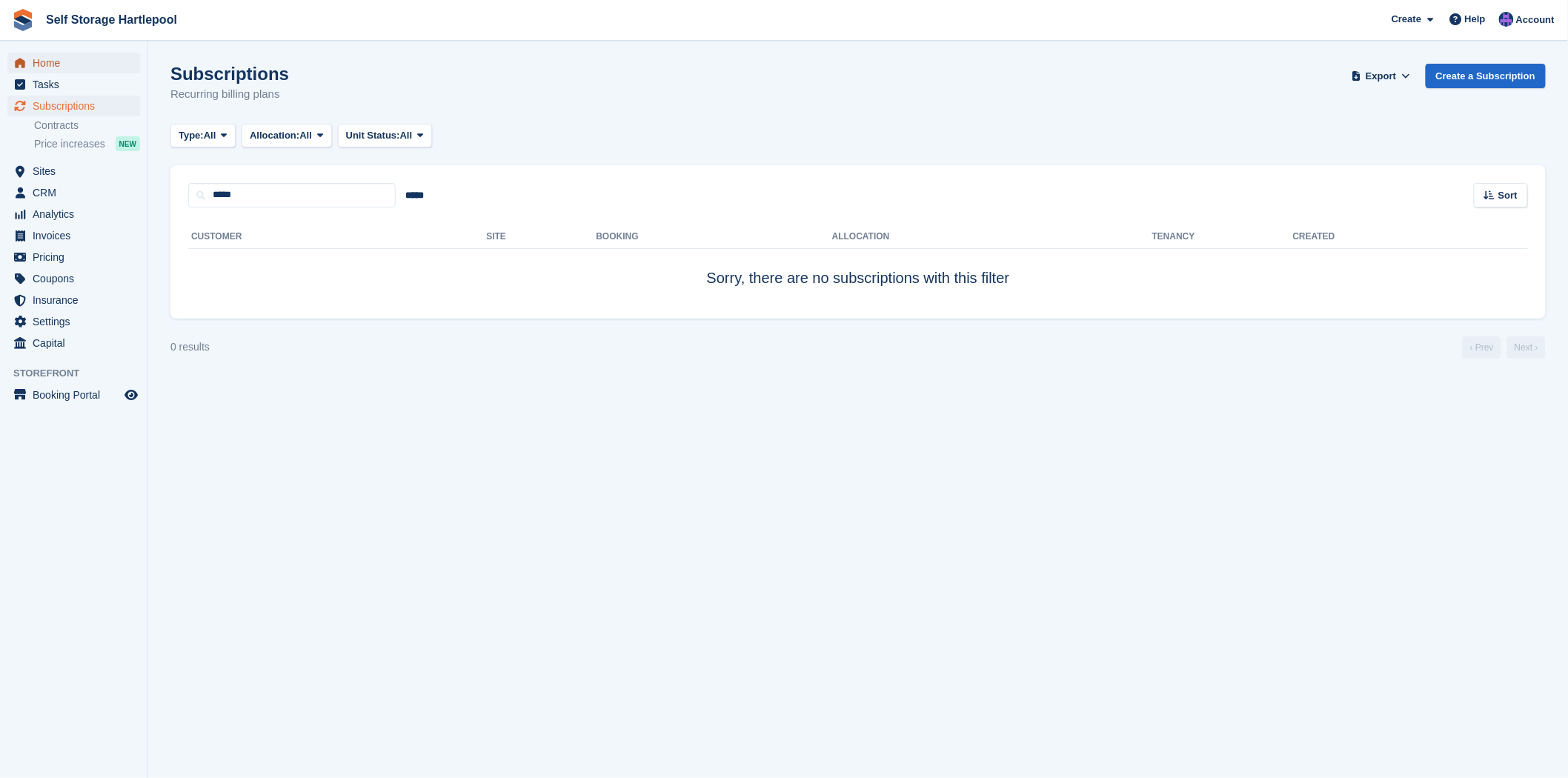
click at [63, 57] on span "Home" at bounding box center [77, 62] width 89 height 21
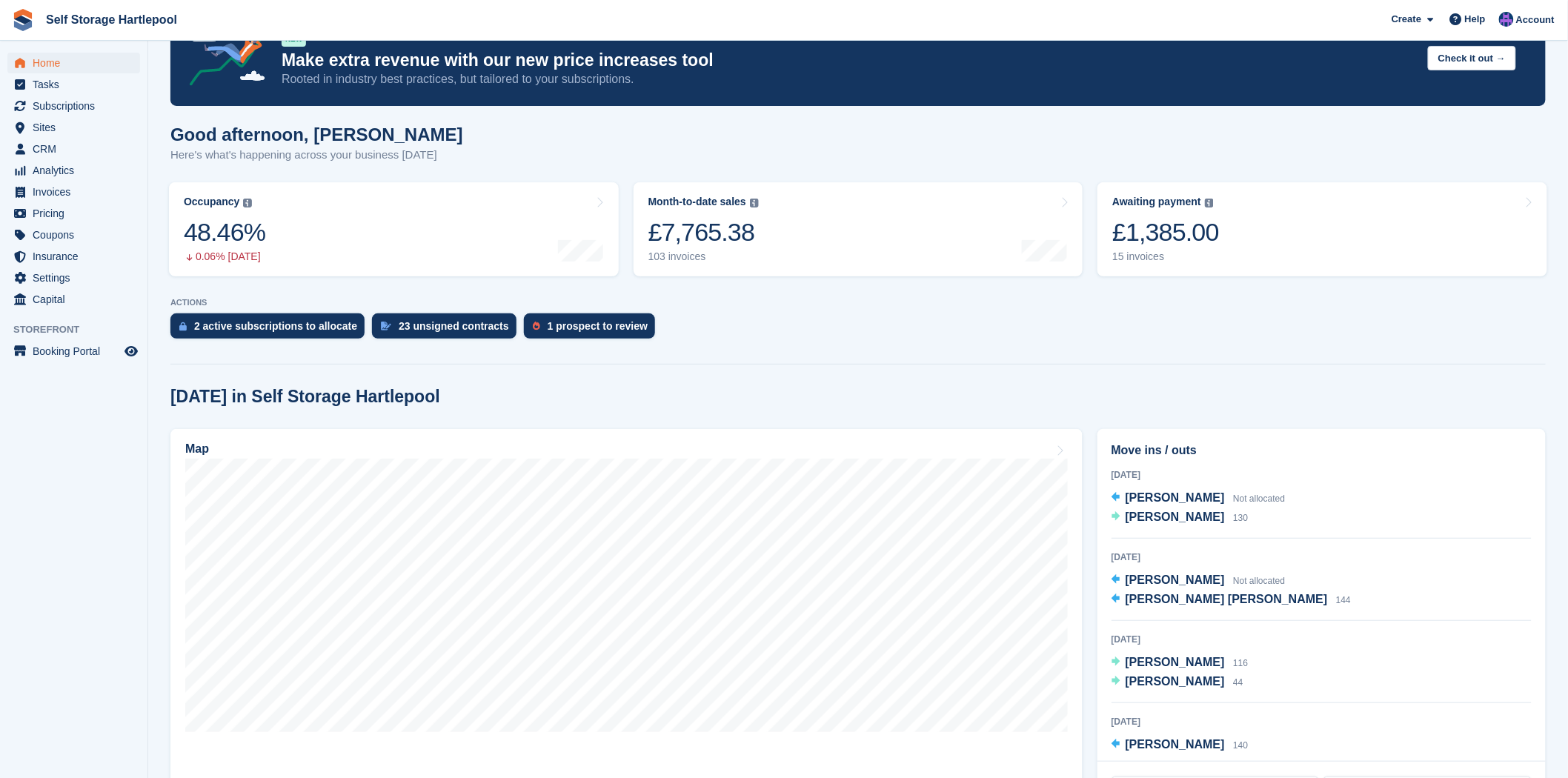
scroll to position [82, 0]
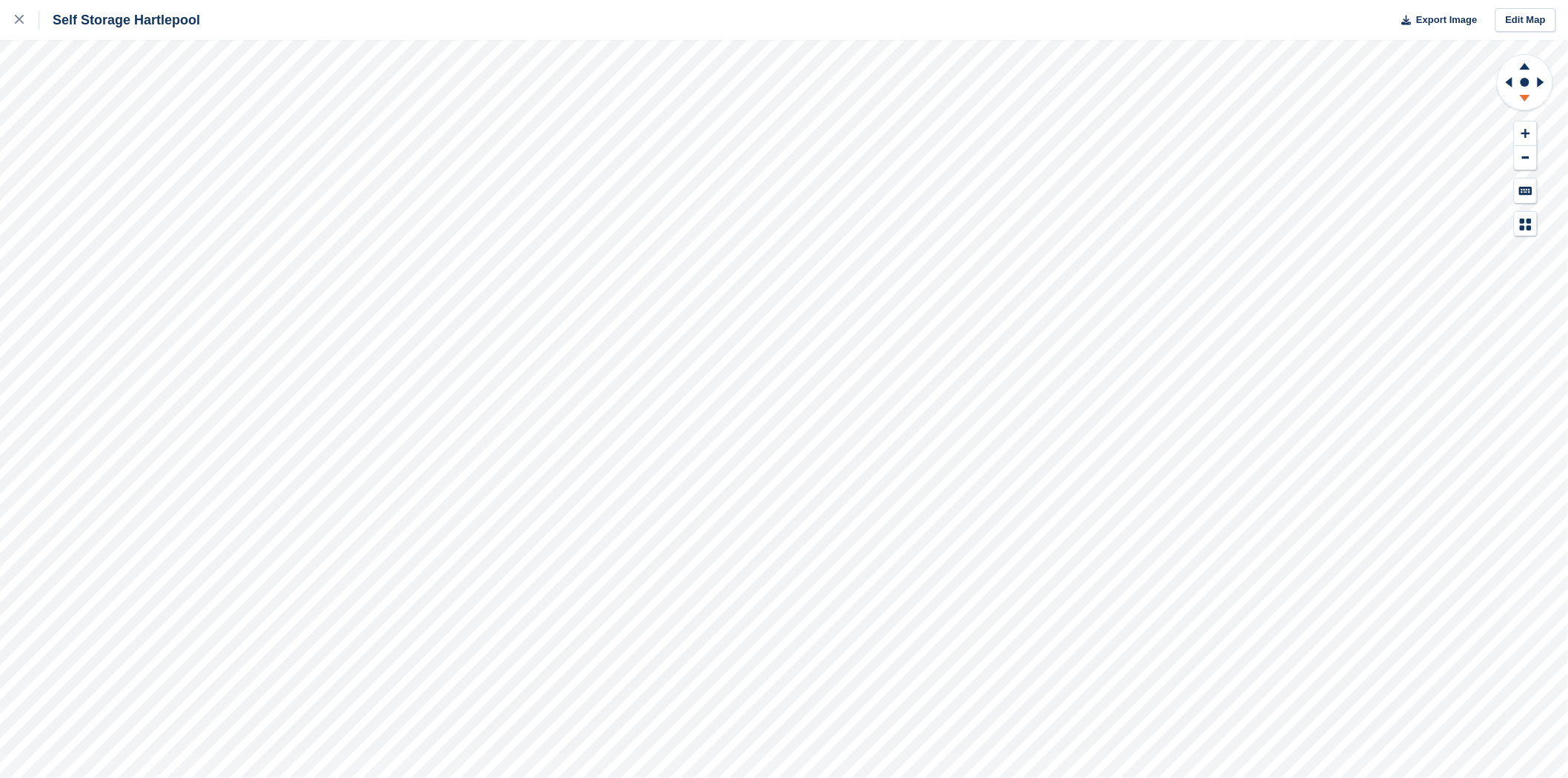
click at [1531, 103] on icon at bounding box center [1525, 101] width 38 height 18
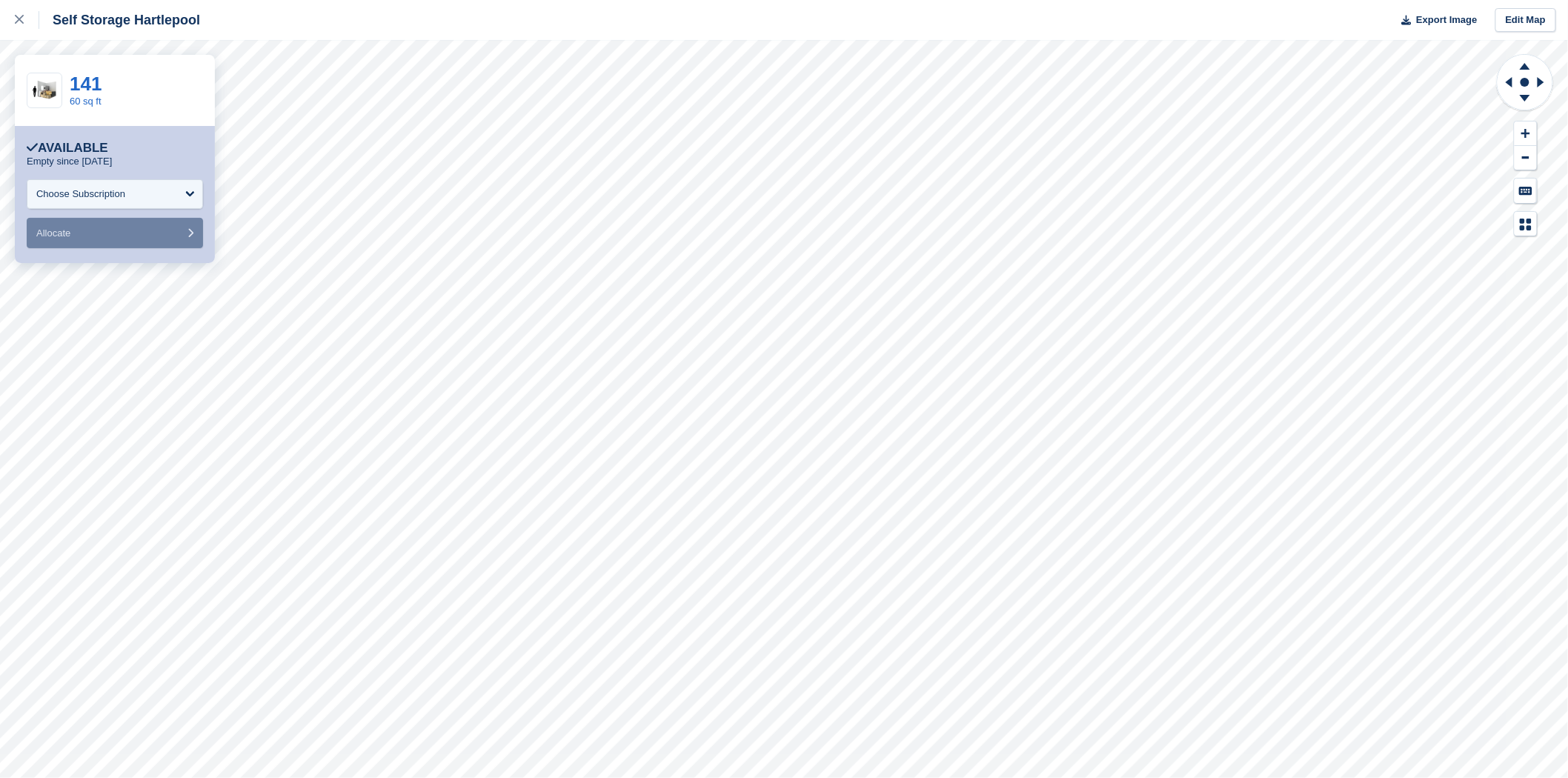
click at [102, 123] on div "141 60 sq ft" at bounding box center [114, 91] width 200 height 71
click at [101, 77] on div "141" at bounding box center [85, 83] width 32 height 19
click at [70, 81] on link "141" at bounding box center [85, 83] width 32 height 22
click at [5, 15] on link at bounding box center [19, 20] width 39 height 40
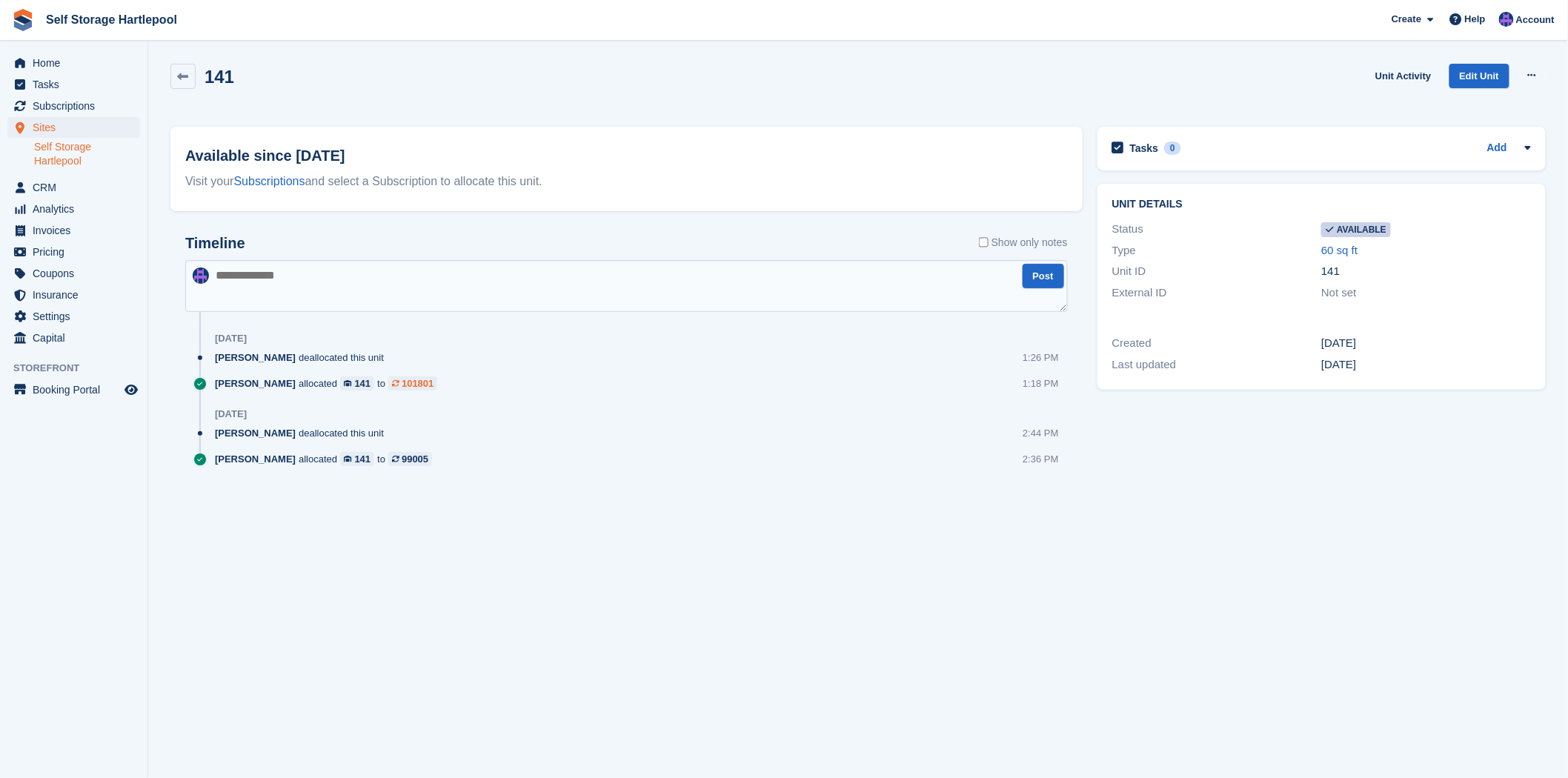
click at [402, 381] on div "101801" at bounding box center [417, 383] width 32 height 14
click at [392, 458] on icon at bounding box center [395, 459] width 7 height 6
click at [371, 469] on div "Sean Wood allocated 141 to 99005 2:36 PM" at bounding box center [642, 465] width 853 height 26
click at [402, 459] on div "99005" at bounding box center [415, 459] width 27 height 14
click at [402, 383] on div "101801" at bounding box center [417, 383] width 32 height 14
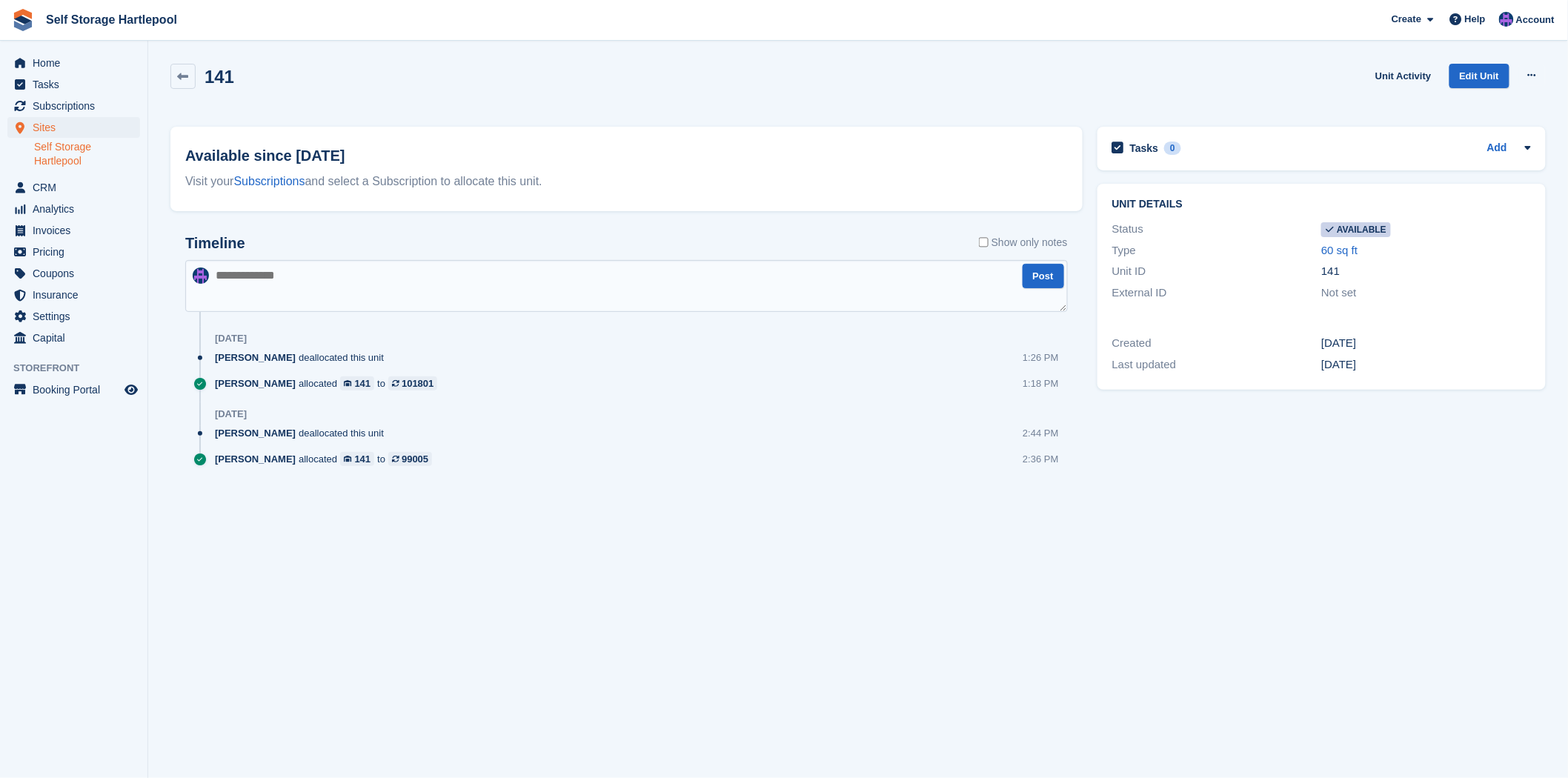
click at [473, 92] on div "141 Unit Activity Edit Unit Make unavailable Delete unit" at bounding box center [858, 85] width 1376 height 42
click at [402, 457] on div "99005" at bounding box center [415, 459] width 27 height 14
click at [402, 381] on div "101801" at bounding box center [417, 383] width 32 height 14
